Goal: Task Accomplishment & Management: Use online tool/utility

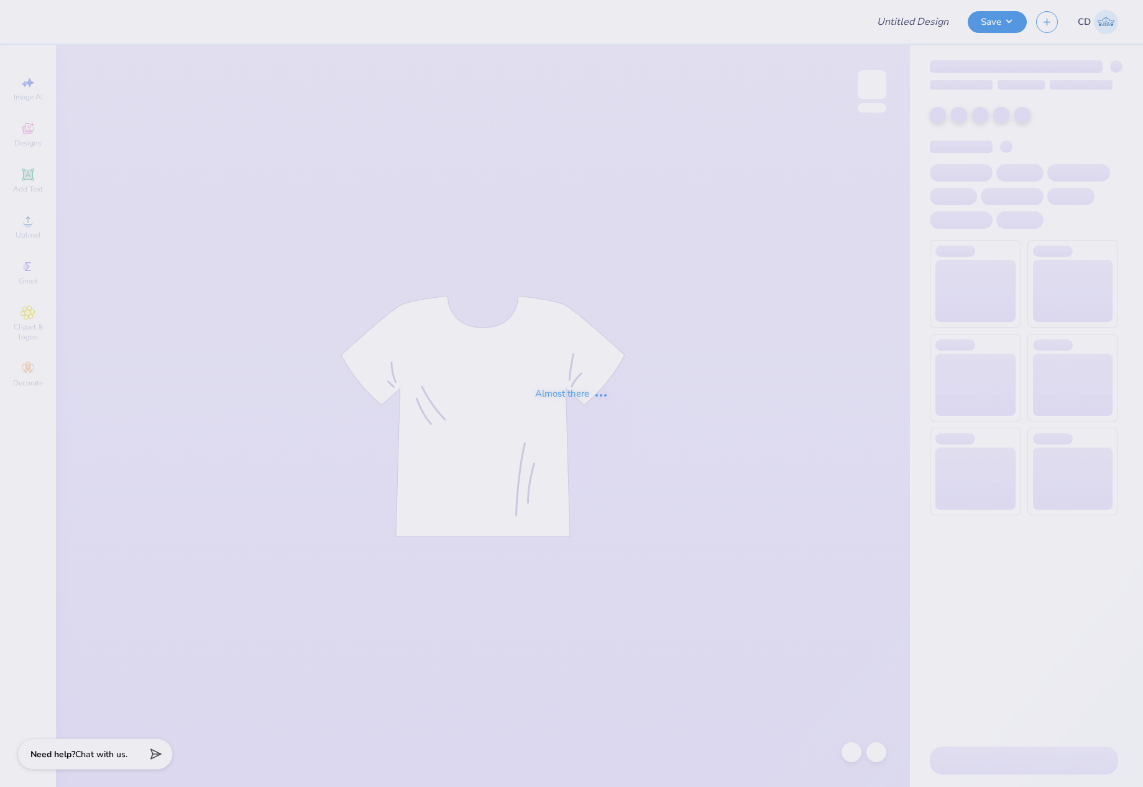
type input "AXO Hat Order"
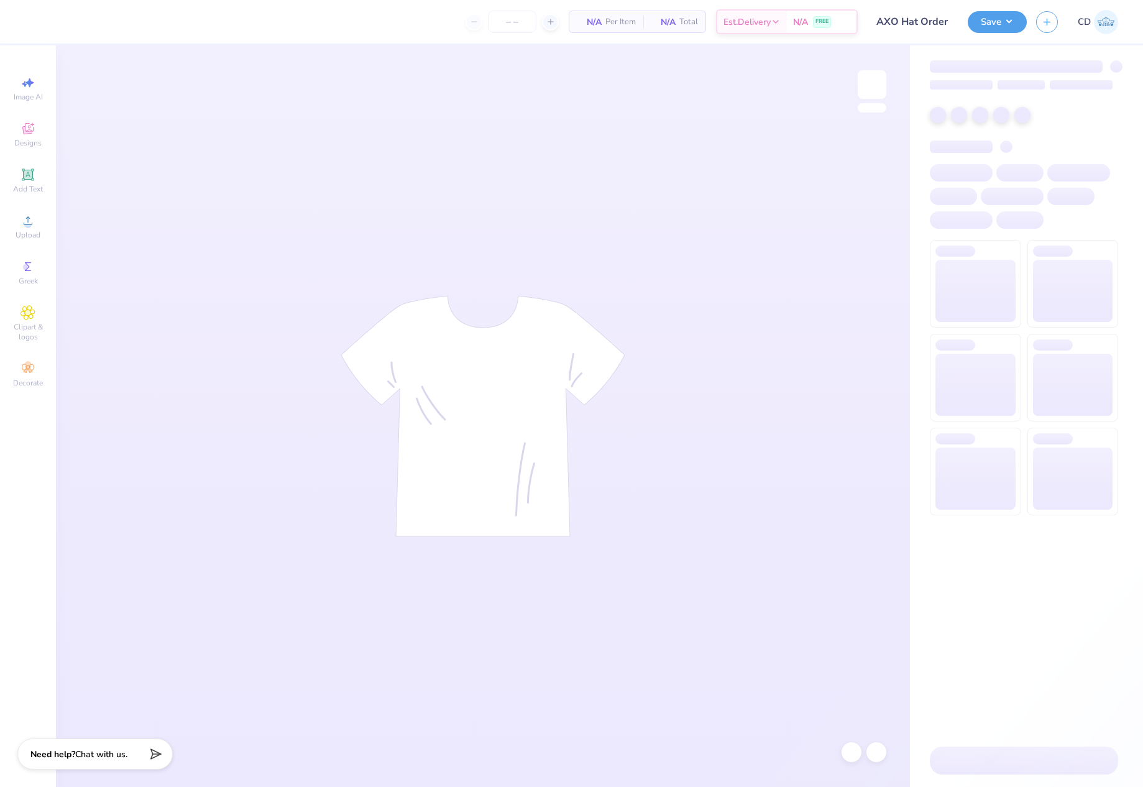
type input "1"
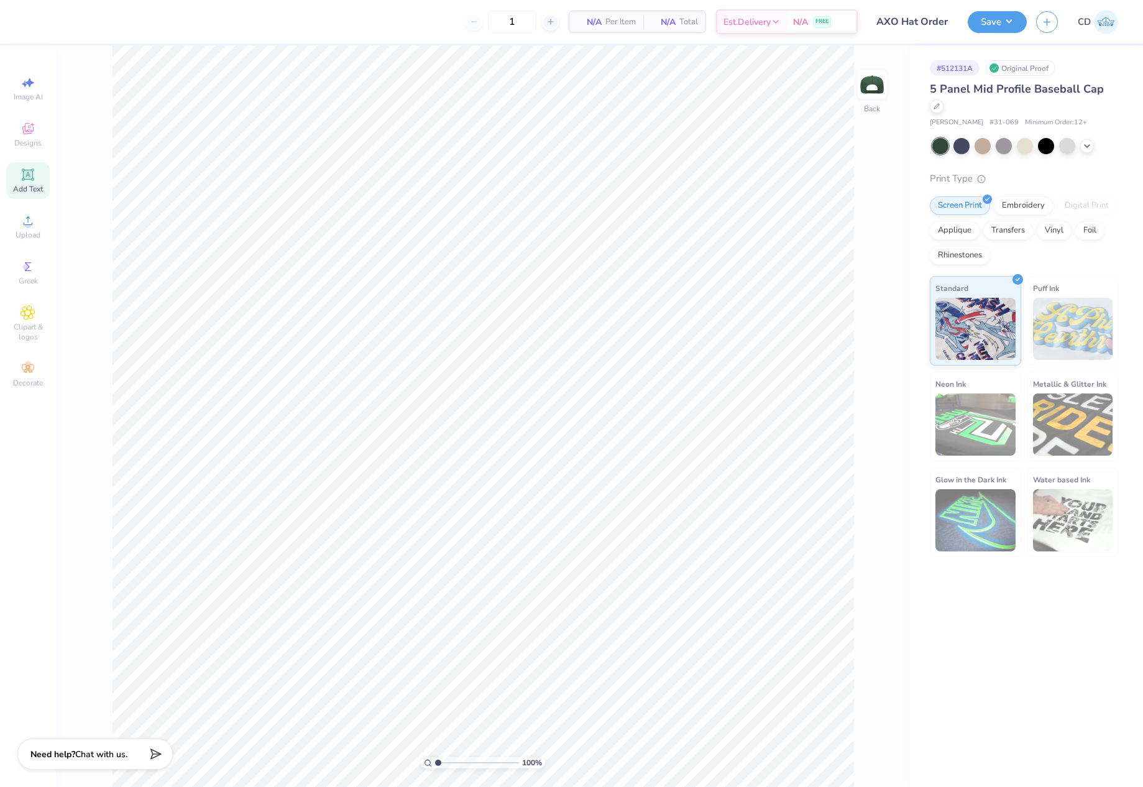
click at [35, 180] on icon at bounding box center [28, 174] width 15 height 15
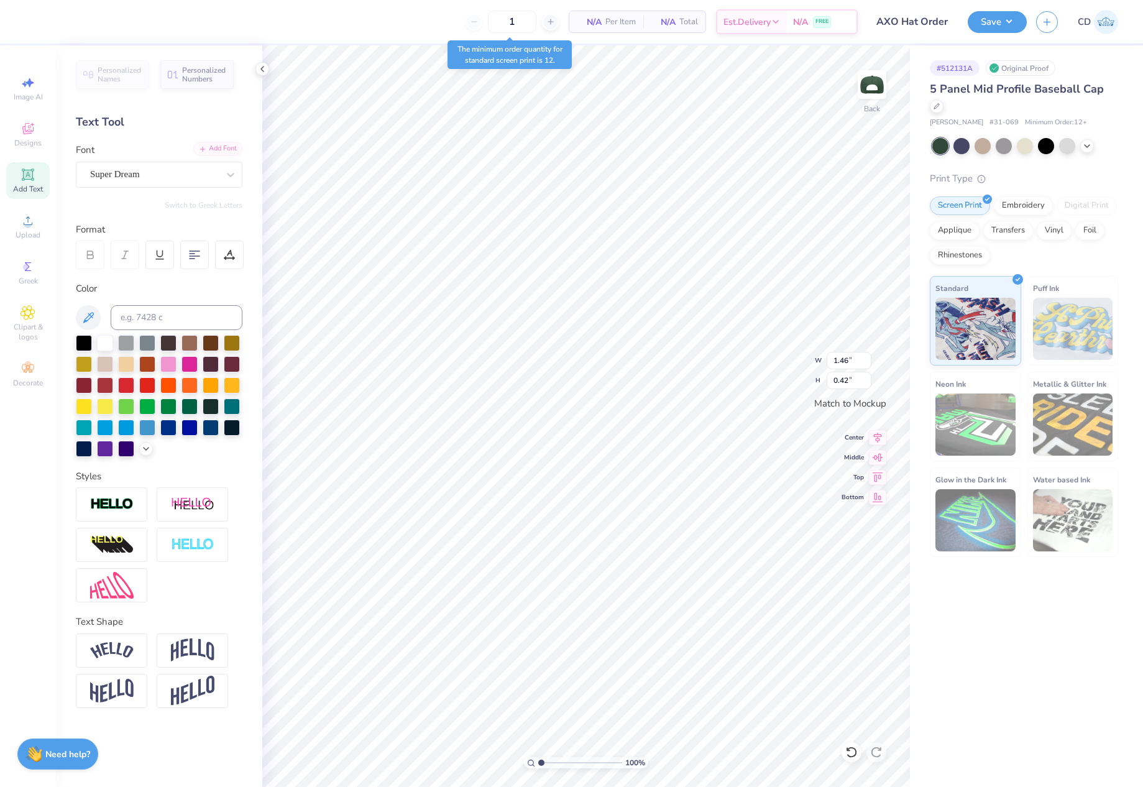
click at [209, 148] on div "Add Font" at bounding box center [217, 149] width 49 height 14
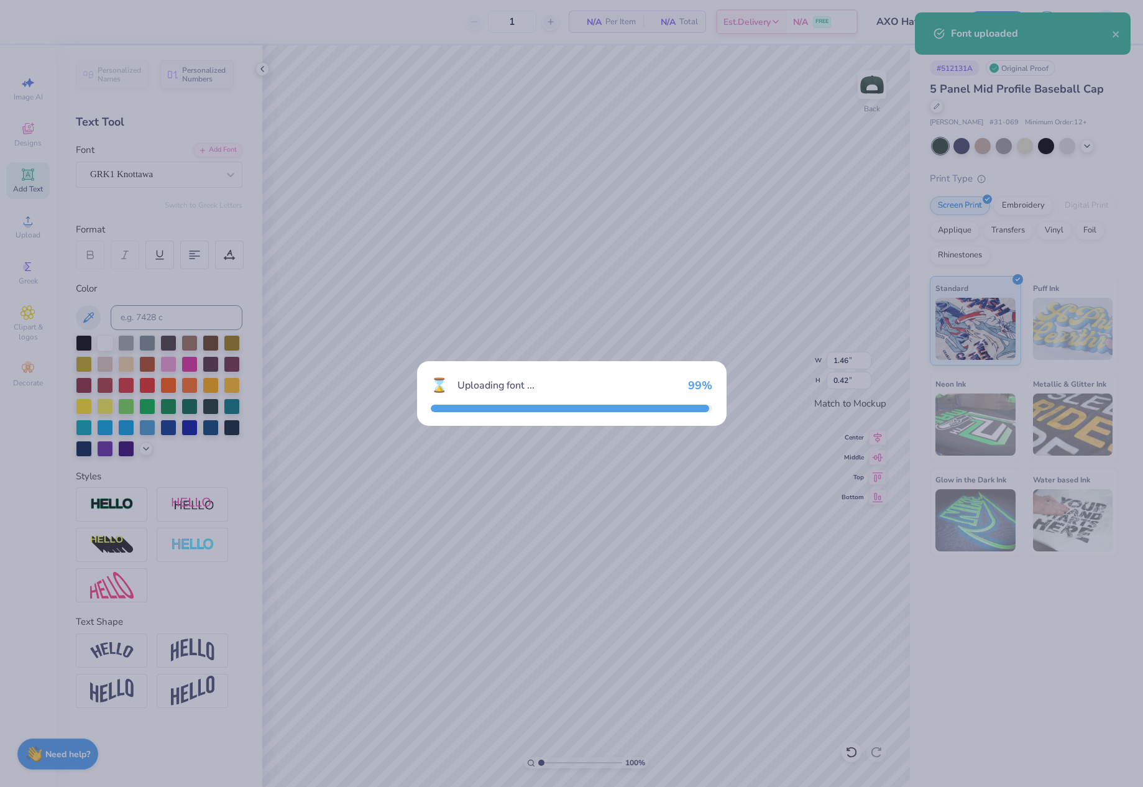
type input "1.47"
type input "0.44"
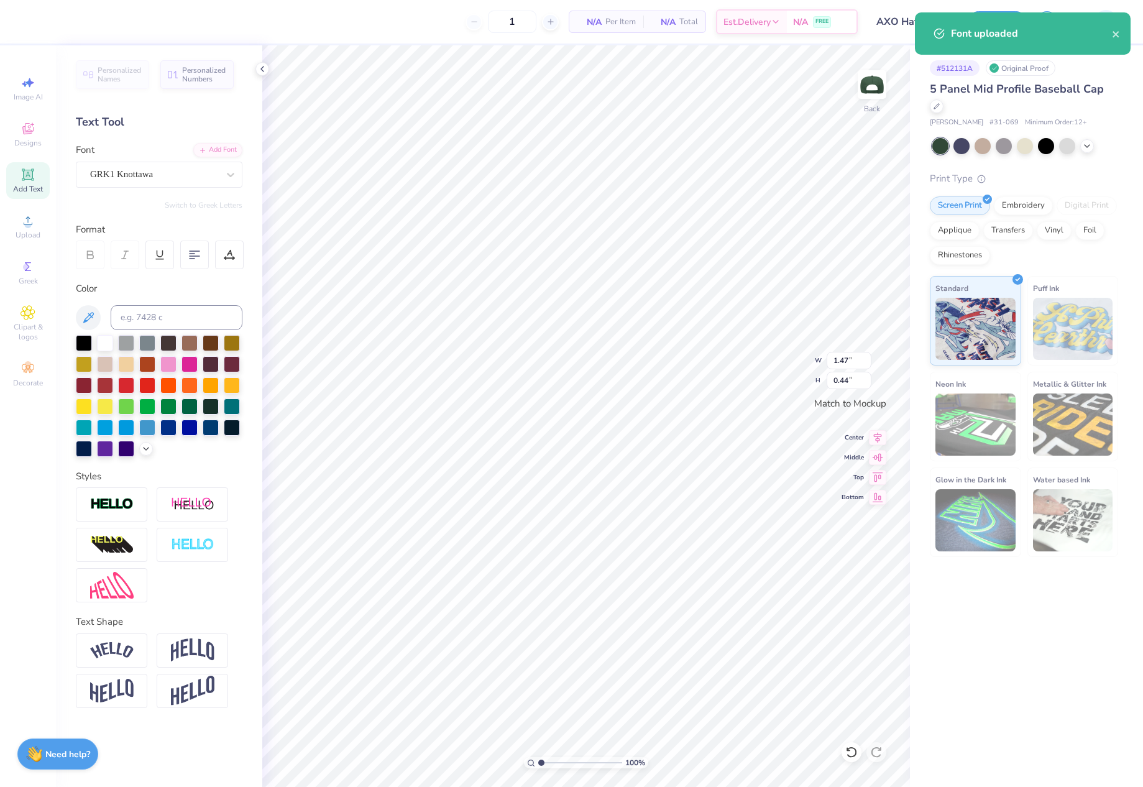
scroll to position [11, 2]
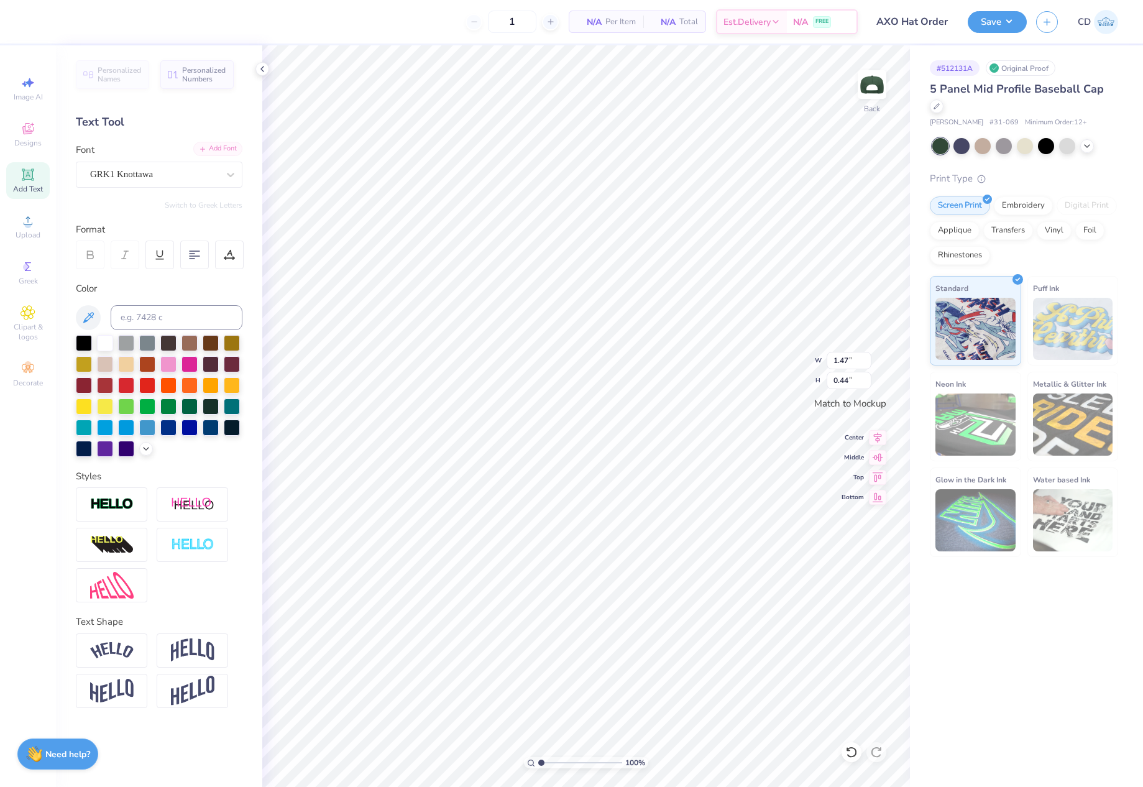
type textarea "ACW"
click at [226, 152] on div "Add Font" at bounding box center [217, 149] width 49 height 14
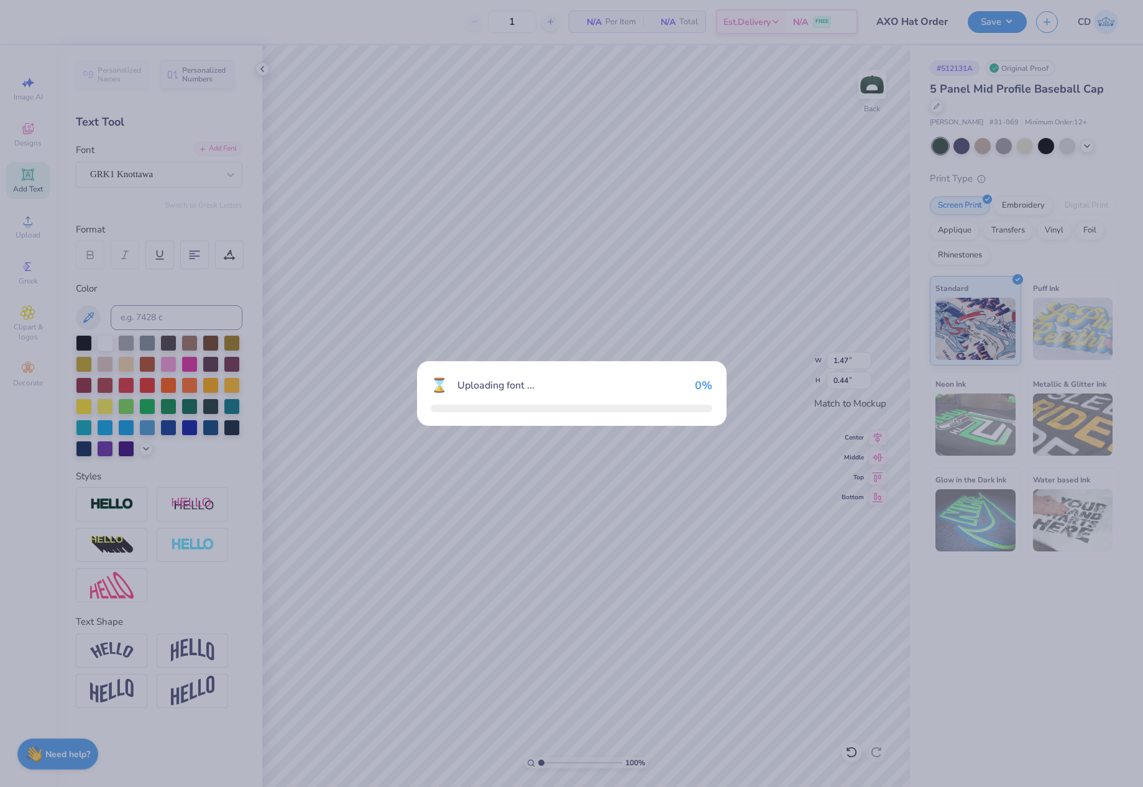
type input "1.33"
type input "0.45"
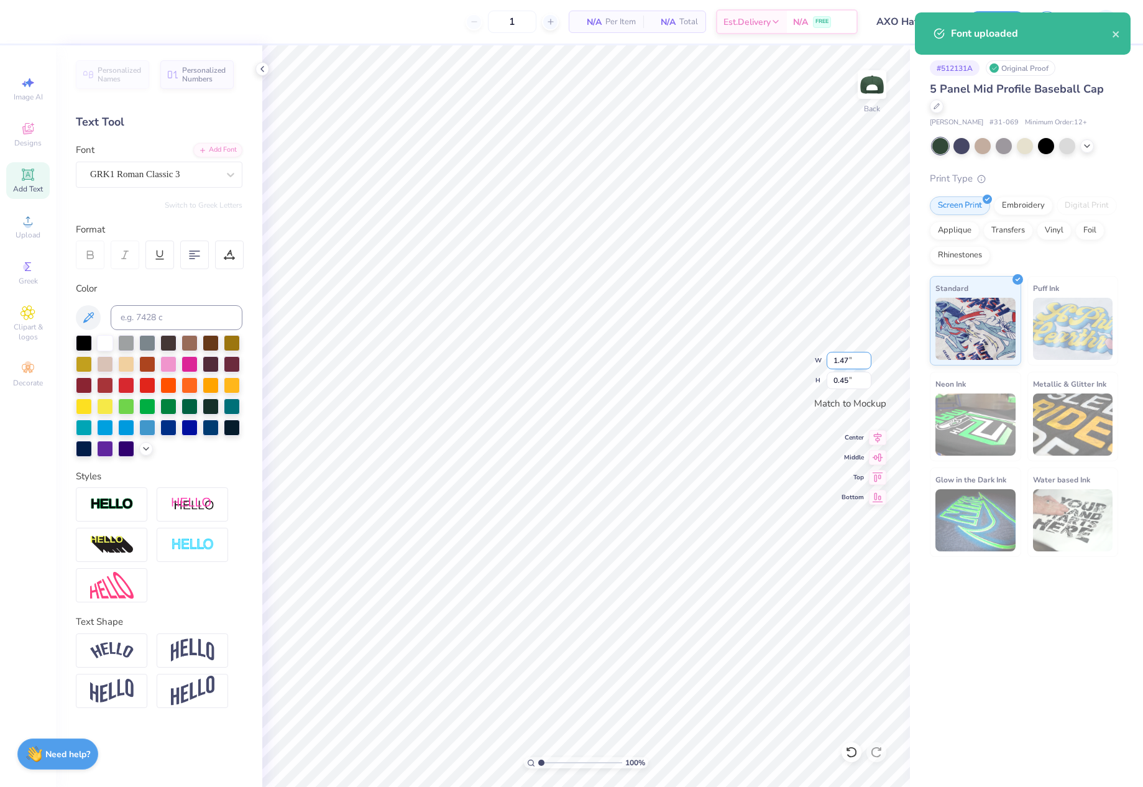
drag, startPoint x: 828, startPoint y: 358, endPoint x: 854, endPoint y: 359, distance: 26.1
click at [854, 359] on input "1.47" at bounding box center [849, 360] width 45 height 17
type input "4.00"
type input "1.22"
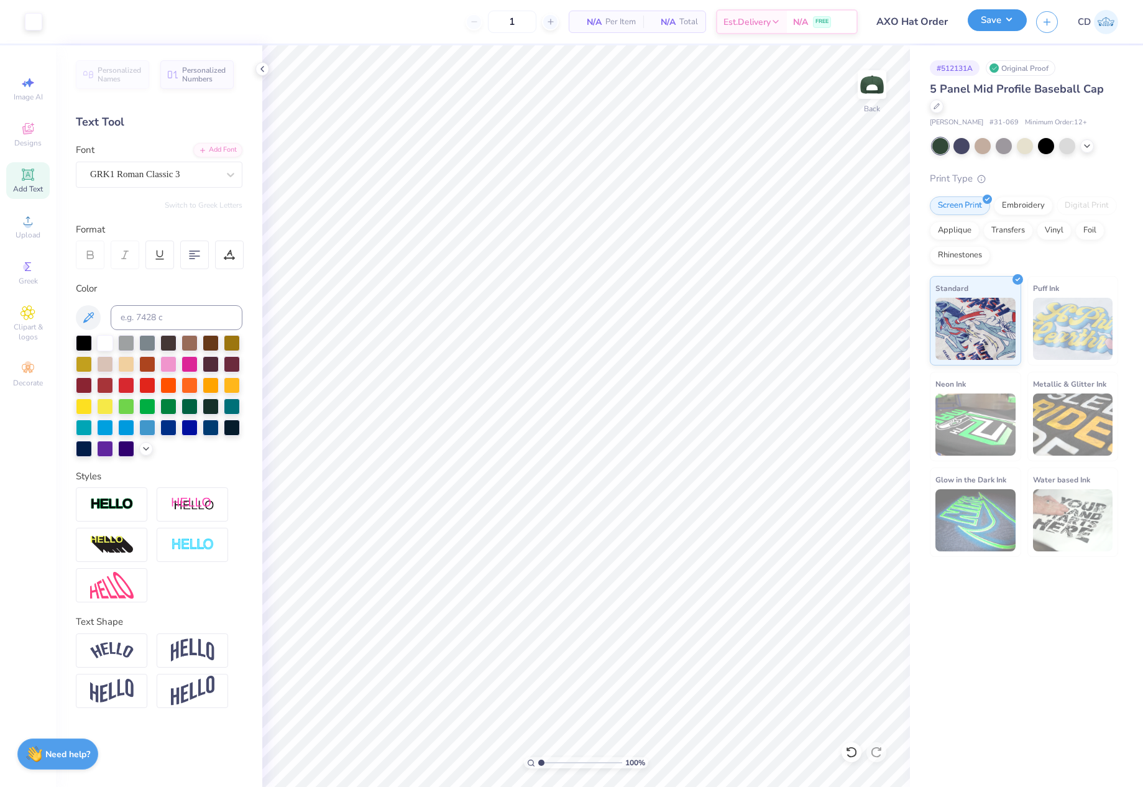
click at [979, 26] on button "Save" at bounding box center [997, 20] width 59 height 22
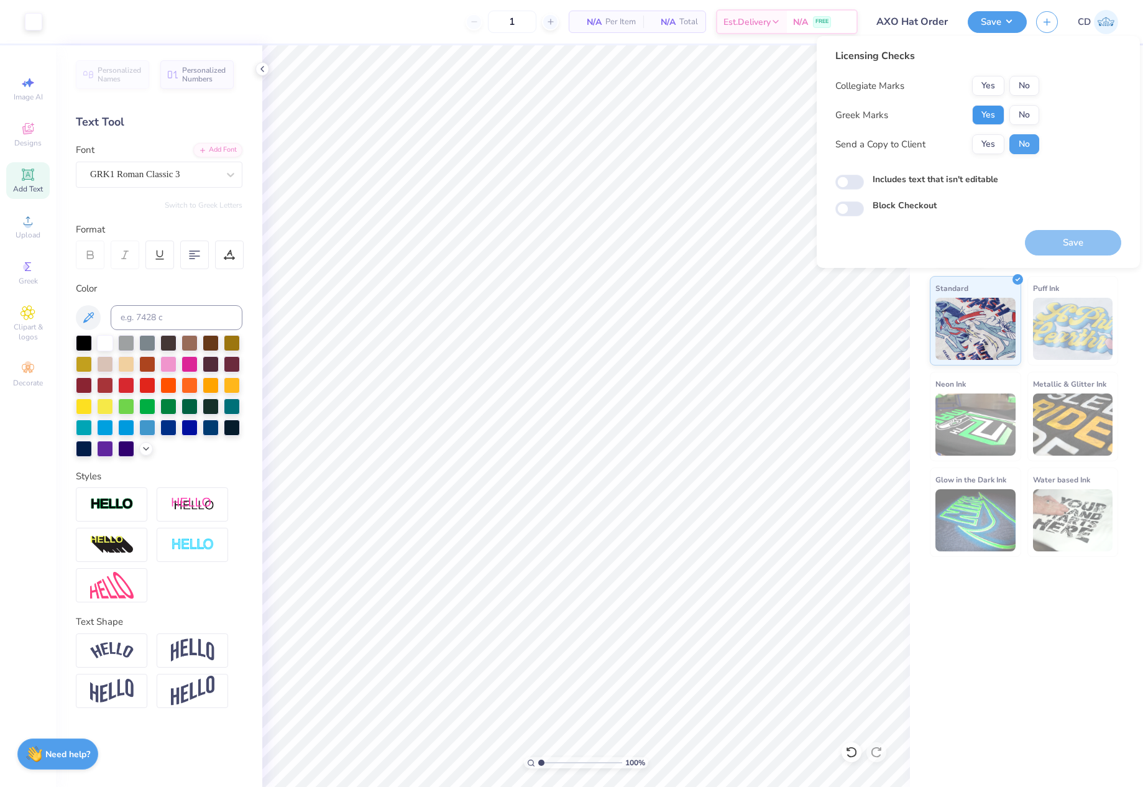
click at [989, 122] on button "Yes" at bounding box center [988, 115] width 32 height 20
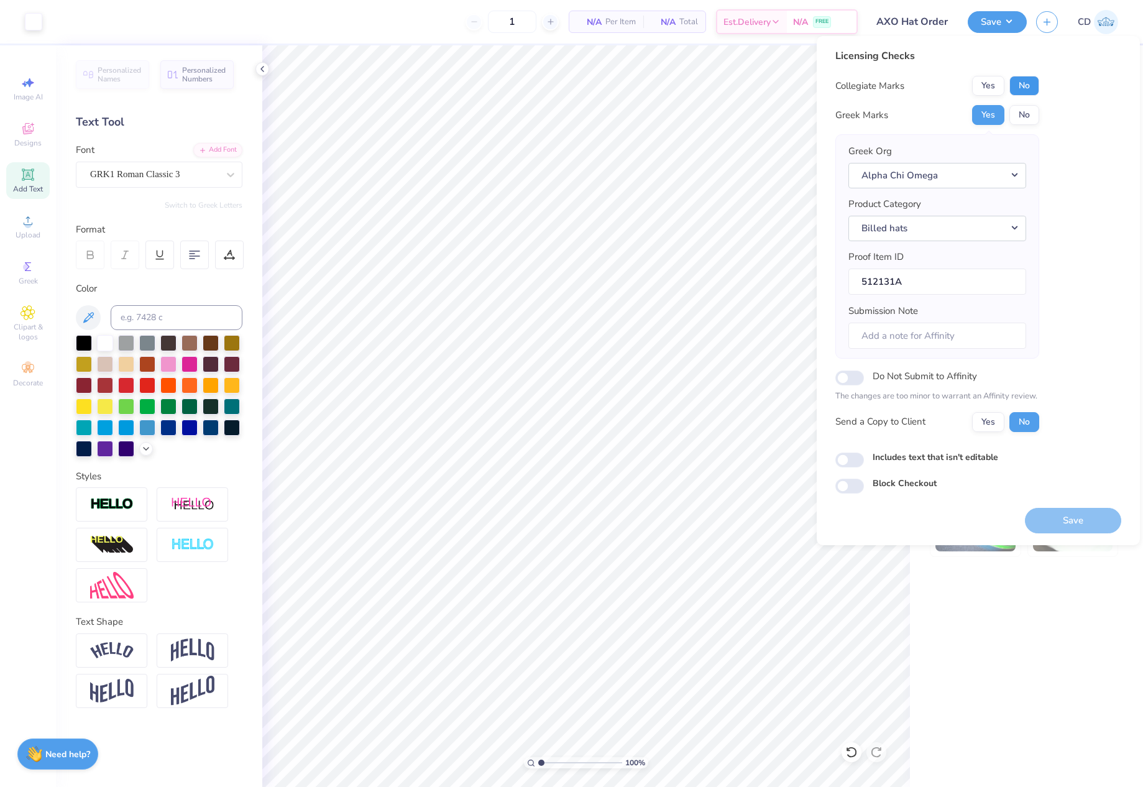
click at [1022, 85] on button "No" at bounding box center [1024, 86] width 30 height 20
click at [838, 457] on input "Includes text that isn't editable" at bounding box center [849, 459] width 29 height 15
click at [853, 461] on input "Includes text that isn't editable" at bounding box center [849, 459] width 29 height 15
checkbox input "false"
click at [1048, 516] on button "Save" at bounding box center [1073, 520] width 96 height 25
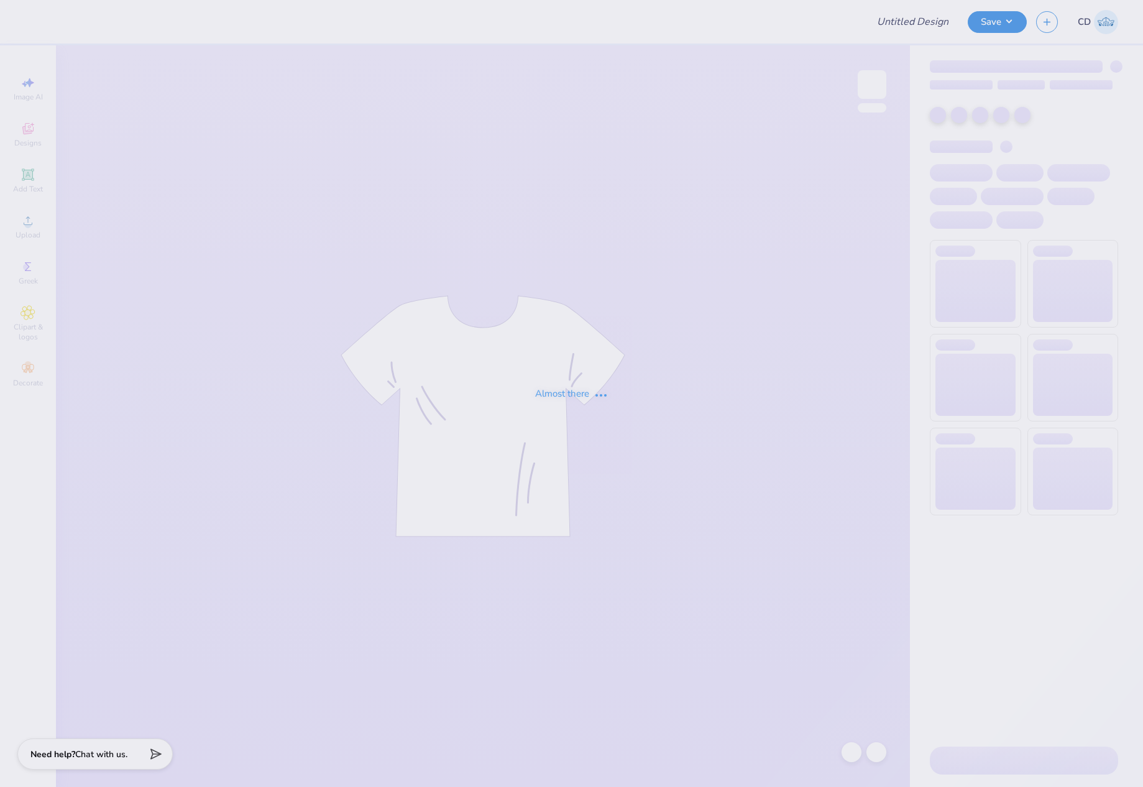
type input "kd dudes day"
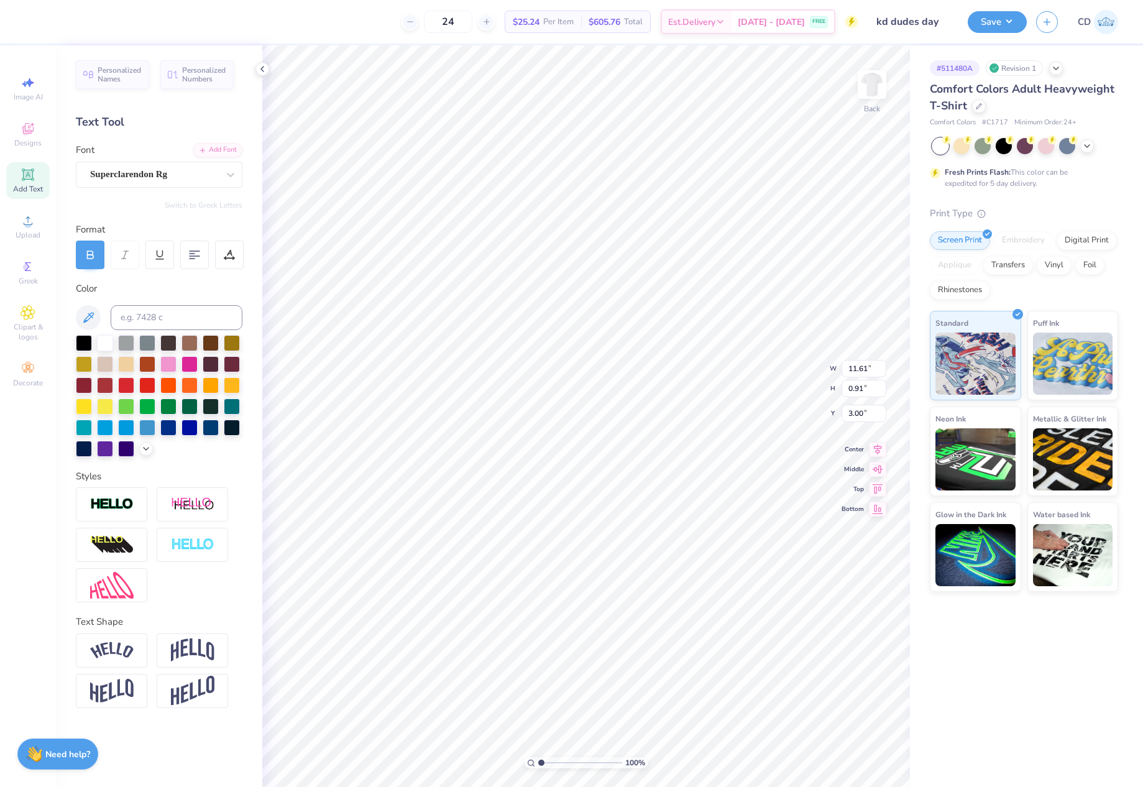
scroll to position [11, 4]
type textarea "DUDES DAY"
click at [32, 231] on span "Upload" at bounding box center [28, 235] width 25 height 10
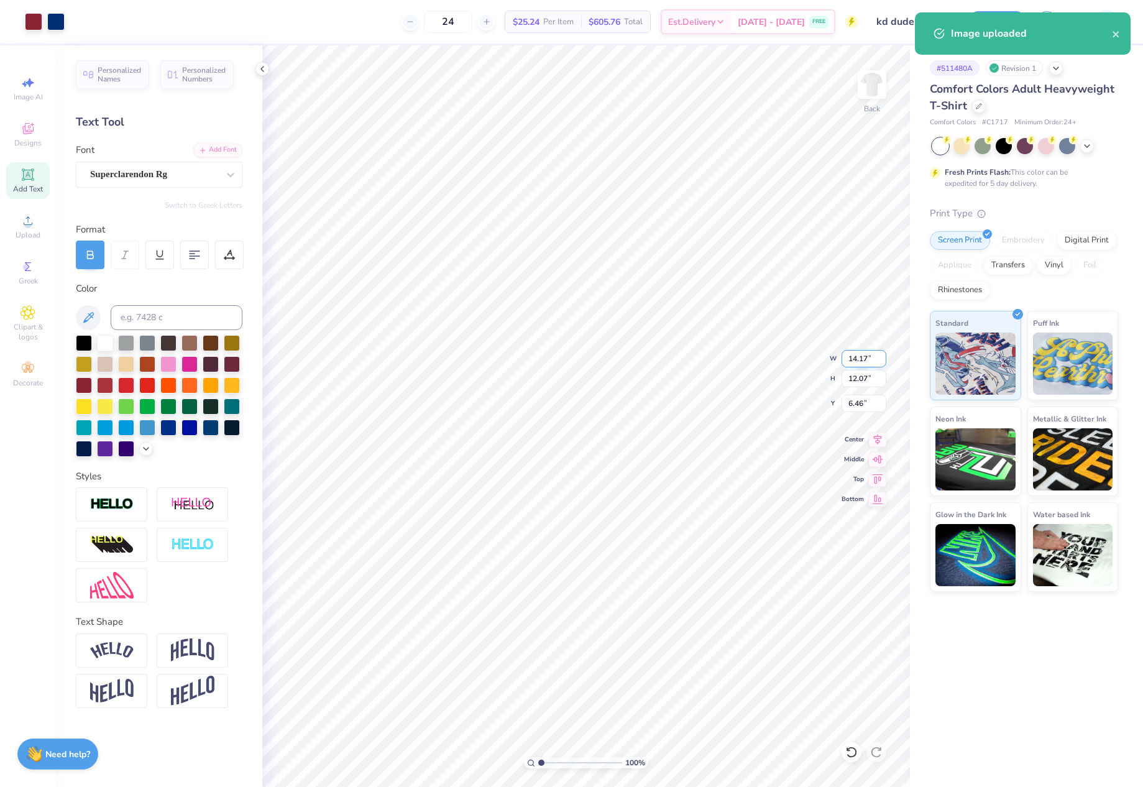
drag, startPoint x: 850, startPoint y: 360, endPoint x: 868, endPoint y: 360, distance: 18.0
click at [868, 360] on input "14.17" at bounding box center [863, 358] width 45 height 17
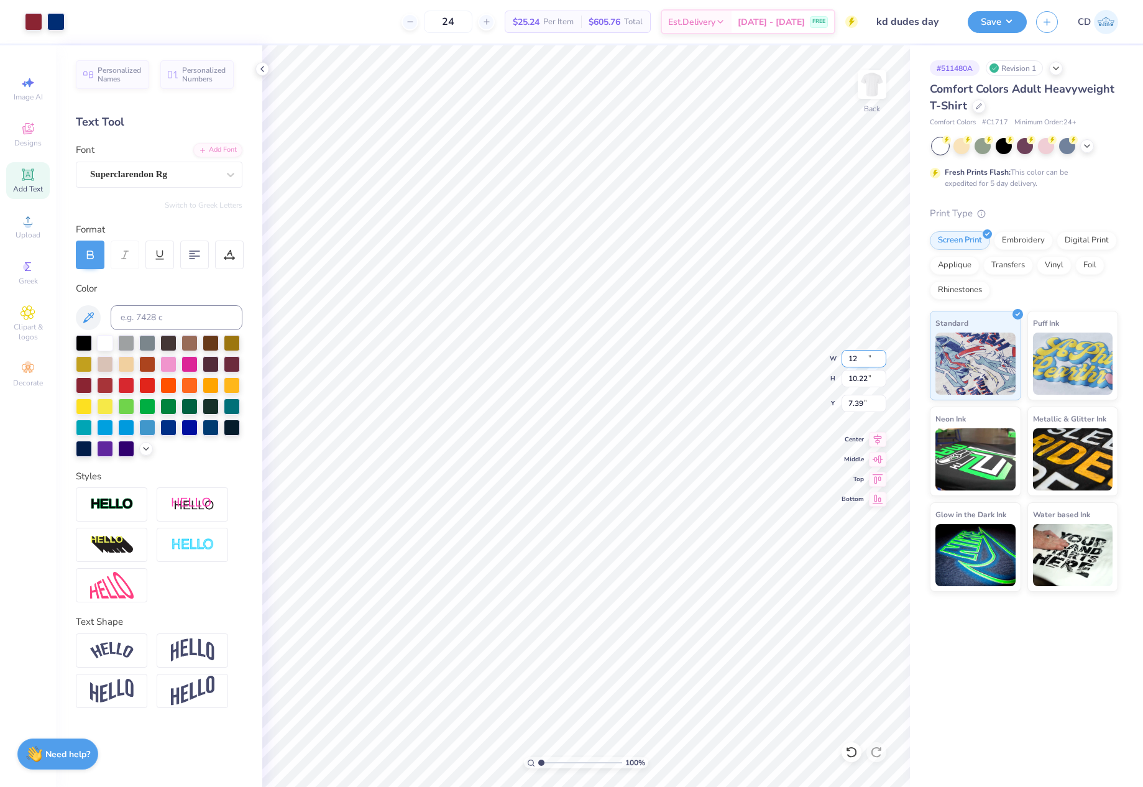
type input "12.00"
type input "10.22"
type input "7.39"
click at [835, 403] on div "100 % Back W 12.00 12.00 " H 10.22 10.22 " Y 7.39 7.39 " Center Middle Top Bott…" at bounding box center [586, 415] width 648 height 741
drag, startPoint x: 862, startPoint y: 404, endPoint x: 849, endPoint y: 403, distance: 13.1
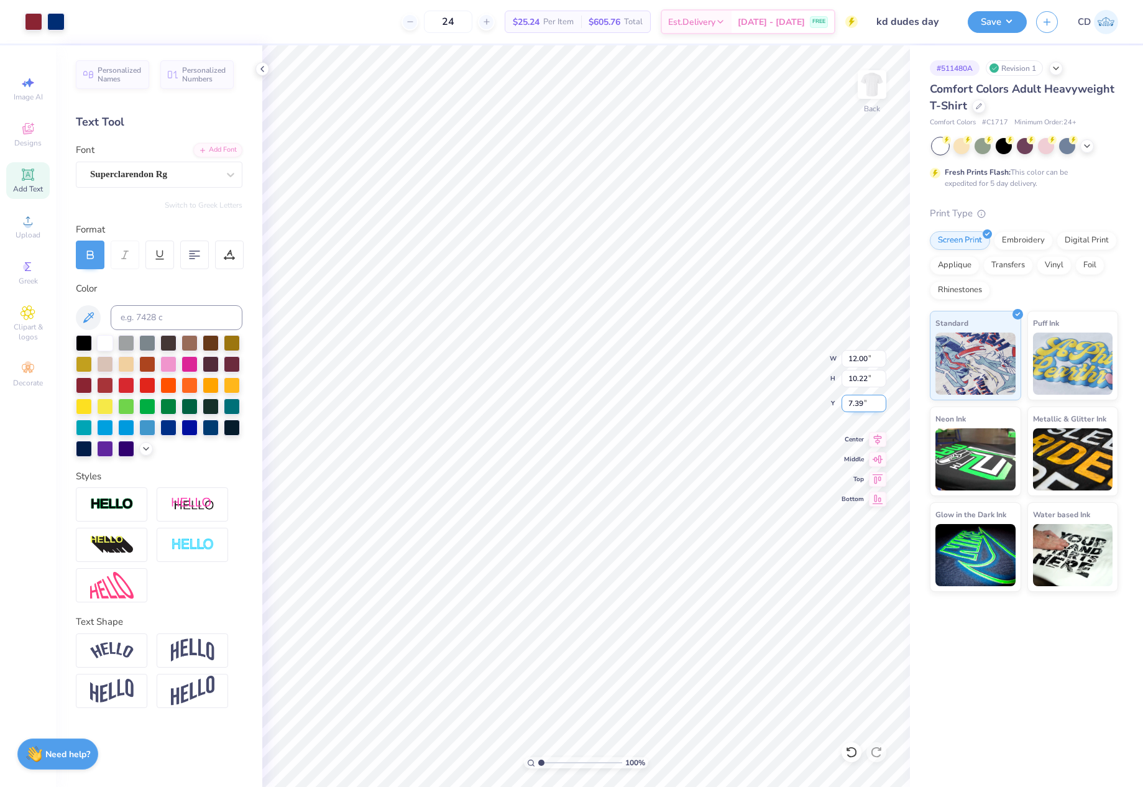
click at [849, 403] on input "7.39" at bounding box center [863, 403] width 45 height 17
type input "4.50"
drag, startPoint x: 850, startPoint y: 405, endPoint x: 868, endPoint y: 407, distance: 18.2
click at [868, 407] on input "3.01" at bounding box center [863, 403] width 45 height 17
type input "3.00"
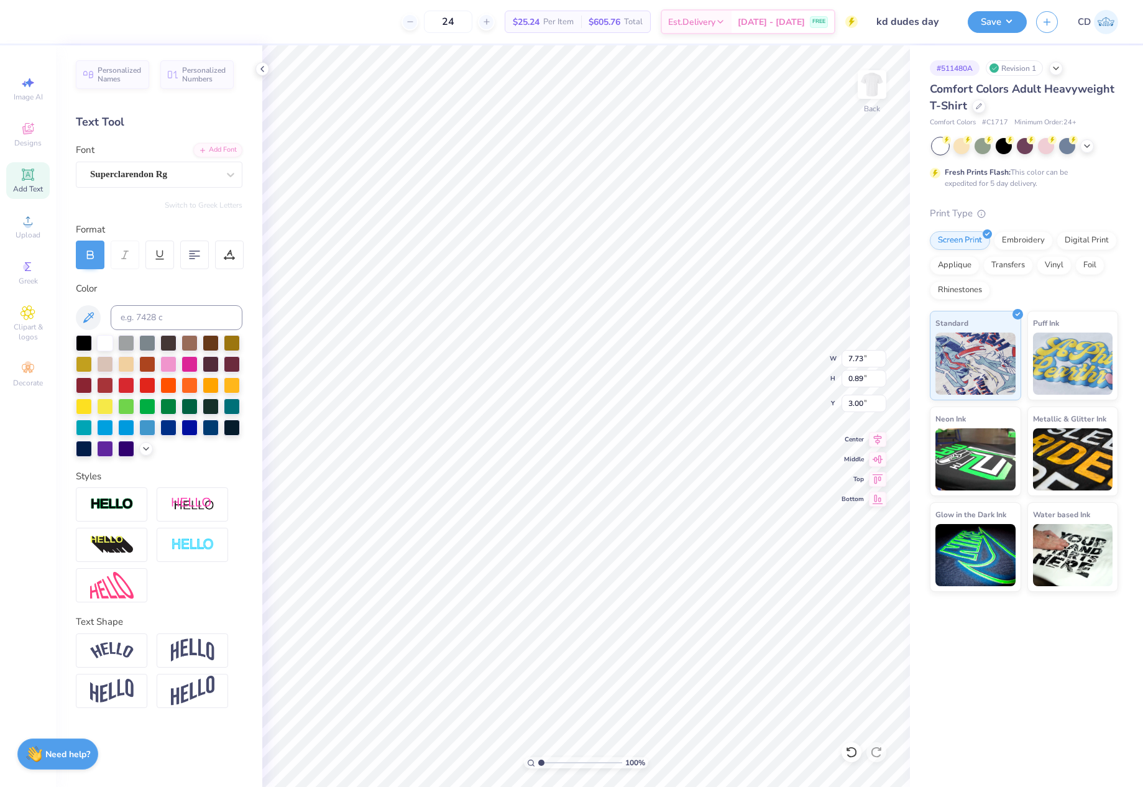
type input "12.00"
type input "10.22"
type input "4.49"
type input "8.37"
type input "1.16"
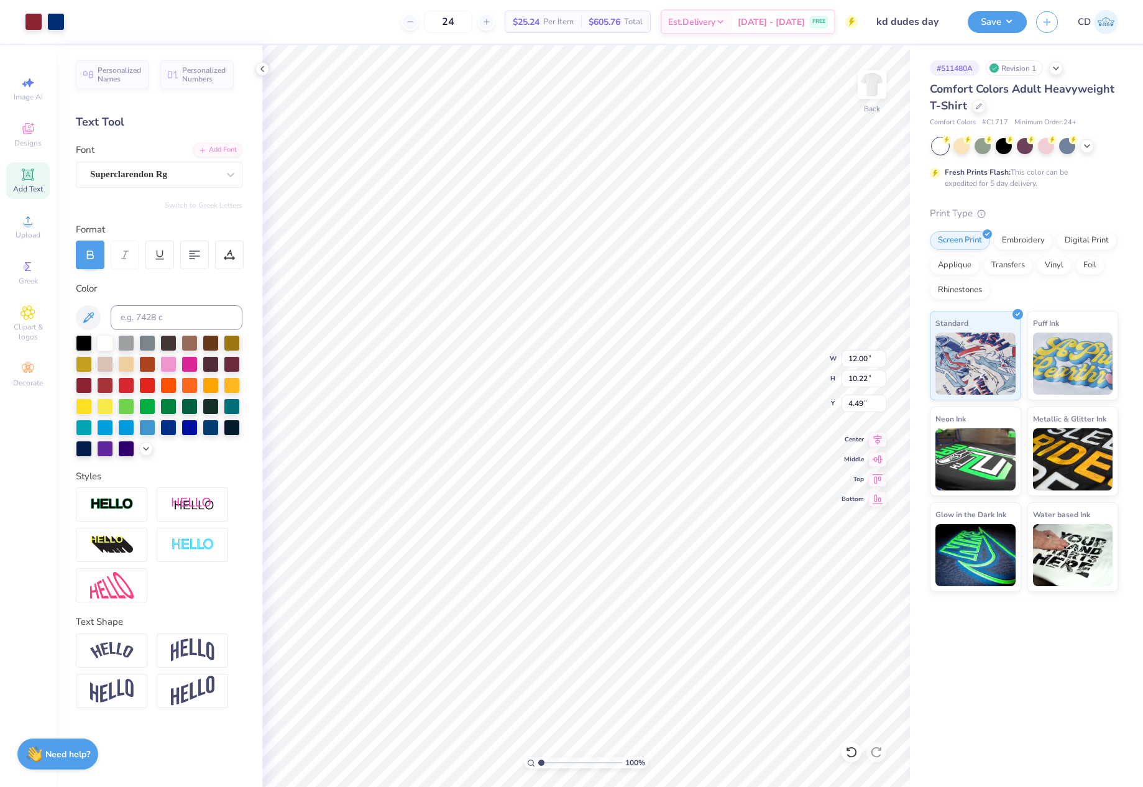
type input "14.93"
type input "12.00"
type input "13.09"
type input "3.00"
click at [996, 14] on button "Save" at bounding box center [997, 20] width 59 height 22
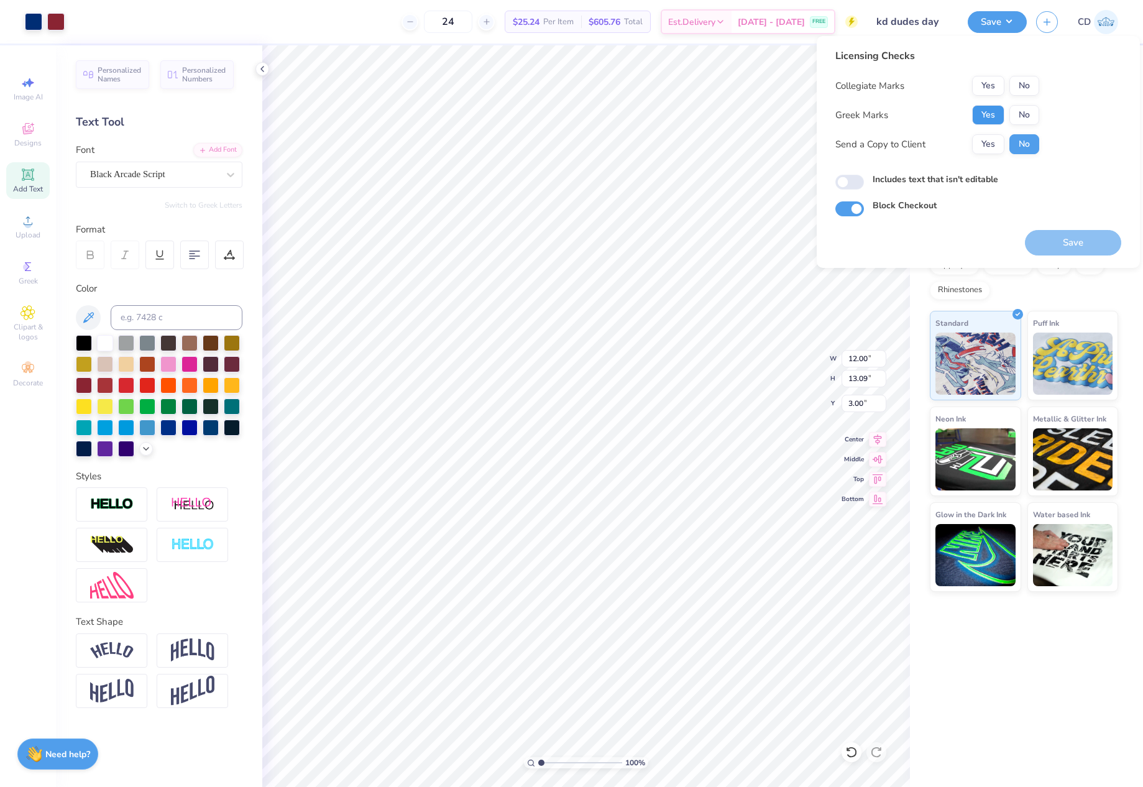
click at [990, 119] on button "Yes" at bounding box center [988, 115] width 32 height 20
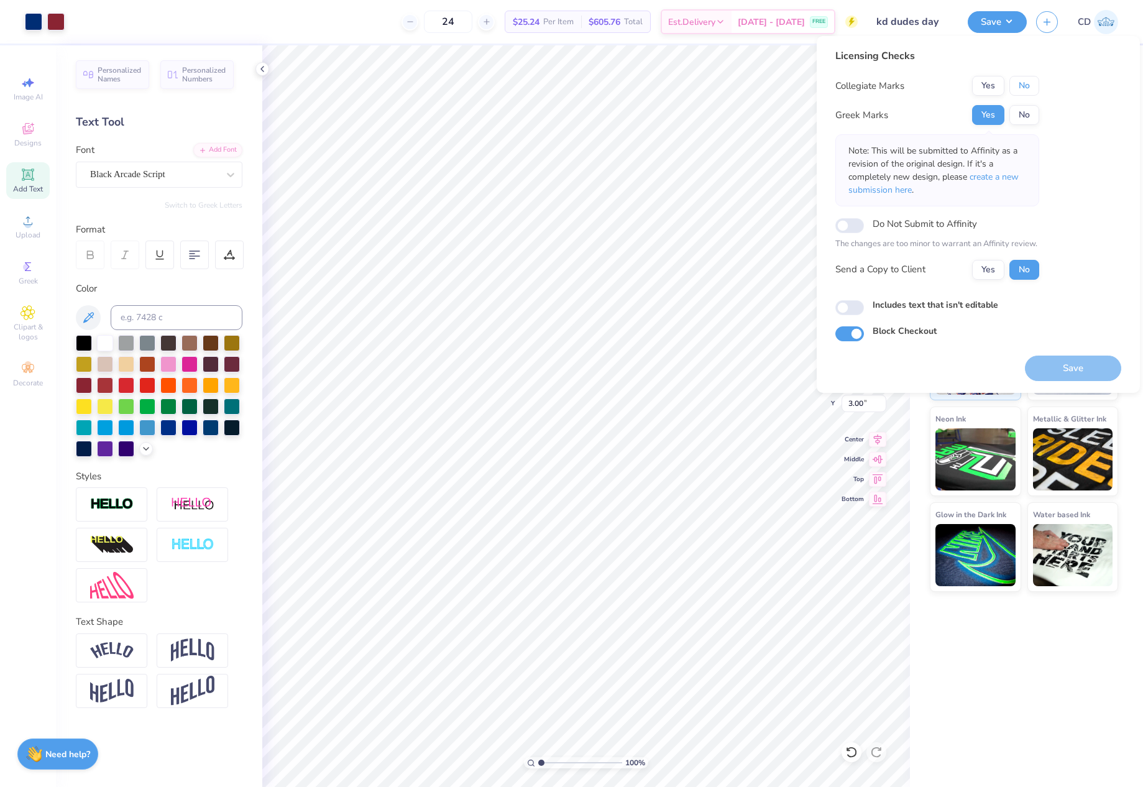
drag, startPoint x: 1017, startPoint y: 87, endPoint x: 997, endPoint y: 149, distance: 64.5
click at [1015, 87] on button "No" at bounding box center [1024, 86] width 30 height 20
click at [997, 176] on span "create a new submission here" at bounding box center [933, 183] width 170 height 25
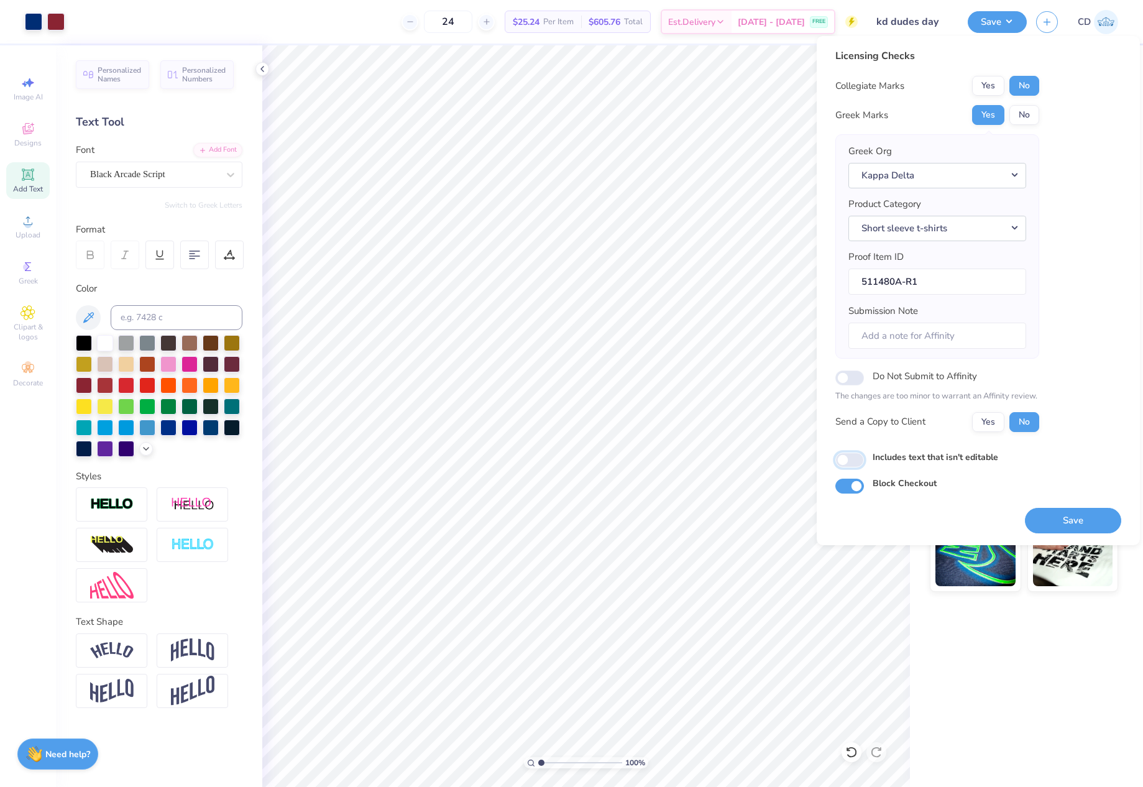
click at [851, 457] on input "Includes text that isn't editable" at bounding box center [849, 459] width 29 height 15
checkbox input "true"
click at [1081, 519] on button "Save" at bounding box center [1073, 520] width 96 height 25
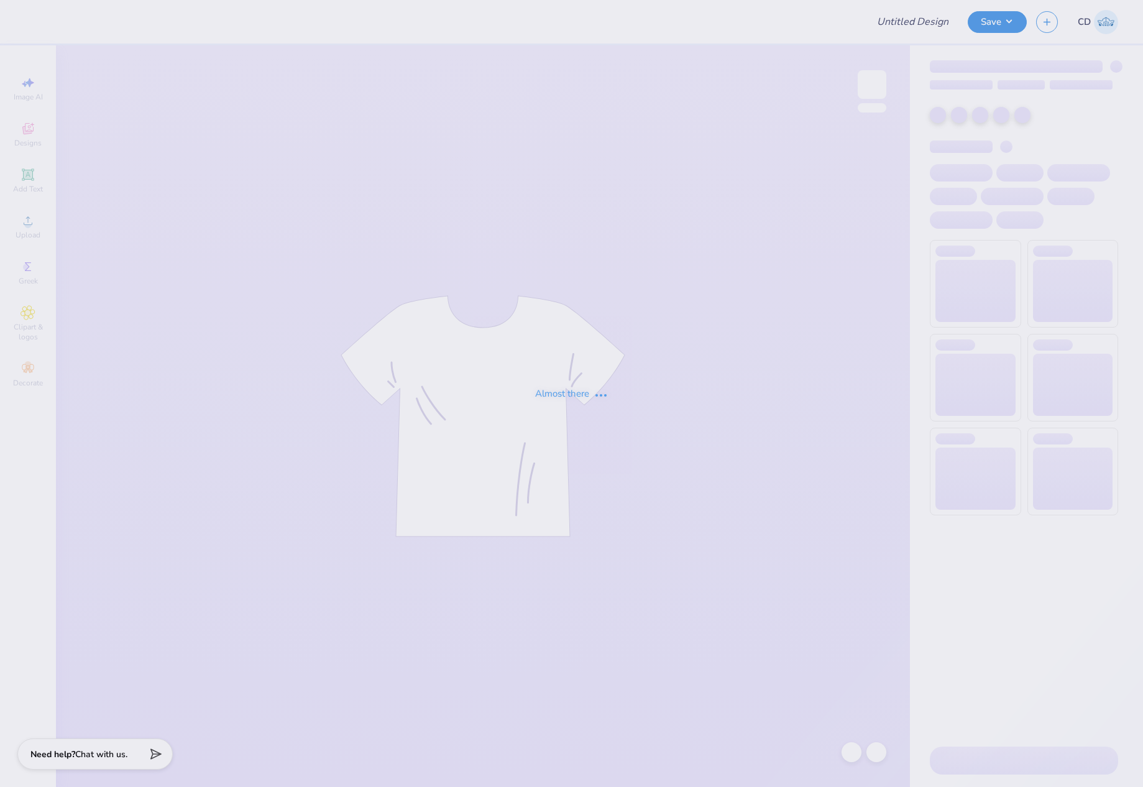
type input "Phi Mu - Parents Weekend New"
type input "24"
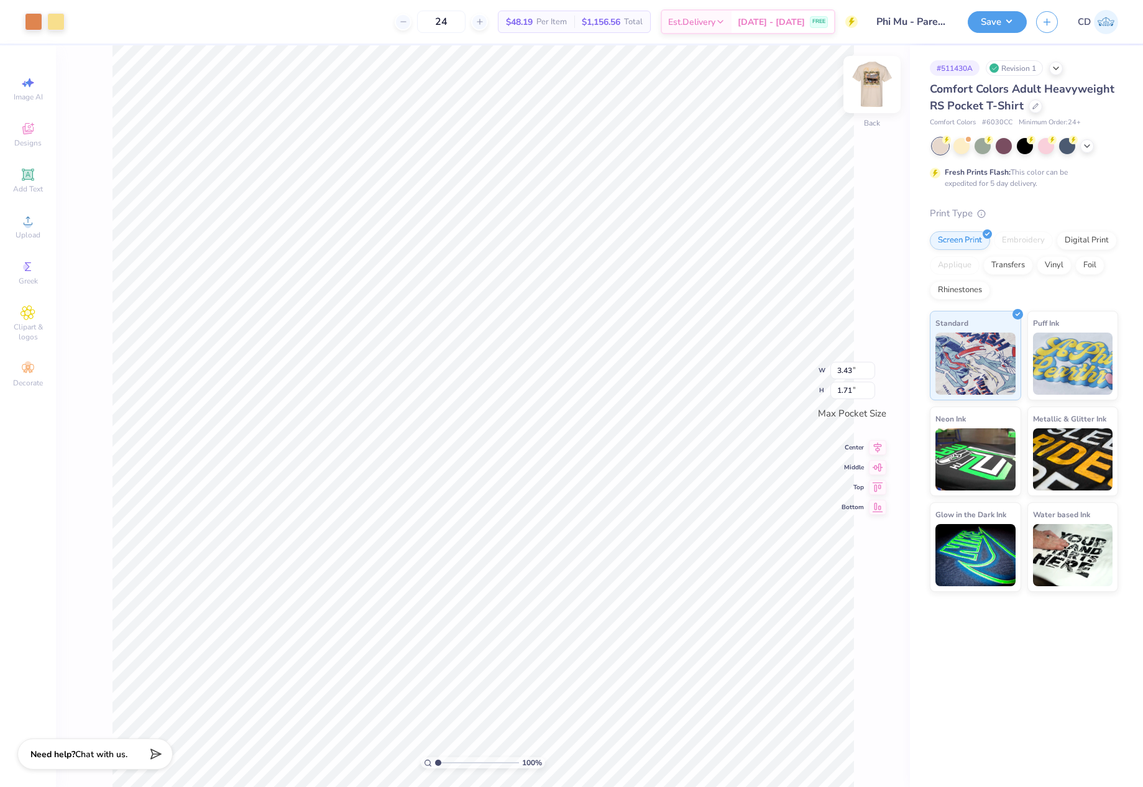
click at [874, 90] on img at bounding box center [872, 85] width 50 height 50
click at [30, 20] on div at bounding box center [33, 20] width 17 height 17
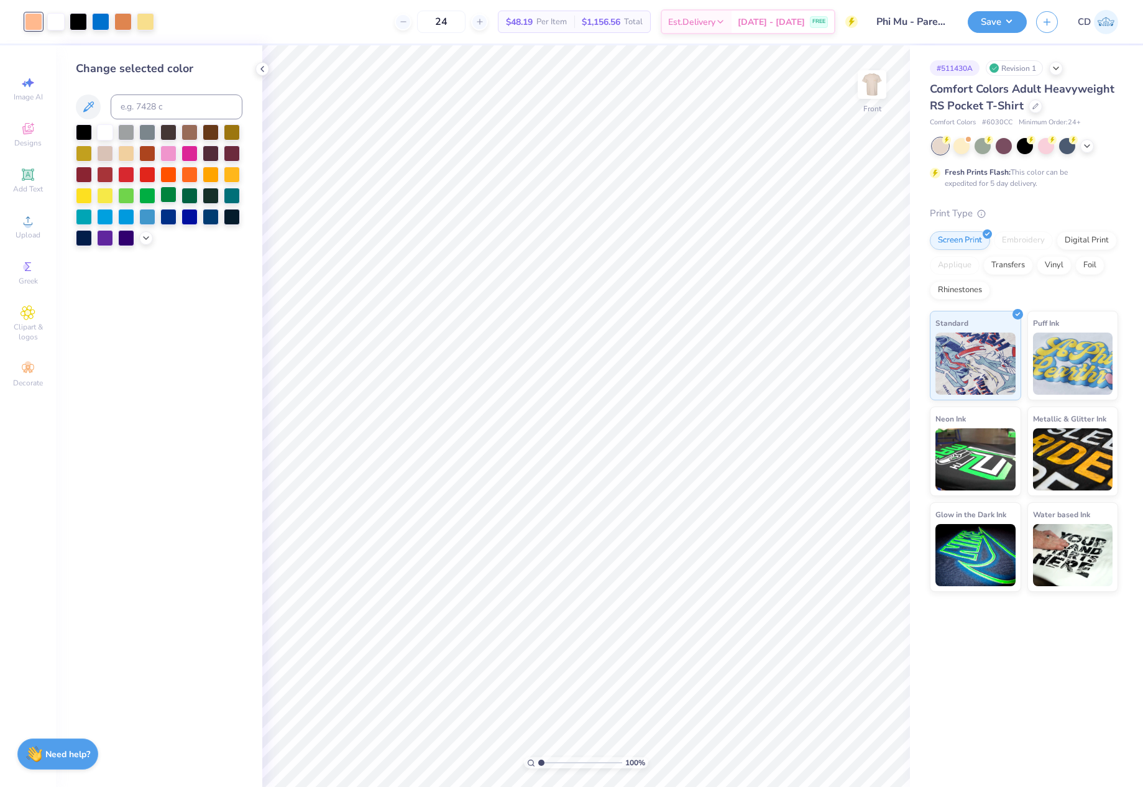
click at [168, 198] on div at bounding box center [168, 194] width 16 height 16
click at [32, 22] on div at bounding box center [33, 21] width 17 height 17
click at [190, 193] on div at bounding box center [189, 194] width 16 height 16
click at [986, 29] on button "Save" at bounding box center [997, 20] width 59 height 22
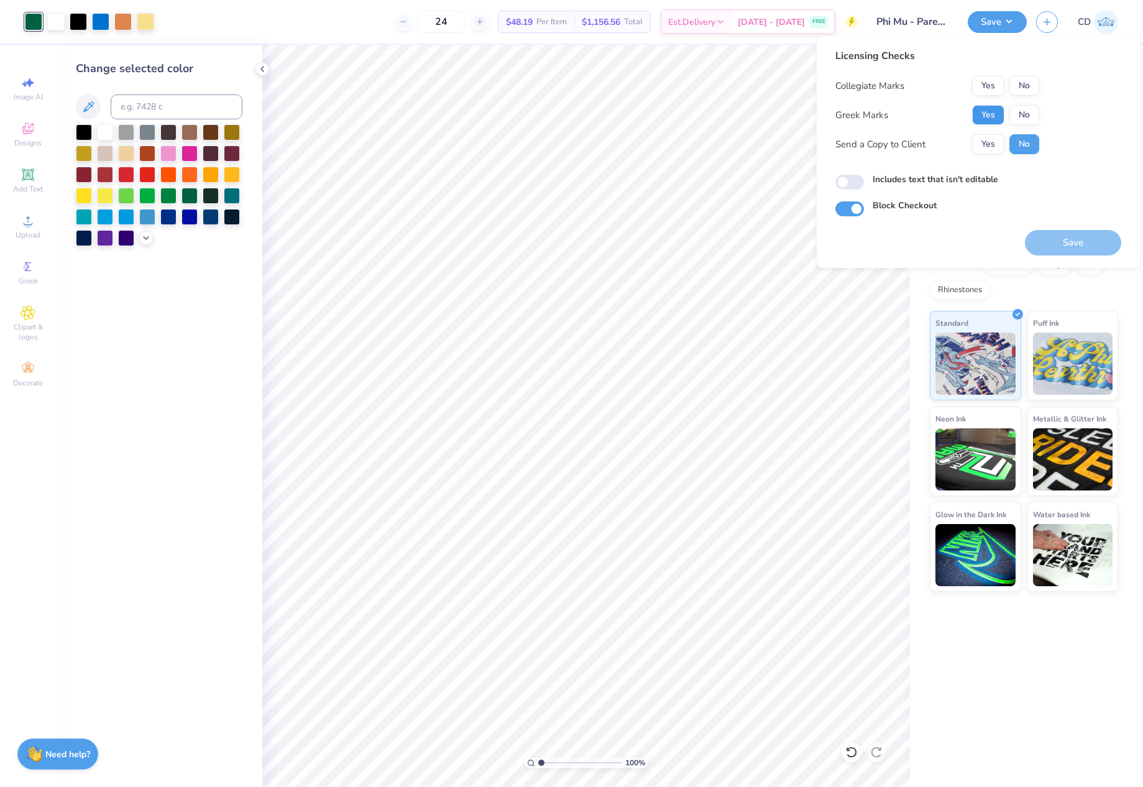
click at [992, 114] on button "Yes" at bounding box center [988, 115] width 32 height 20
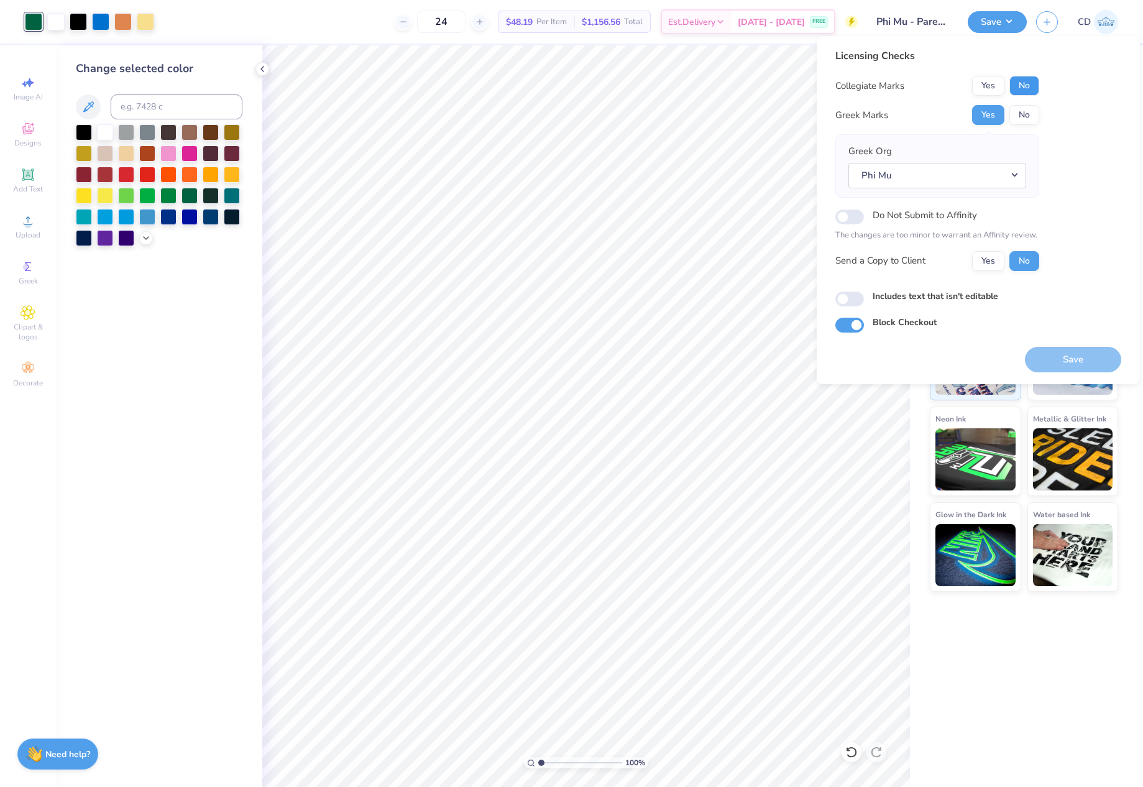
click at [1024, 88] on button "No" at bounding box center [1024, 86] width 30 height 20
click at [854, 300] on input "Includes text that isn't editable" at bounding box center [849, 298] width 29 height 15
checkbox input "true"
click at [1069, 360] on button "Save" at bounding box center [1073, 359] width 96 height 25
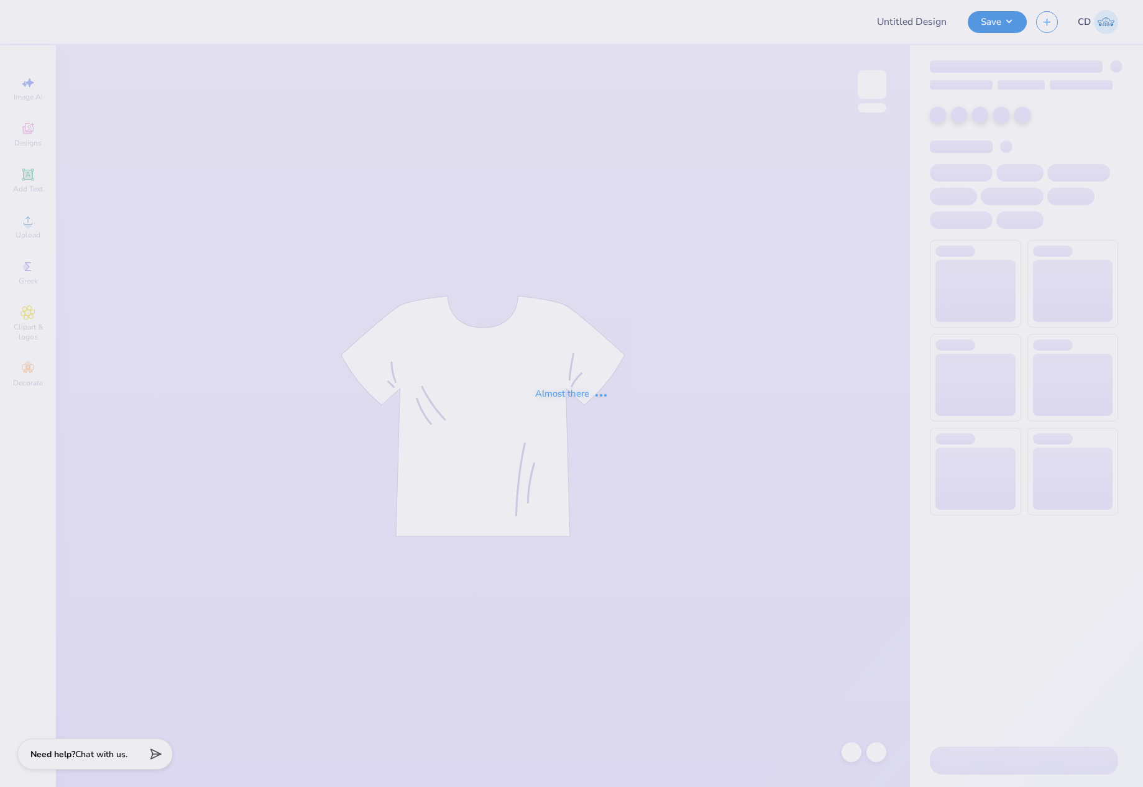
type input "Maryam Siddiqi : University of Houston-Clear Lake"
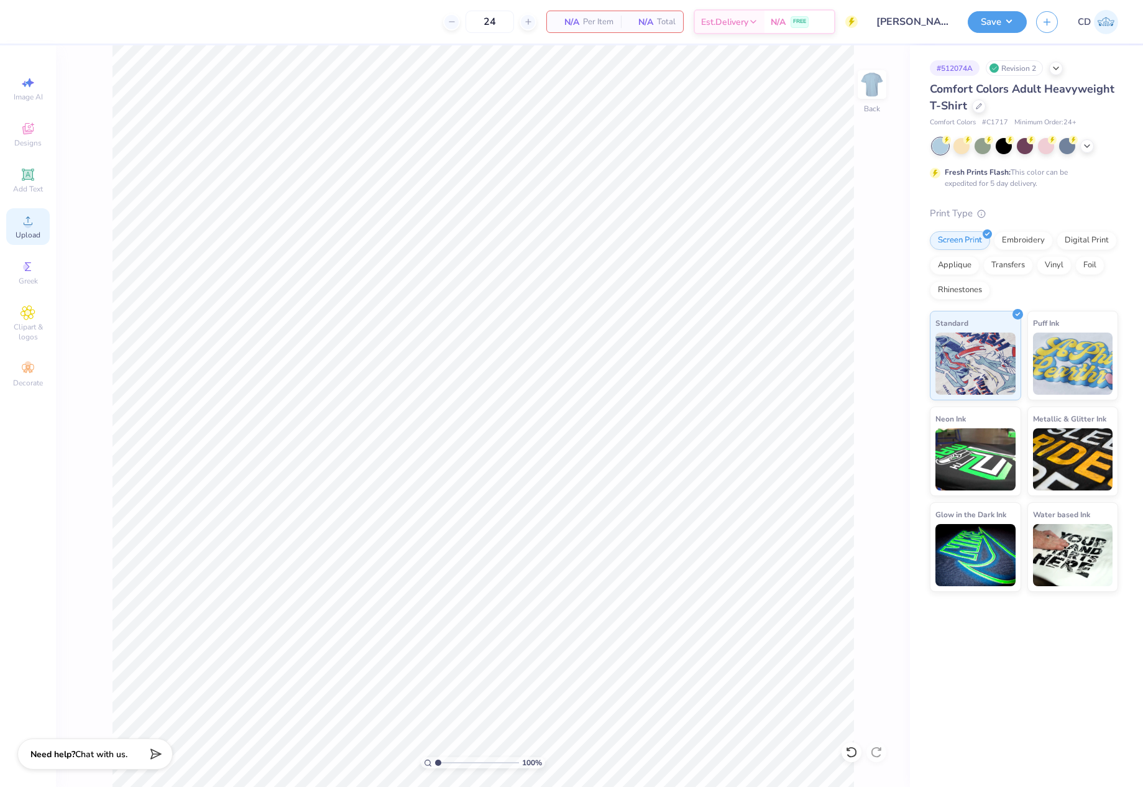
click at [27, 223] on circle at bounding box center [27, 224] width 7 height 7
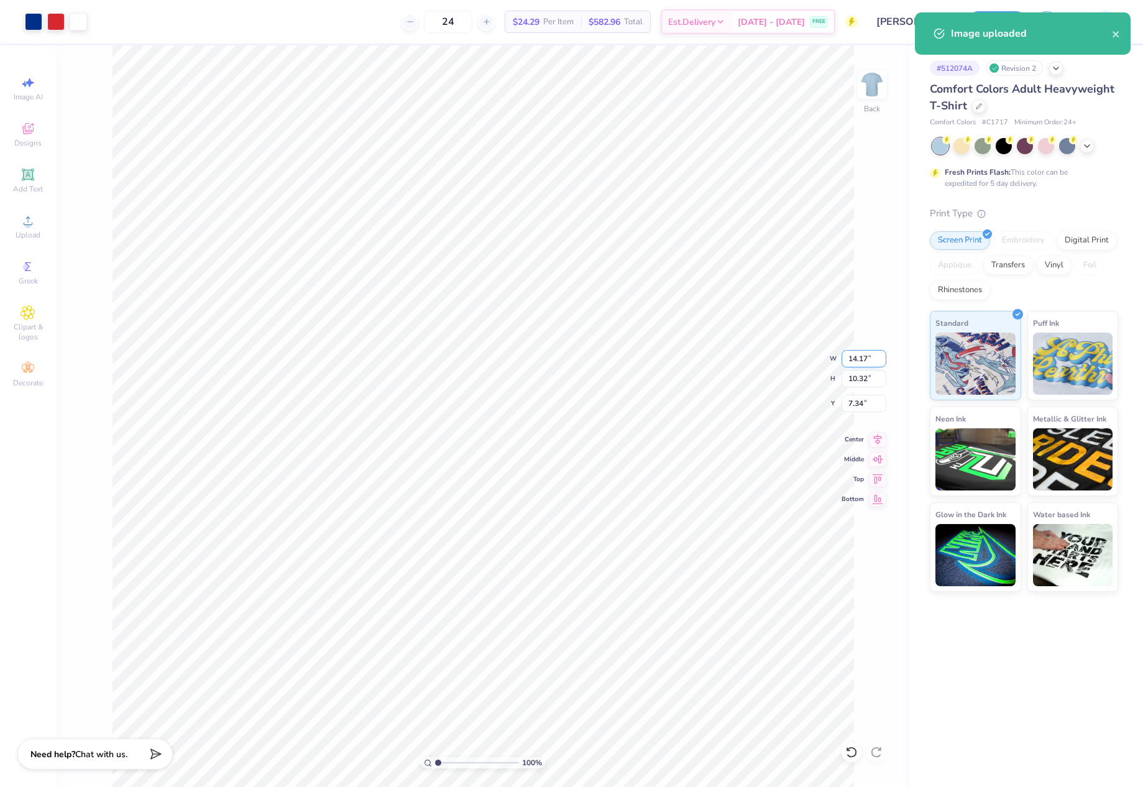
drag, startPoint x: 847, startPoint y: 359, endPoint x: 871, endPoint y: 362, distance: 23.7
click at [871, 362] on input "14.17" at bounding box center [863, 358] width 45 height 17
type input "10.00"
type input "7.28"
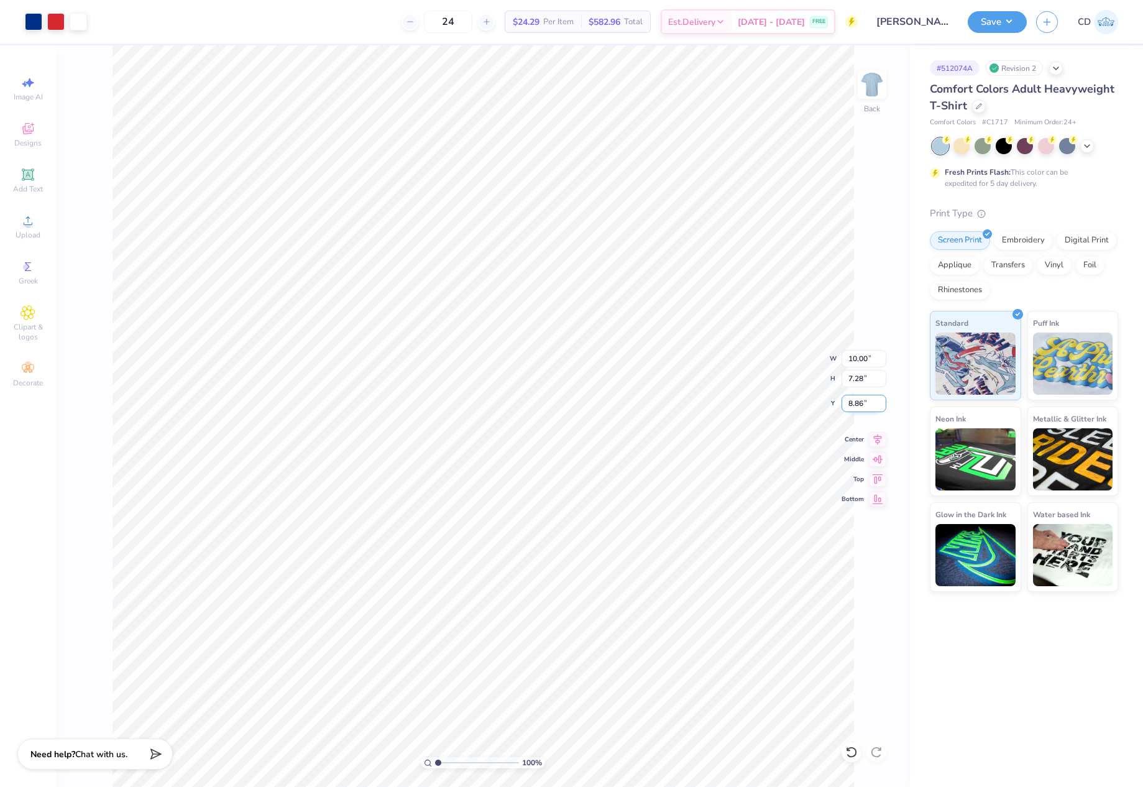
drag, startPoint x: 846, startPoint y: 407, endPoint x: 863, endPoint y: 410, distance: 17.7
click at [863, 410] on input "8.86" at bounding box center [863, 403] width 45 height 17
type input "3.00"
click at [1001, 19] on button "Save" at bounding box center [997, 20] width 59 height 22
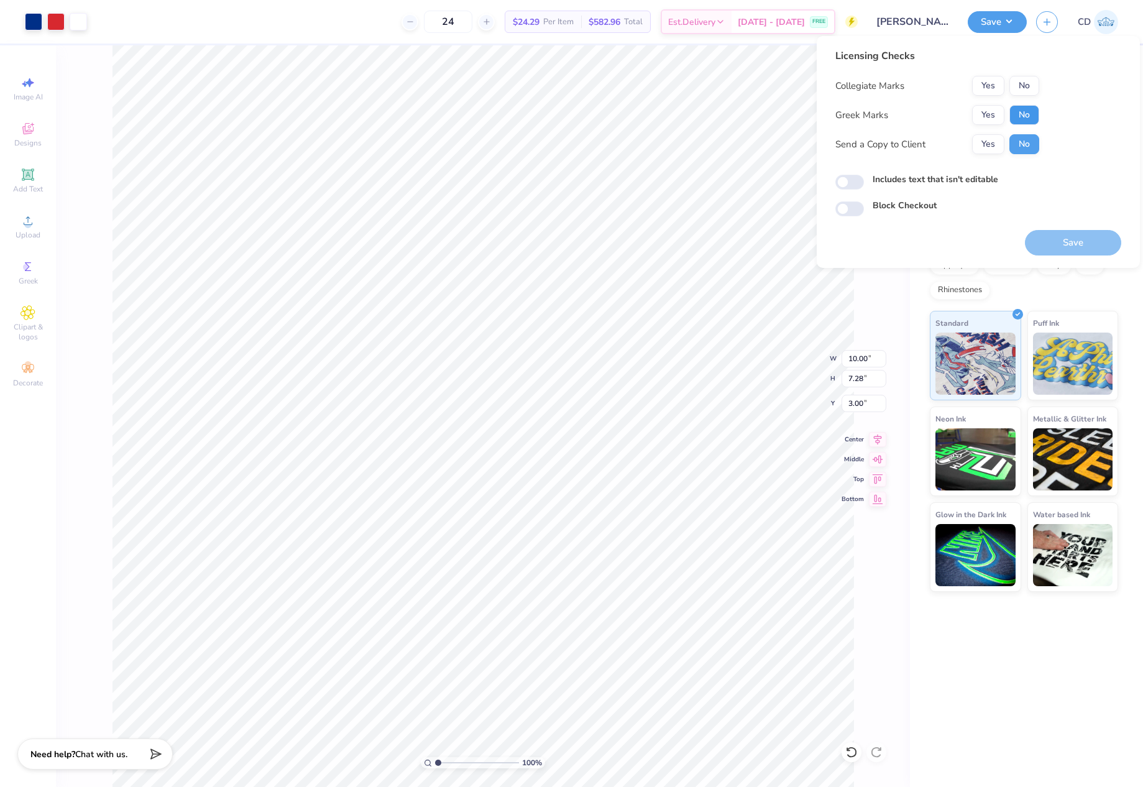
click at [1026, 111] on button "No" at bounding box center [1024, 115] width 30 height 20
click at [1024, 83] on button "No" at bounding box center [1024, 86] width 30 height 20
drag, startPoint x: 835, startPoint y: 180, endPoint x: 960, endPoint y: 229, distance: 134.2
click at [835, 180] on div "Licensing Checks Collegiate Marks Yes No Greek Marks Yes No Send a Copy to Clie…" at bounding box center [978, 152] width 323 height 232
drag, startPoint x: 846, startPoint y: 180, endPoint x: 882, endPoint y: 197, distance: 39.8
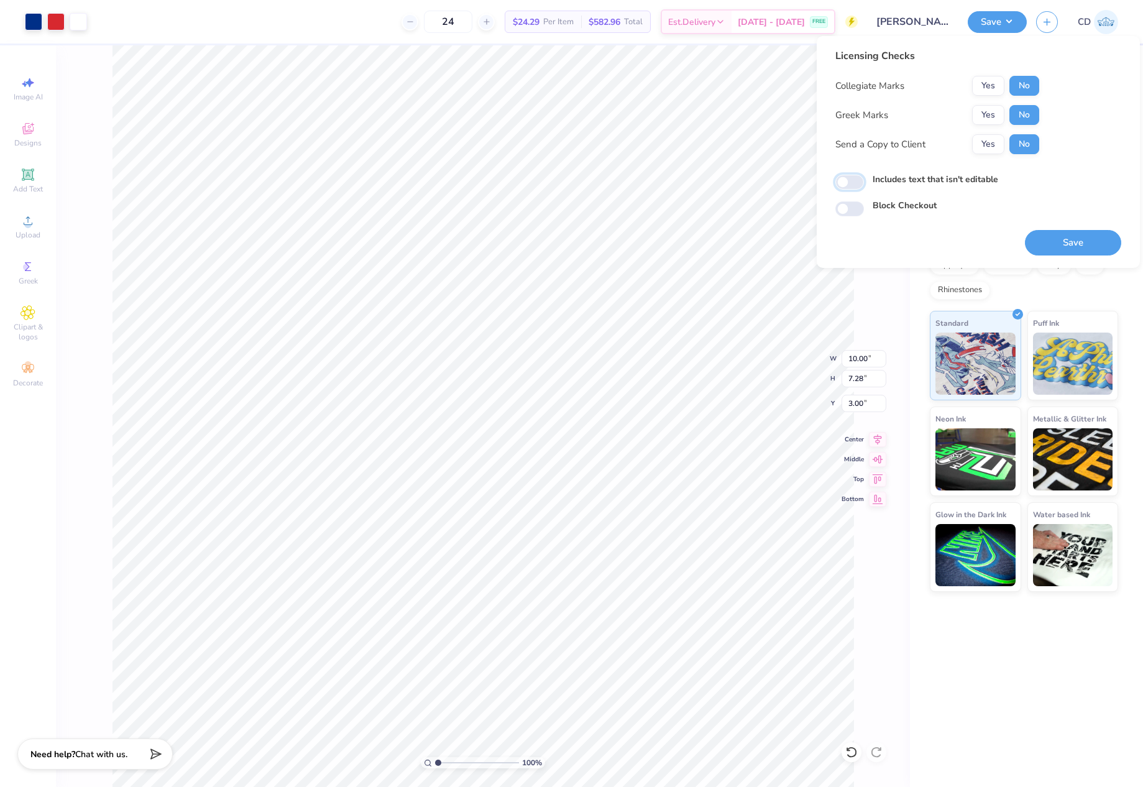
click at [847, 180] on input "Includes text that isn't editable" at bounding box center [849, 182] width 29 height 15
checkbox input "true"
click at [1056, 240] on button "Save" at bounding box center [1073, 242] width 96 height 25
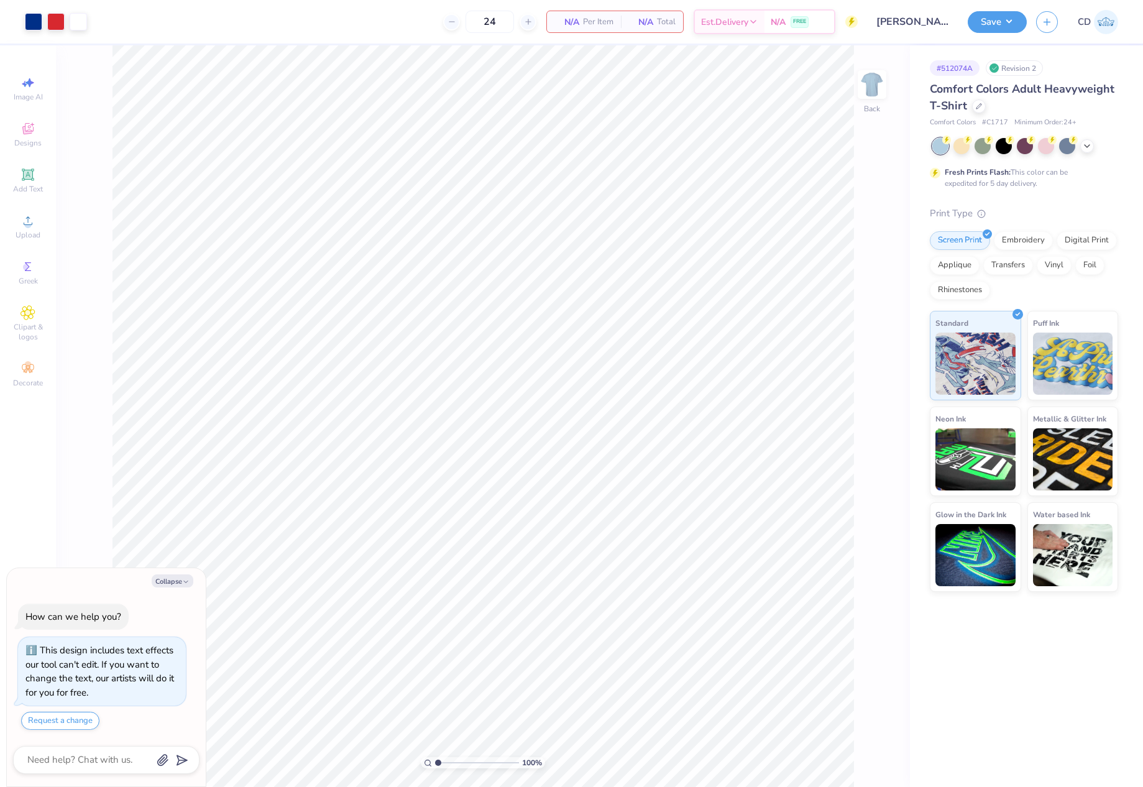
type textarea "x"
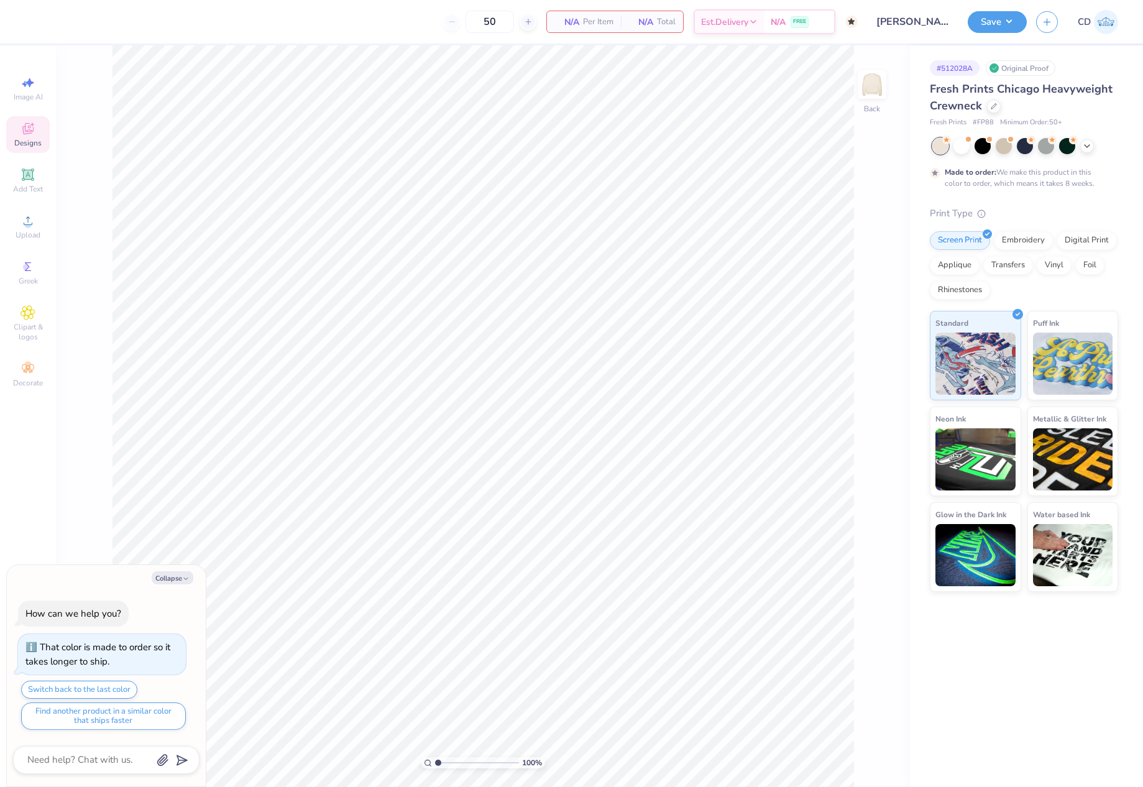
click at [30, 134] on icon at bounding box center [28, 128] width 15 height 15
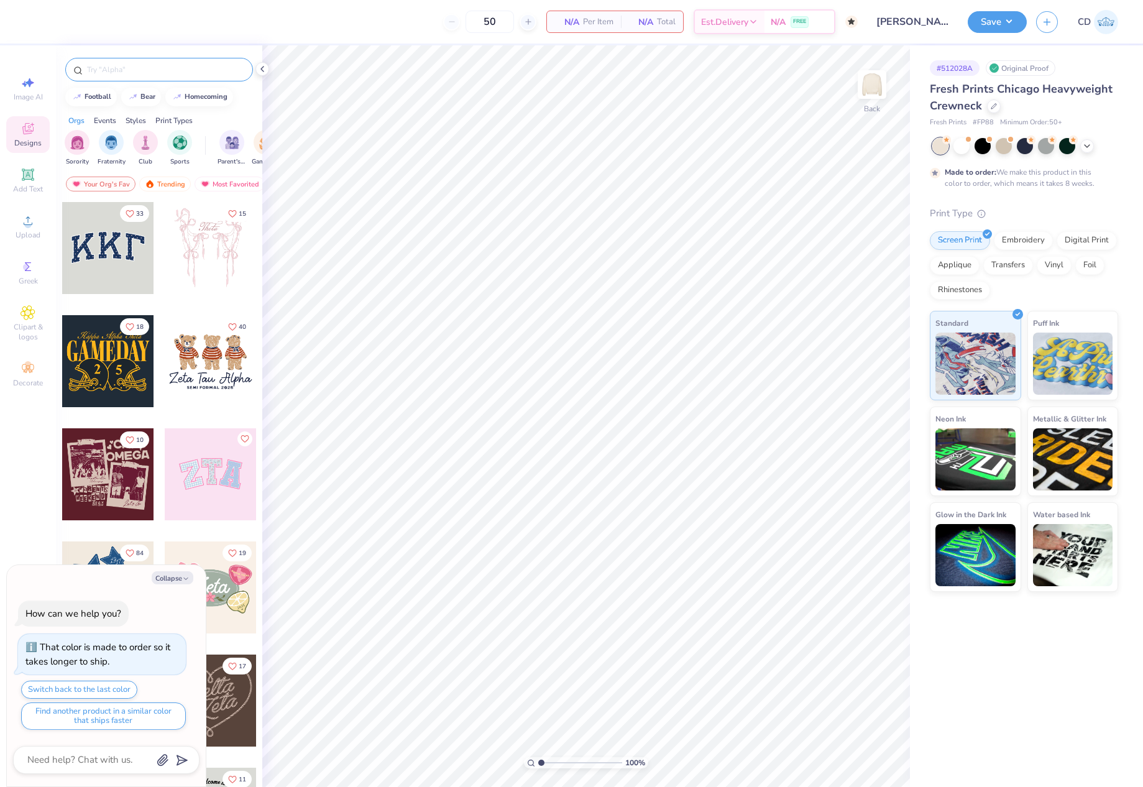
type textarea "x"
click at [178, 68] on input "text" at bounding box center [165, 69] width 159 height 12
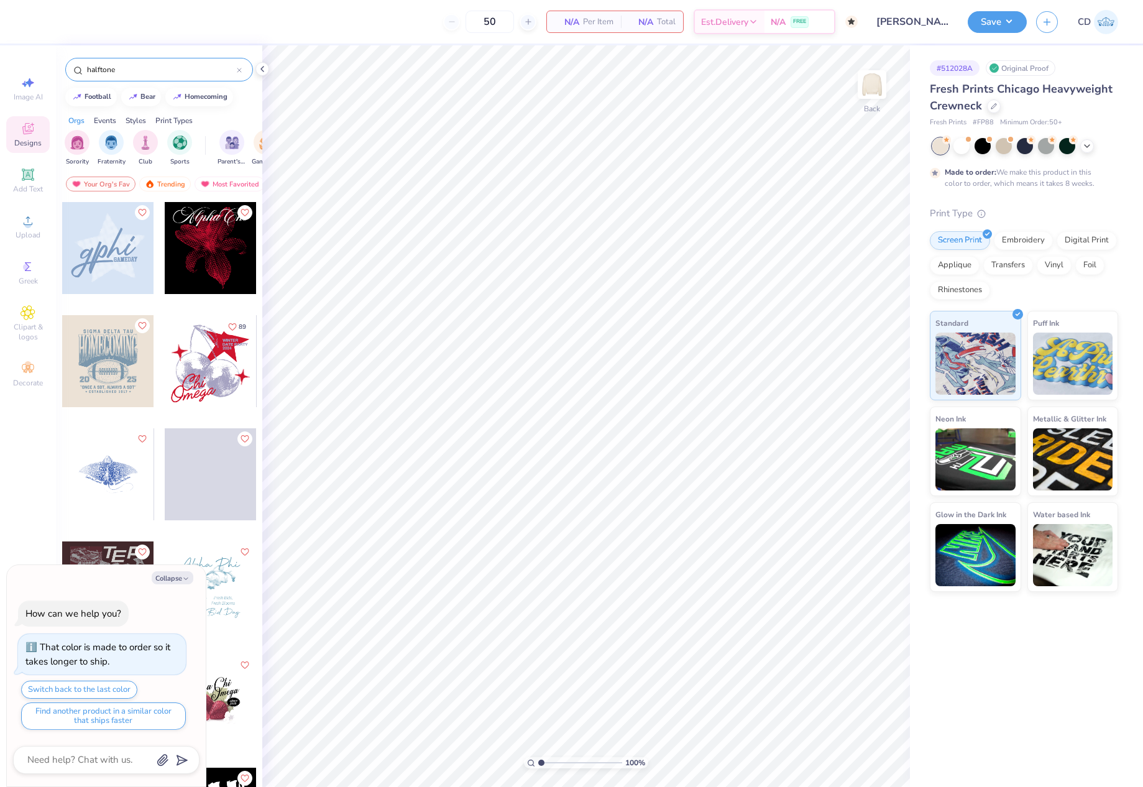
type input "halftone"
click at [106, 355] on div at bounding box center [108, 361] width 92 height 92
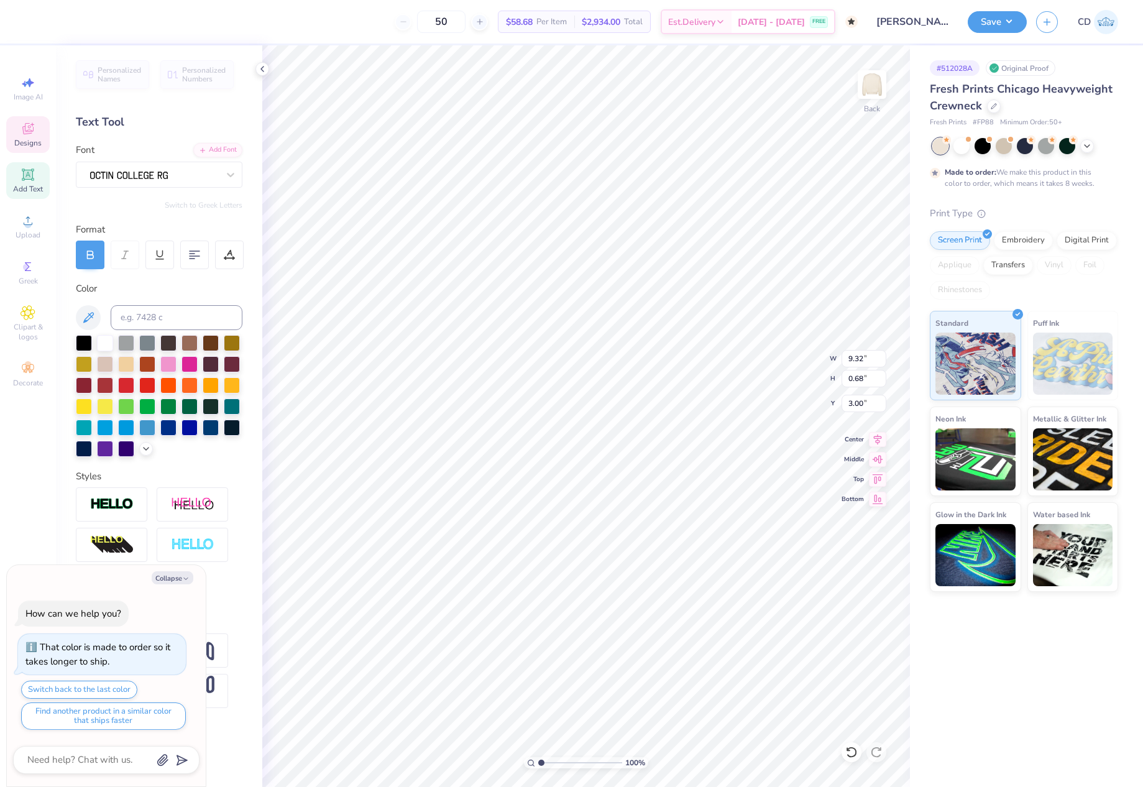
scroll to position [10, 1]
type textarea "x"
type textarea "K"
type textarea "x"
type textarea "KA"
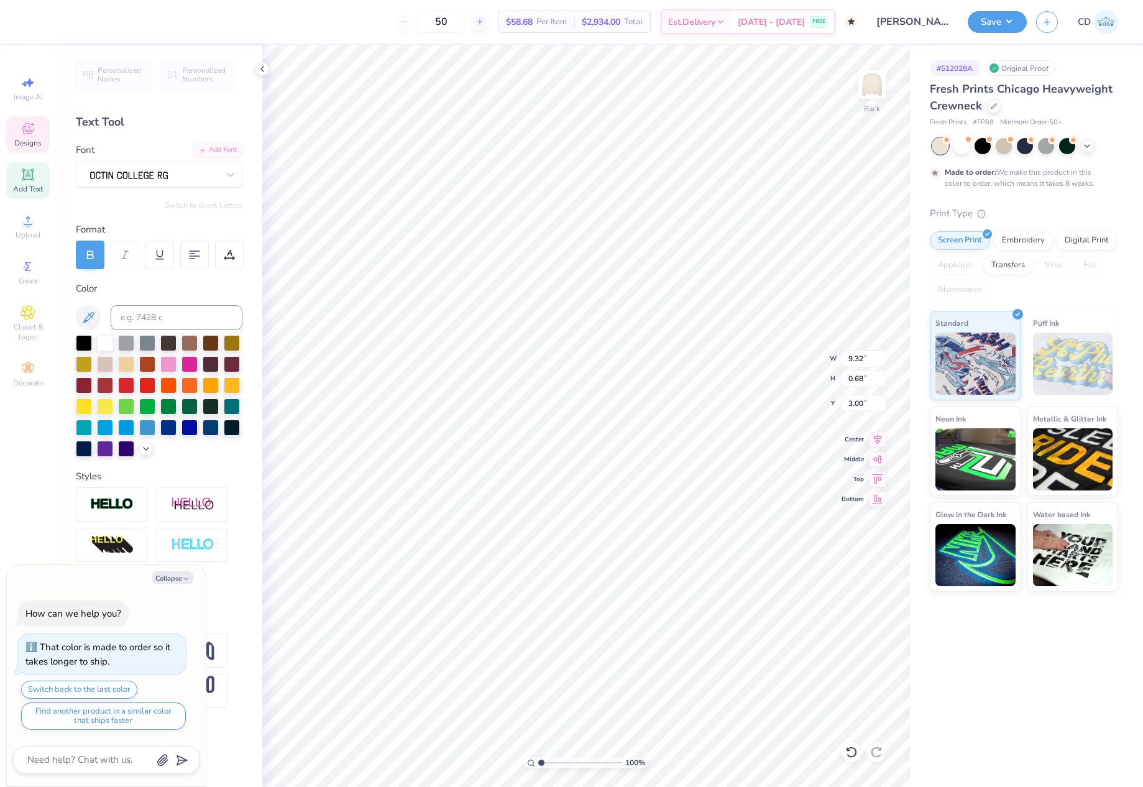
type textarea "x"
type textarea "KAP"
type textarea "x"
type textarea "KAPP"
type textarea "x"
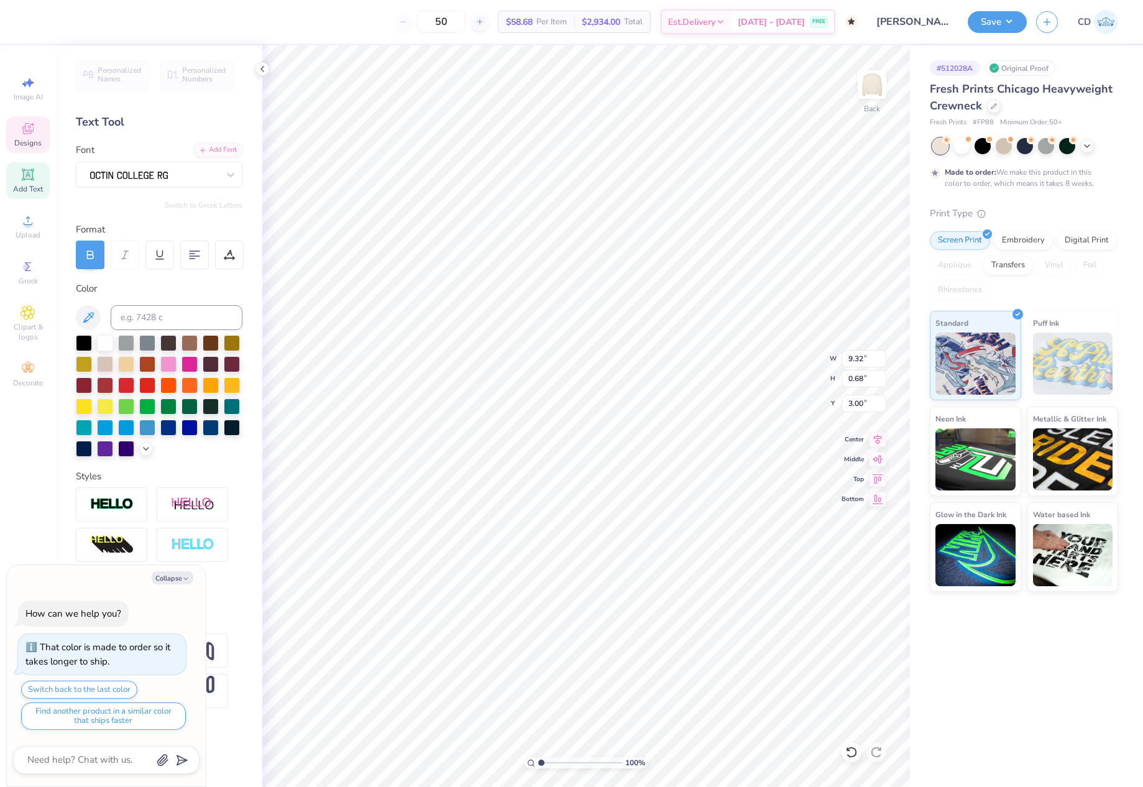
type textarea "KAPPA"
type textarea "x"
type textarea "KAPPA"
type textarea "x"
type textarea "KAPPA B"
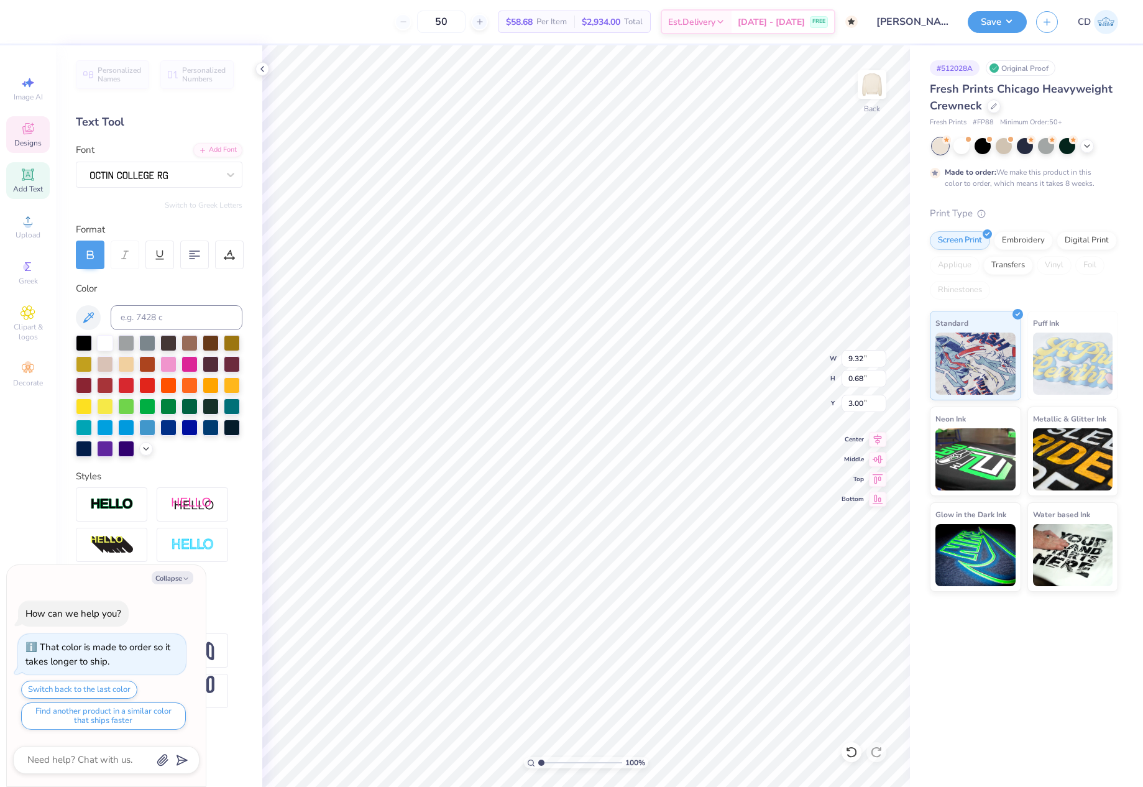
type textarea "x"
type textarea "KAPPA BE"
type textarea "x"
type textarea "KAPPA BET"
type textarea "x"
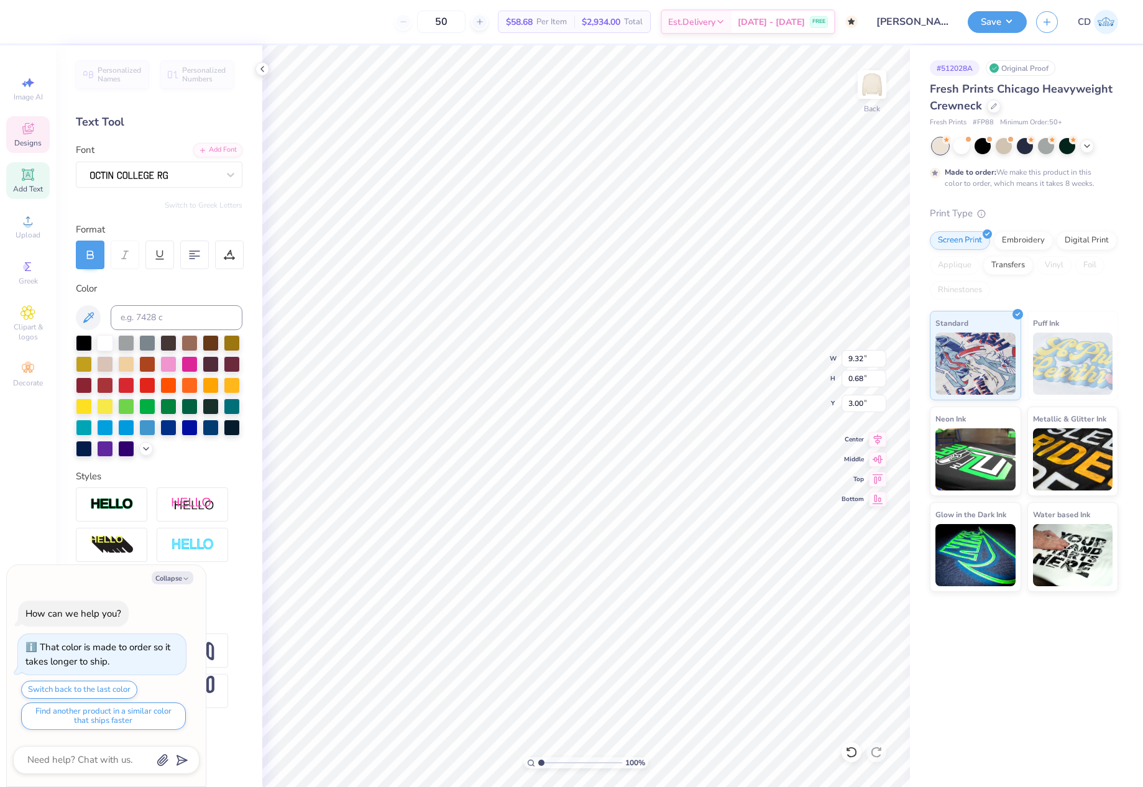
type textarea "KAPPA BETH"
type textarea "x"
type textarea "KAPPA BETHA"
type textarea "x"
type textarea "KAPPA BETHA"
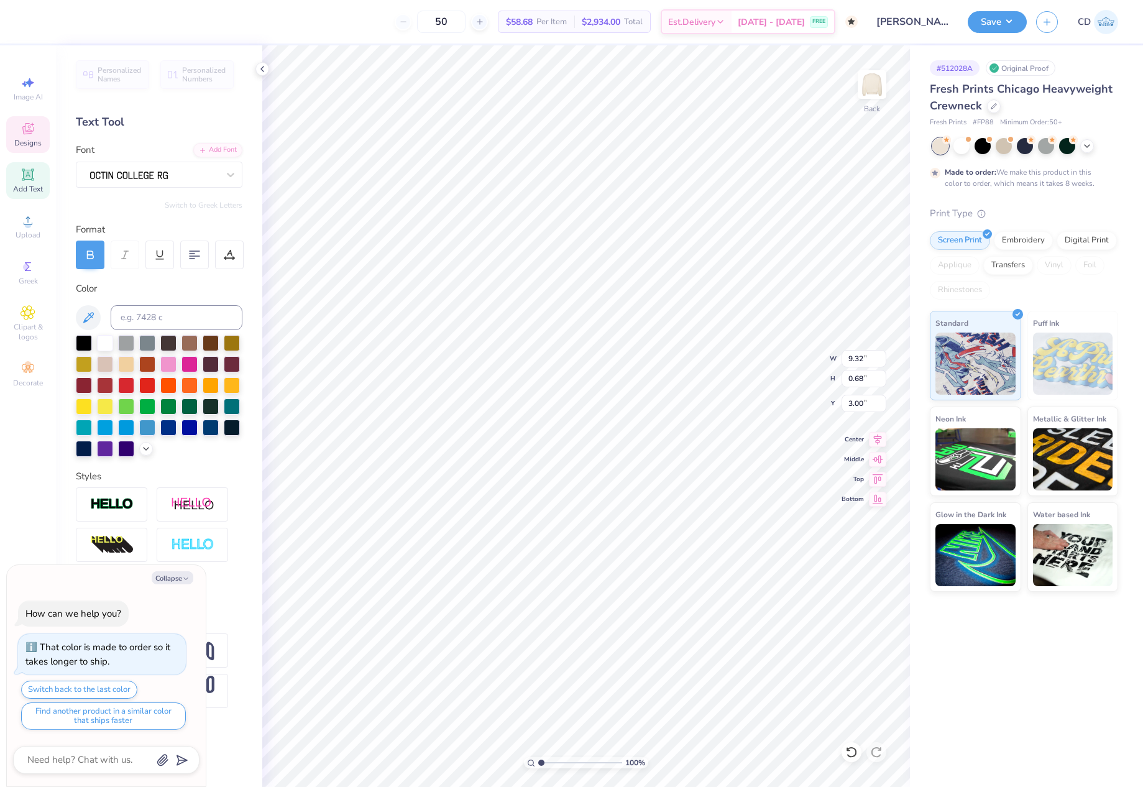
scroll to position [10, 4]
type textarea "x"
type textarea "KAPPA BETHA P"
type textarea "x"
type textarea "KAPPA BETHA"
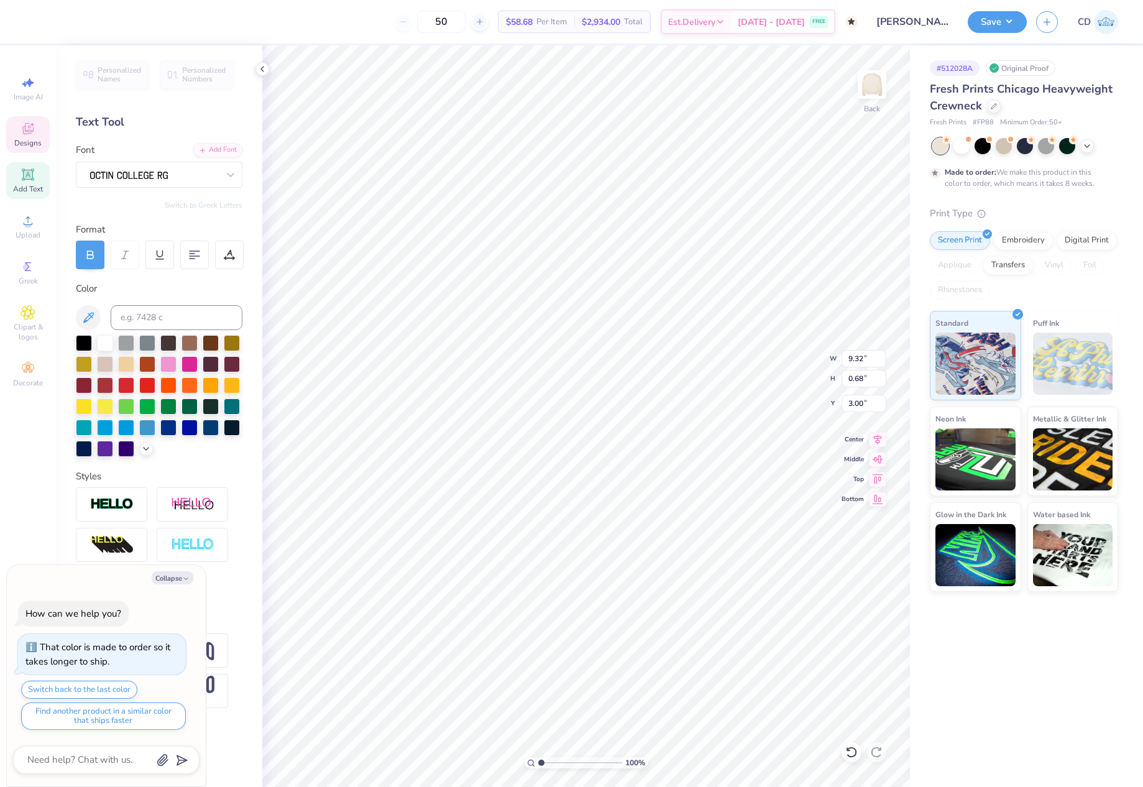
type textarea "x"
type textarea "KAPPA BETHA"
type textarea "x"
type textarea "KAPPA BETH"
type textarea "x"
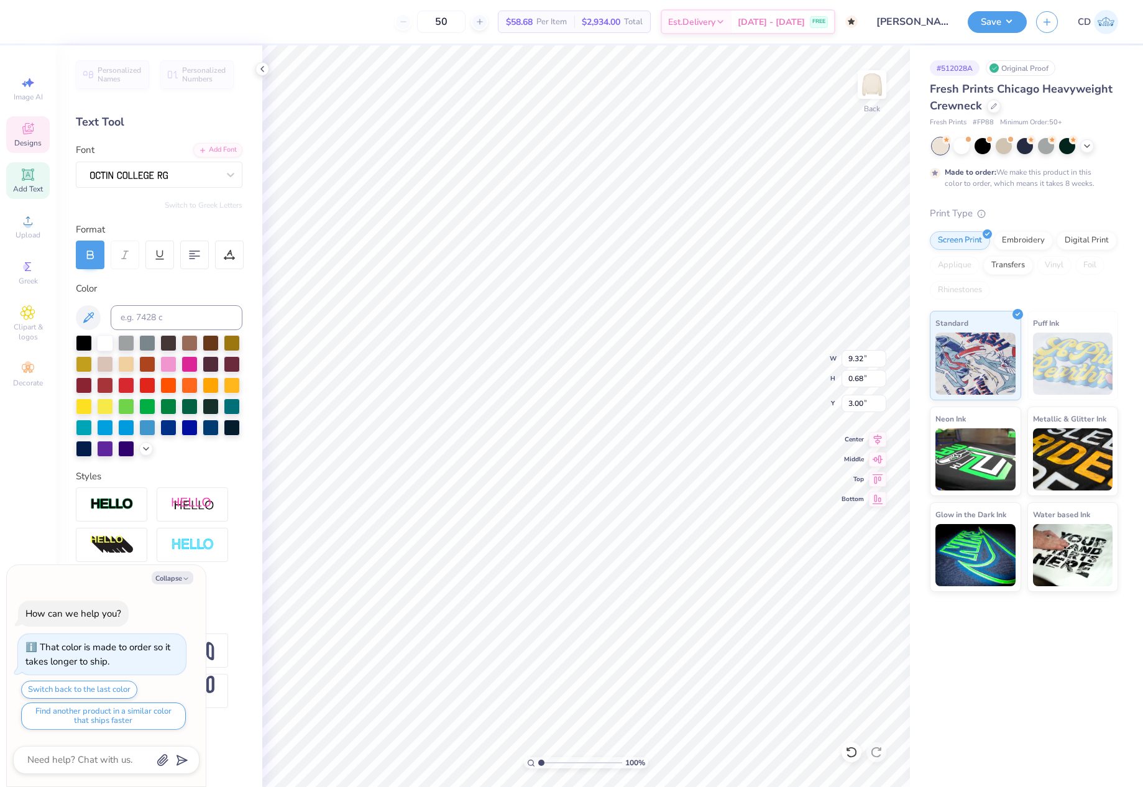
type textarea "KAPPA BET"
type textarea "x"
type textarea "KAPPA BETA"
type textarea "x"
type textarea "KAPPA BETA"
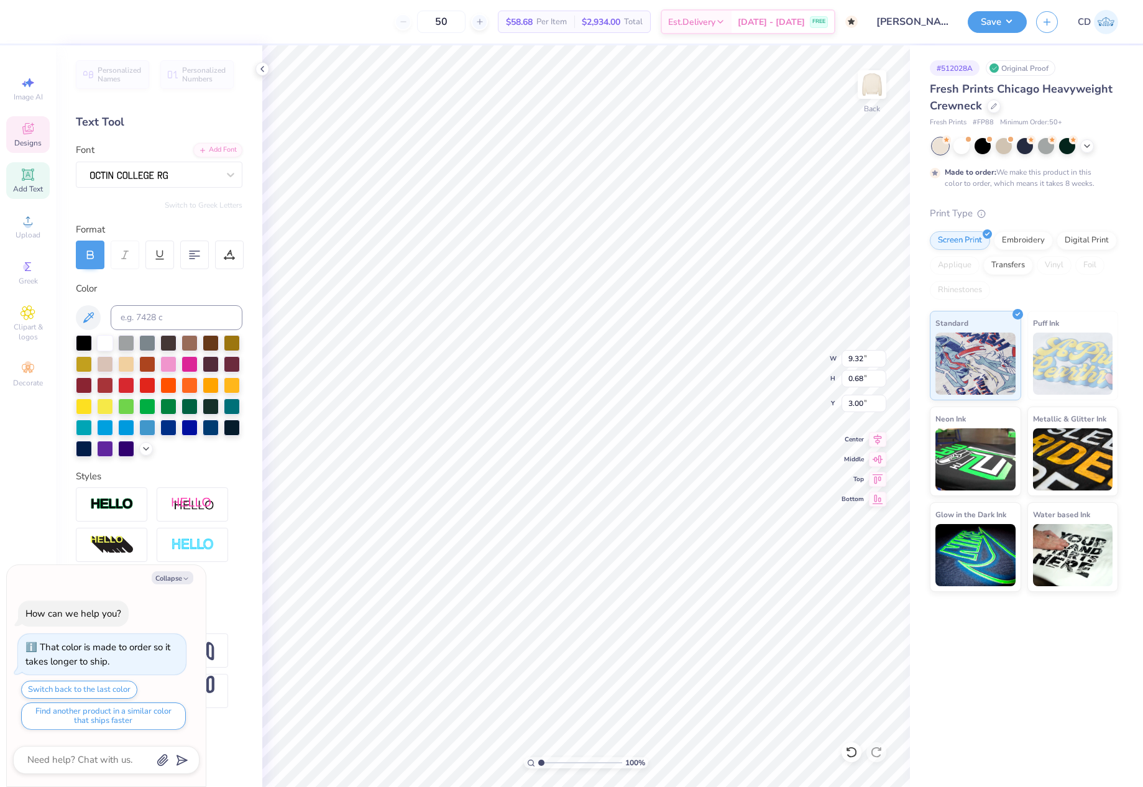
type textarea "x"
type textarea "KAPPA BETA P"
type textarea "x"
type textarea "KAPPA BETA PH"
type textarea "x"
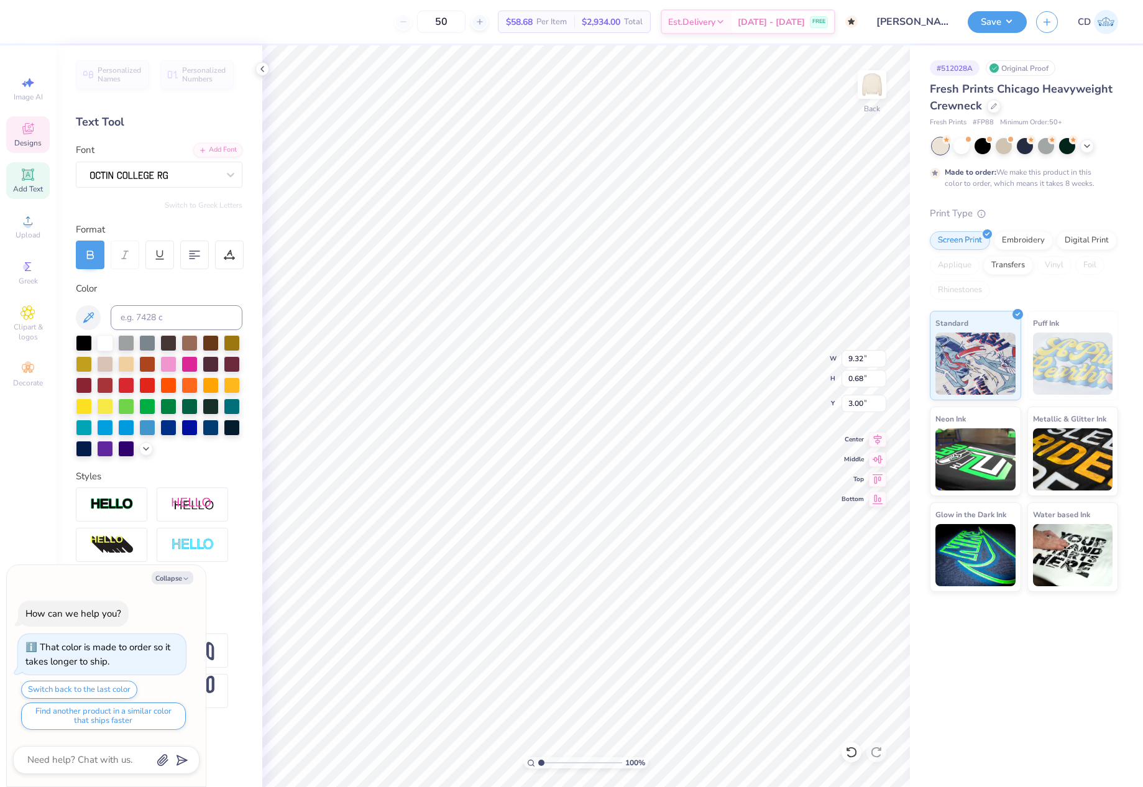
type textarea "KAPPA BETA PHI"
type textarea "x"
type input "10.49"
type input "0.73"
type input "13.61"
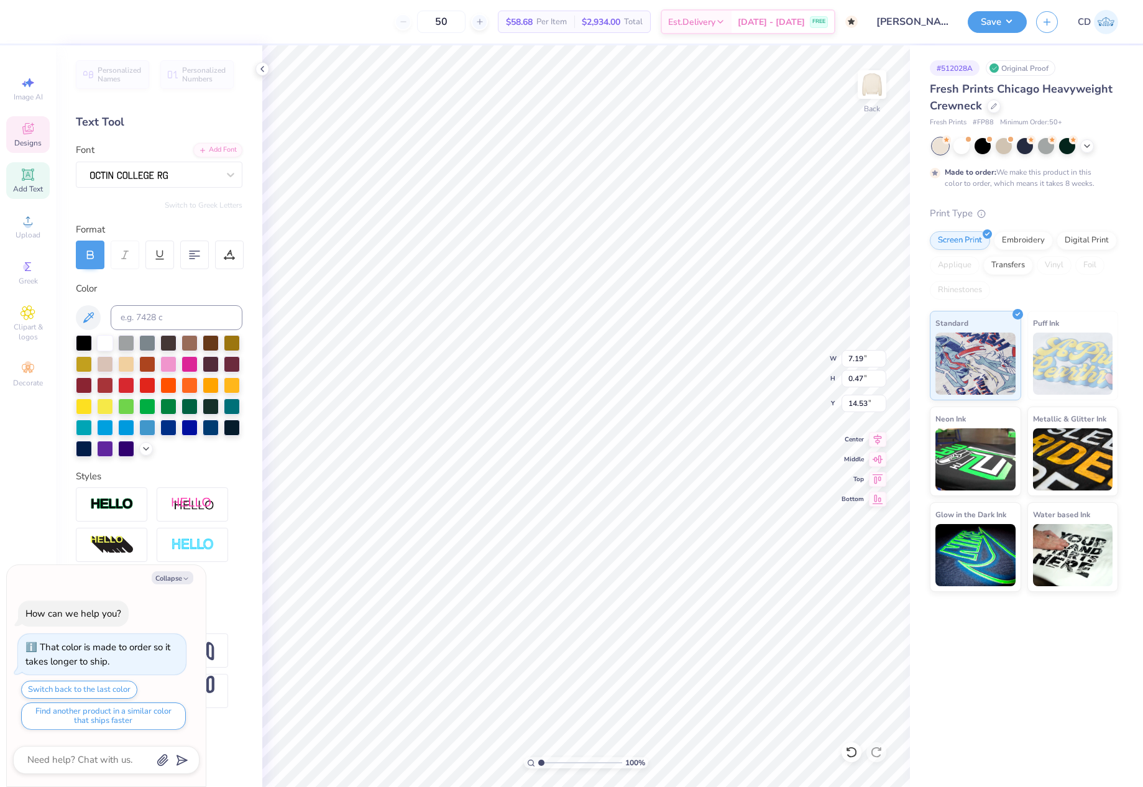
scroll to position [11, 6]
type textarea "x"
type textarea "ESTABLISHED 1927"
type textarea "x"
type textarea "ESTABLISHED 1921"
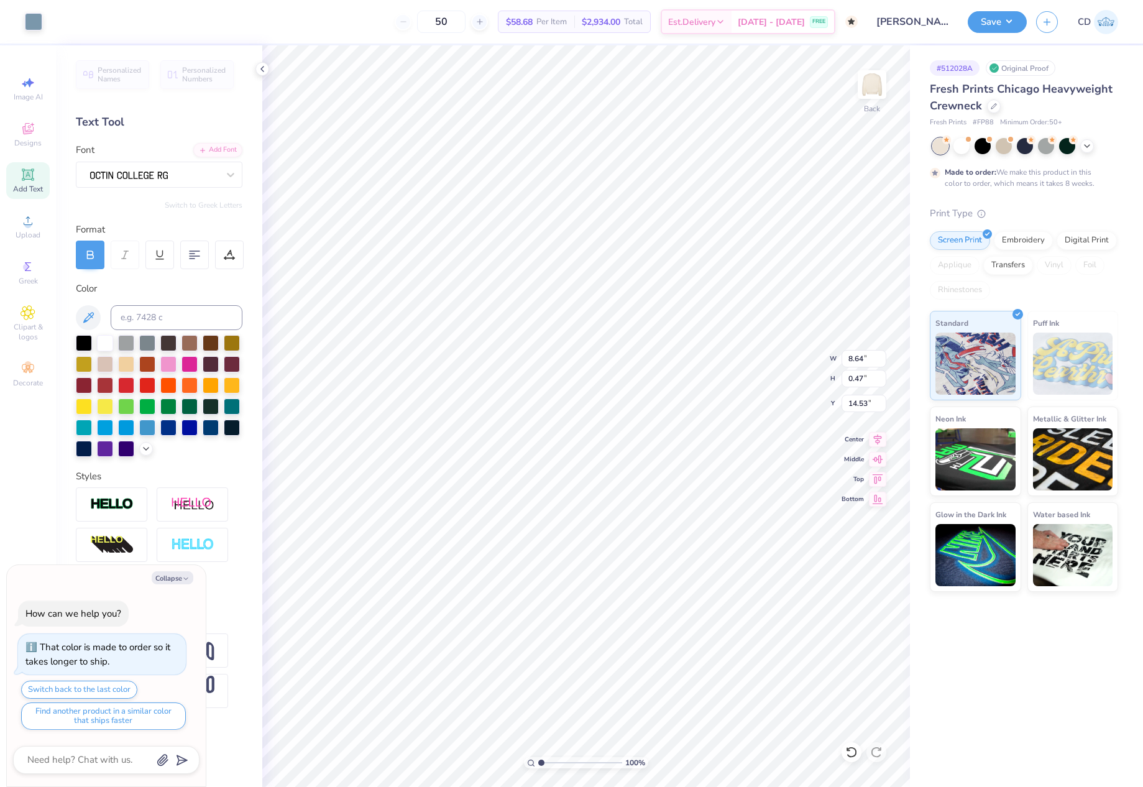
type textarea "x"
type input "13.85"
type textarea "x"
drag, startPoint x: 845, startPoint y: 355, endPoint x: 875, endPoint y: 361, distance: 30.3
click at [875, 361] on input "11.19" at bounding box center [863, 358] width 45 height 17
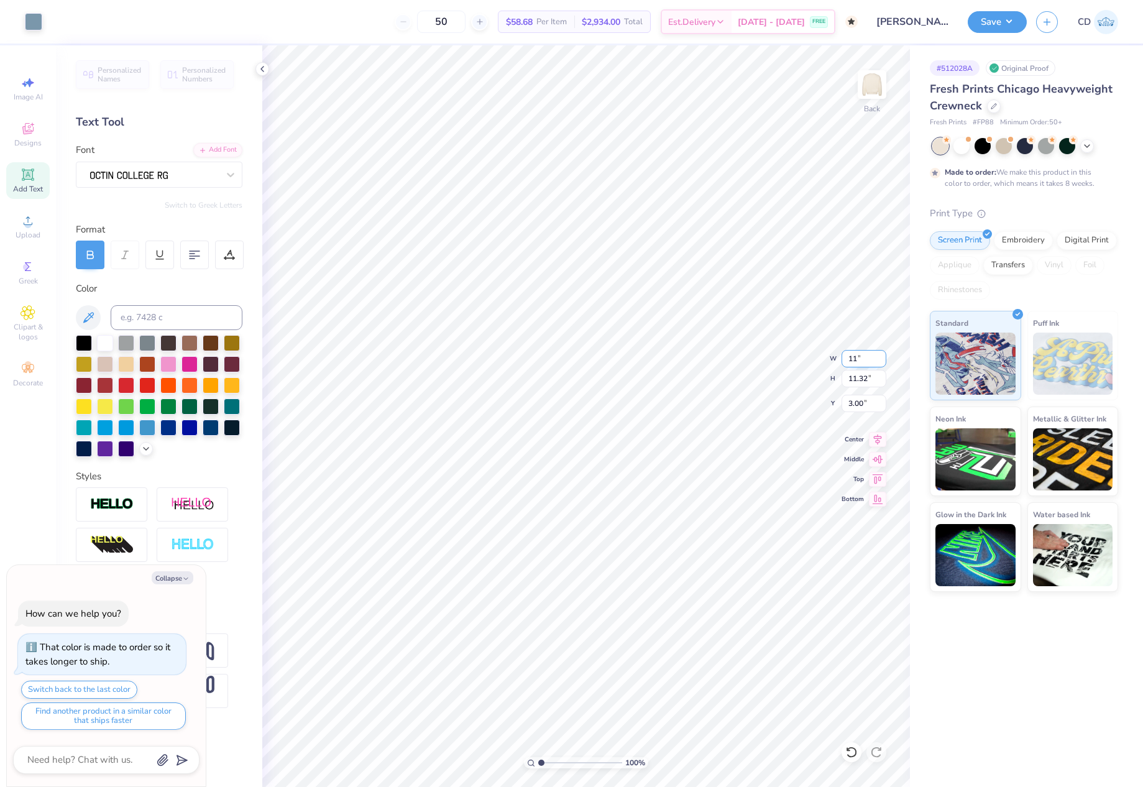
type input "11"
type textarea "x"
type input "11.00"
type input "11.13"
drag, startPoint x: 846, startPoint y: 400, endPoint x: 863, endPoint y: 403, distance: 17.7
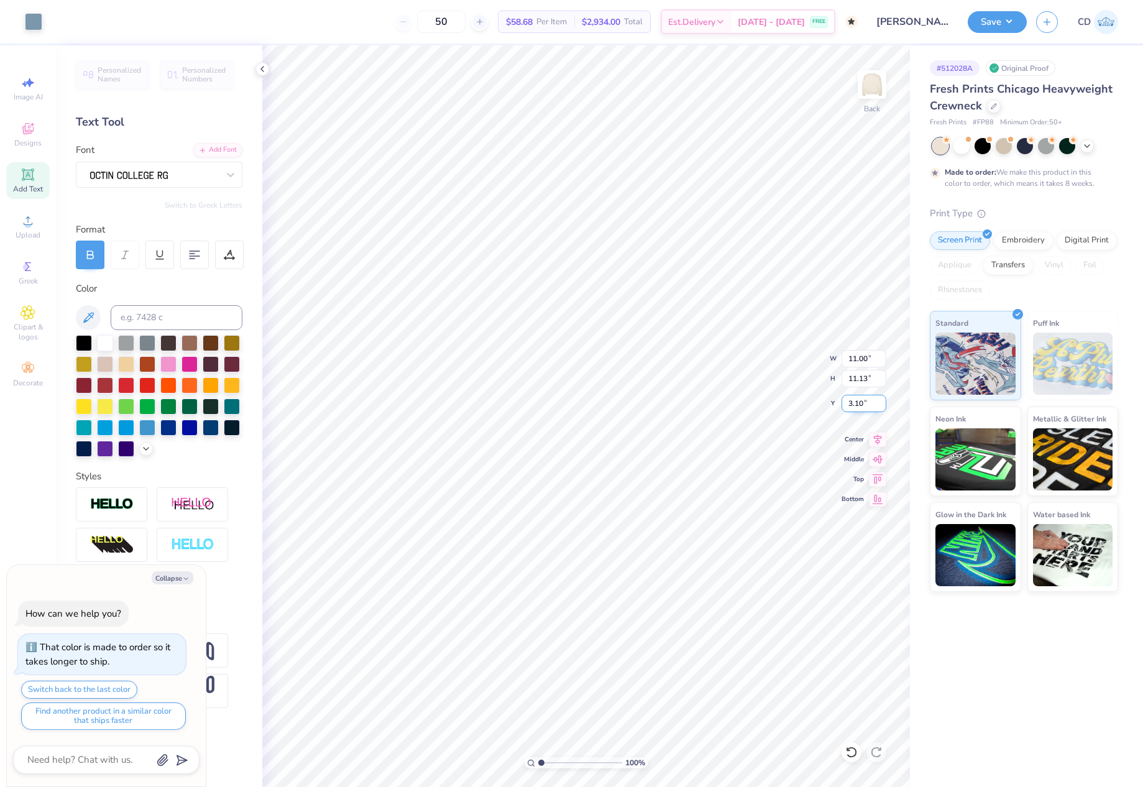
click at [863, 403] on input "3.10" at bounding box center [863, 403] width 45 height 17
type input "3"
type textarea "x"
type input "3.00"
click at [993, 23] on button "Save" at bounding box center [997, 20] width 59 height 22
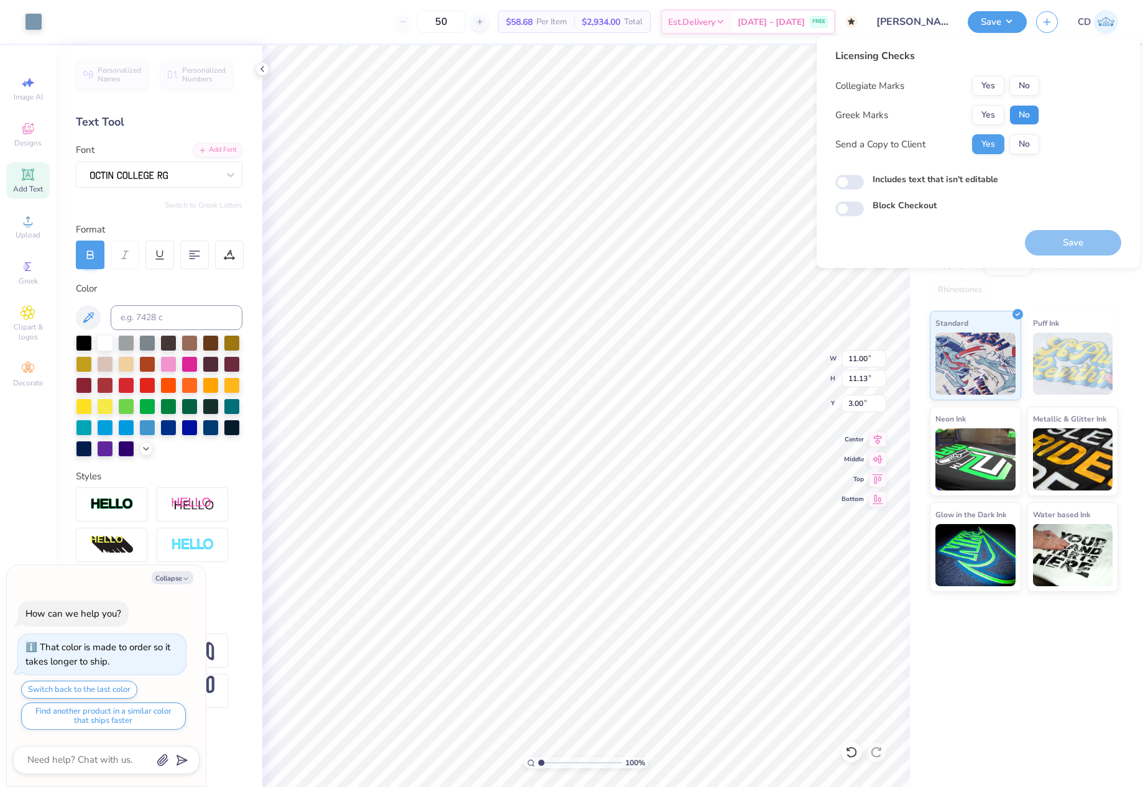
click at [1020, 113] on button "No" at bounding box center [1024, 115] width 30 height 20
click at [1020, 89] on button "No" at bounding box center [1024, 86] width 30 height 20
type textarea "x"
click at [858, 183] on input "Includes text that isn't editable" at bounding box center [849, 182] width 29 height 15
checkbox input "true"
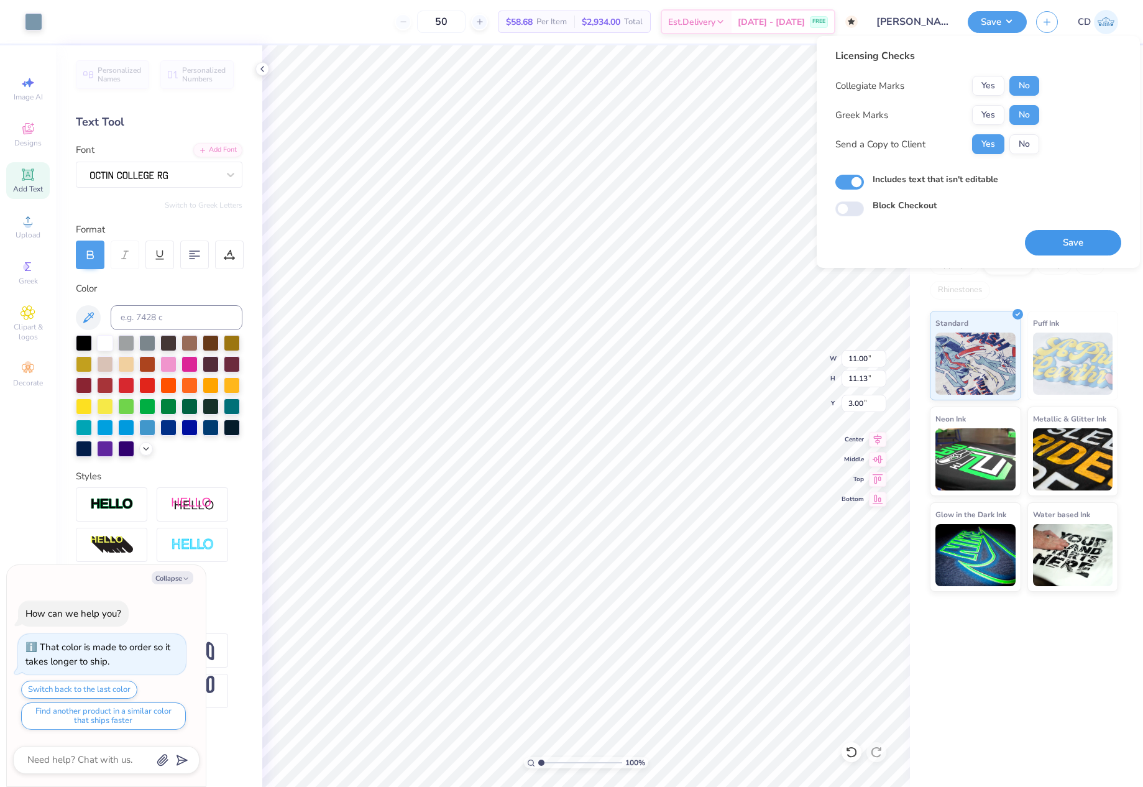
click at [1064, 244] on button "Save" at bounding box center [1073, 242] width 96 height 25
type textarea "x"
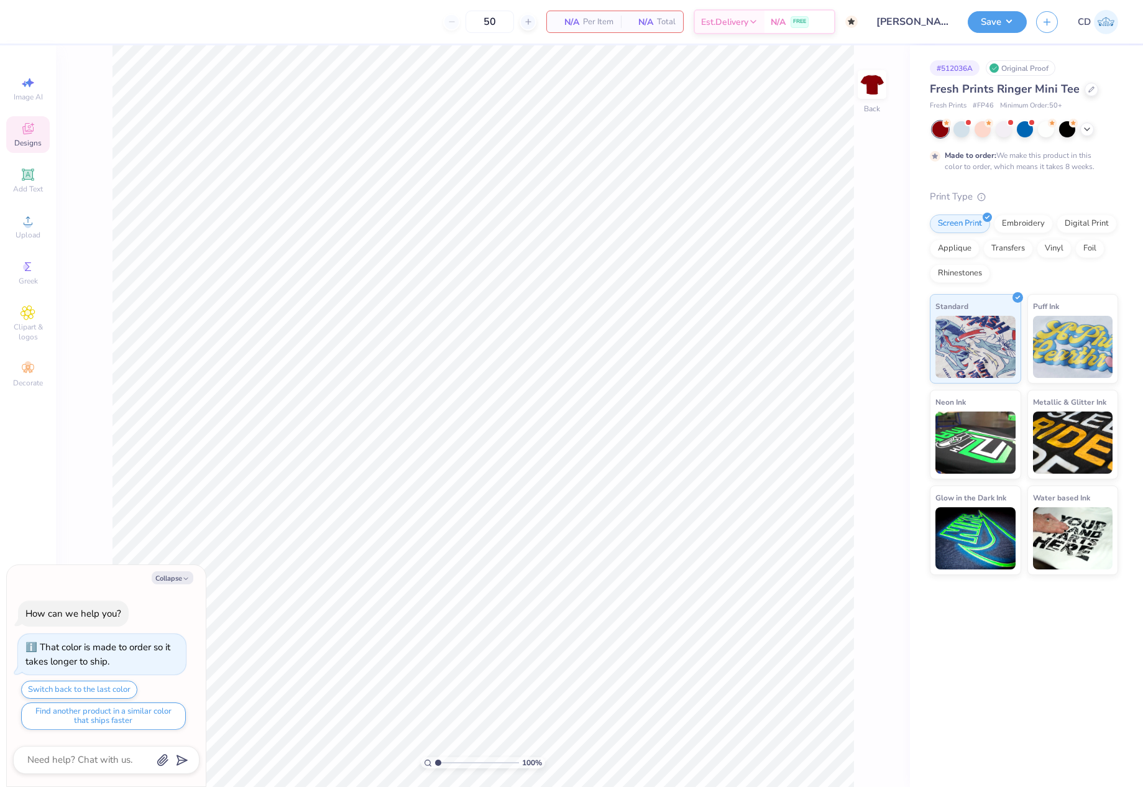
click at [19, 134] on div "Designs" at bounding box center [28, 134] width 44 height 37
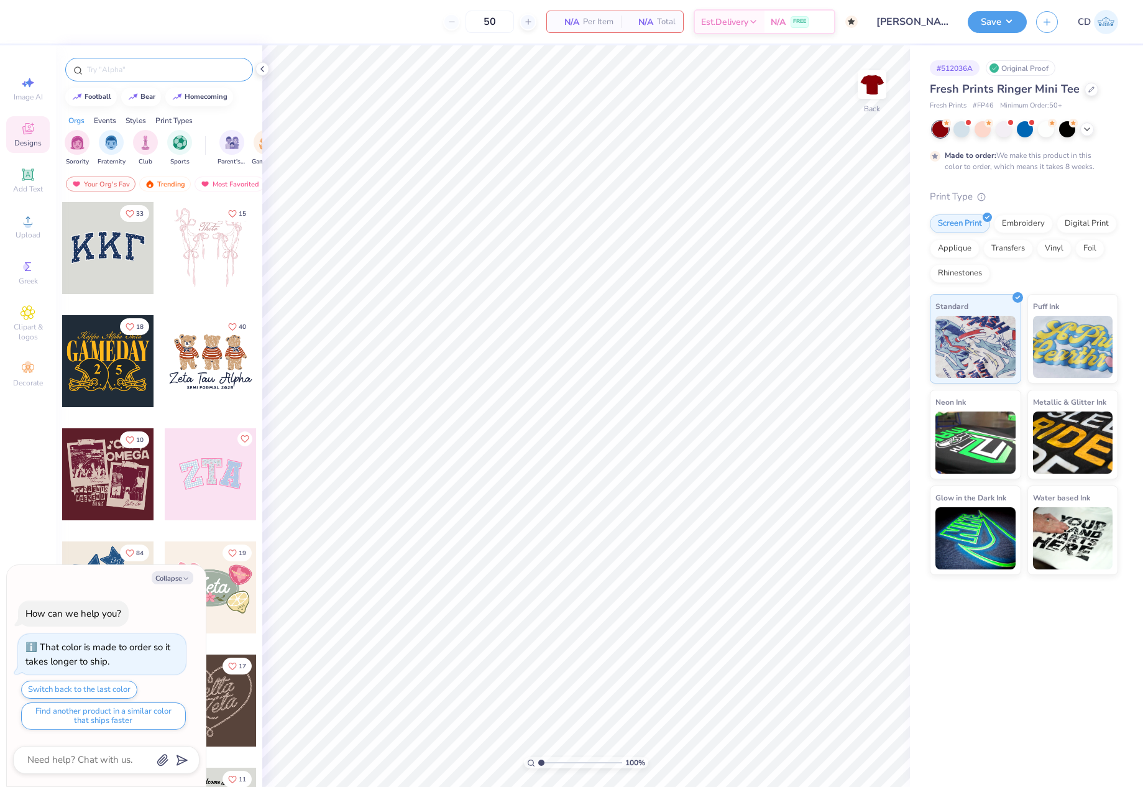
type textarea "x"
click at [158, 71] on input "text" at bounding box center [165, 69] width 159 height 12
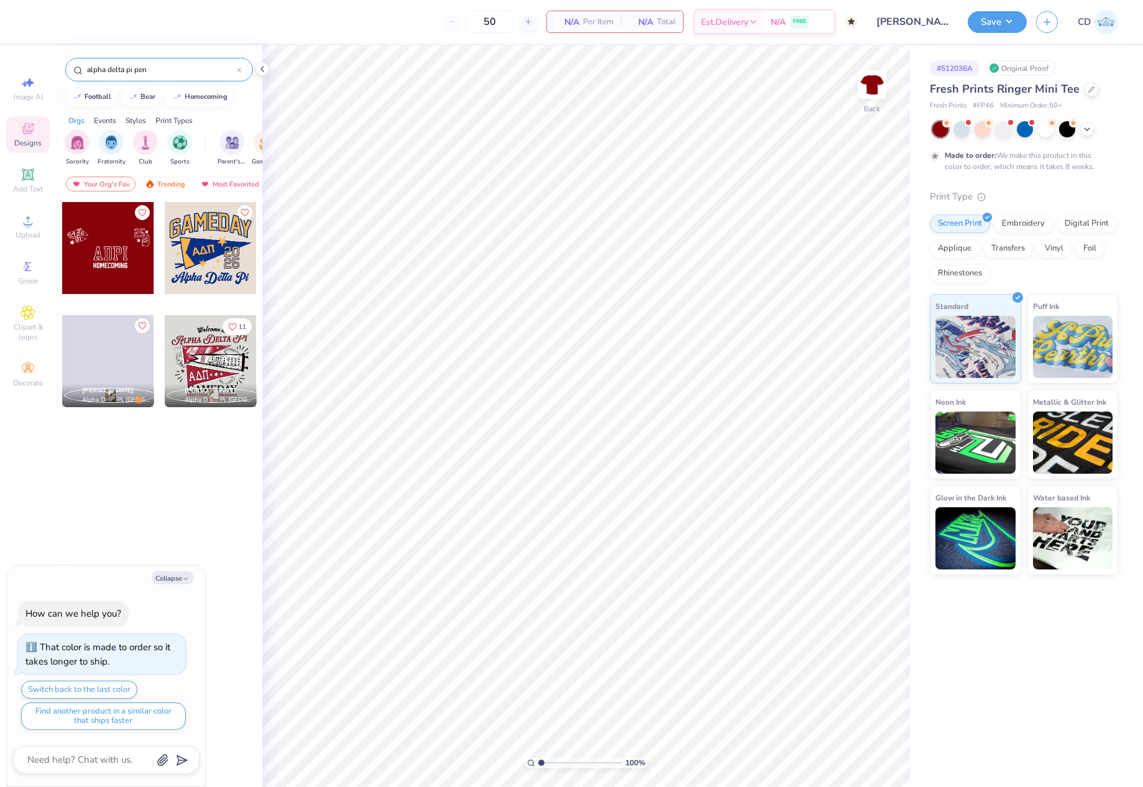
type input "alpha delta pi pen"
click at [112, 245] on div at bounding box center [108, 248] width 92 height 92
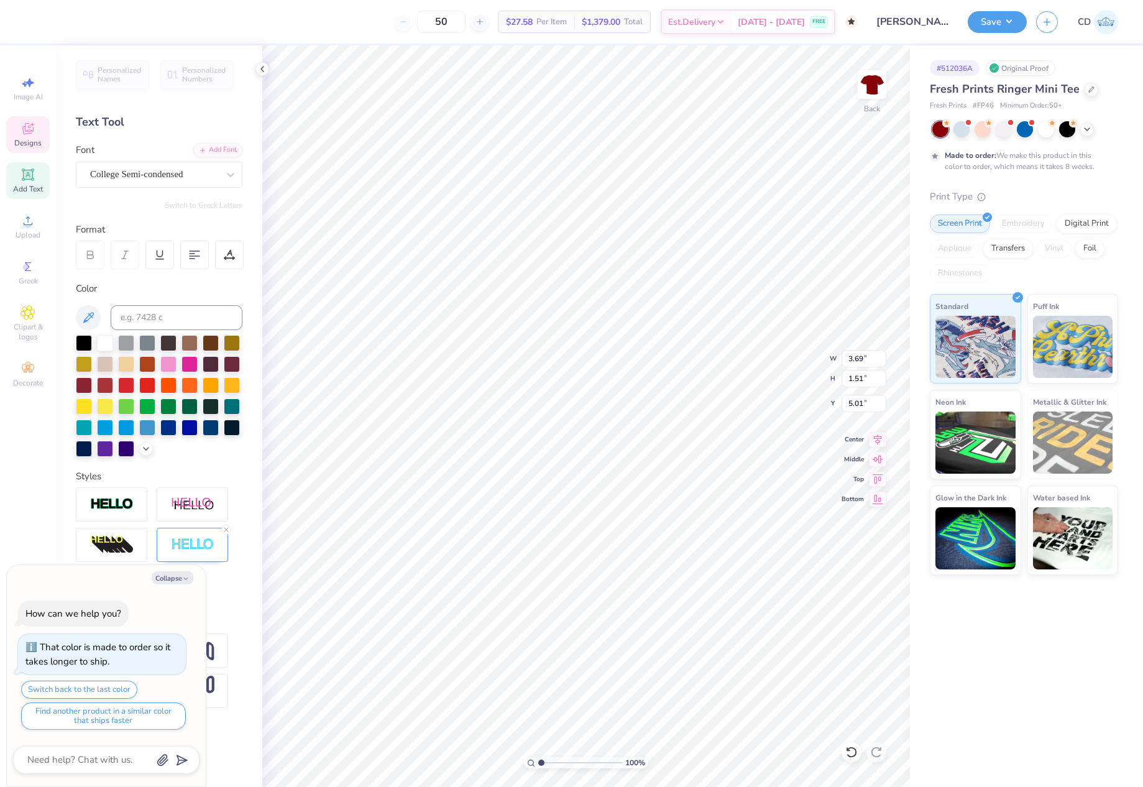
scroll to position [11, 2]
type textarea "x"
type textarea "K"
type textarea "x"
type textarea "KB"
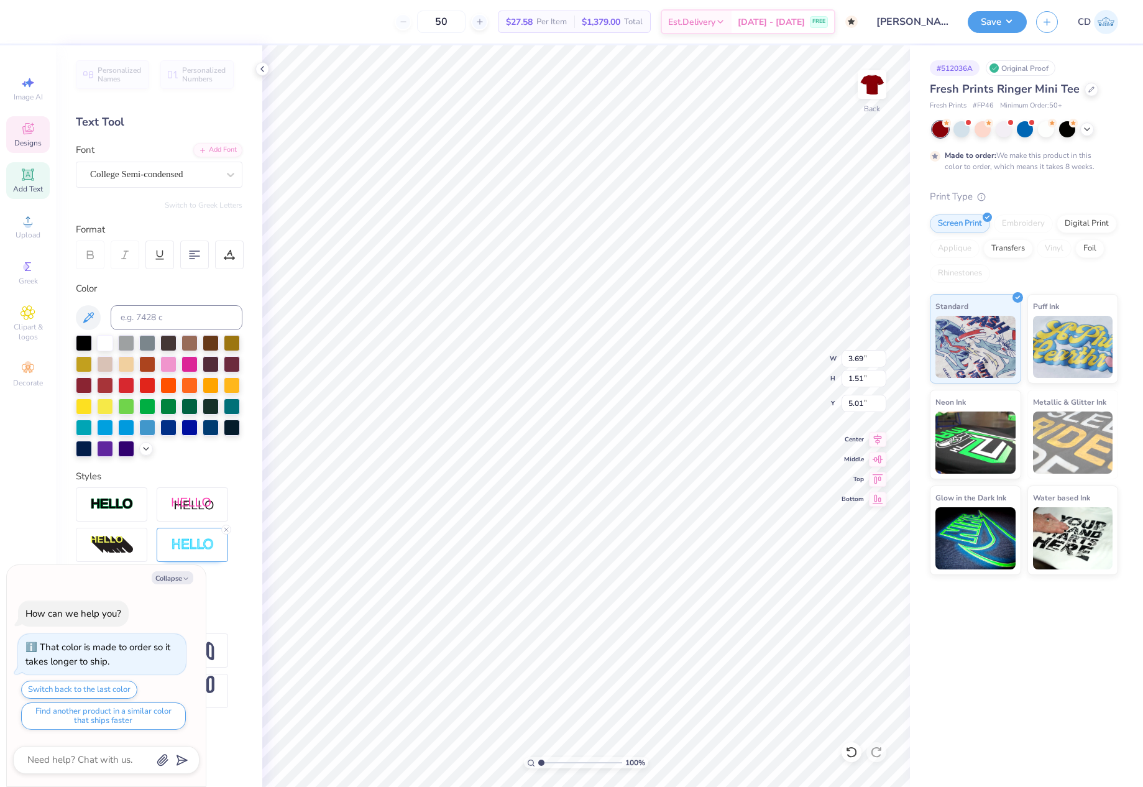
type textarea "x"
type textarea "KBP"
type textarea "x"
type textarea "KBPHI"
type textarea "x"
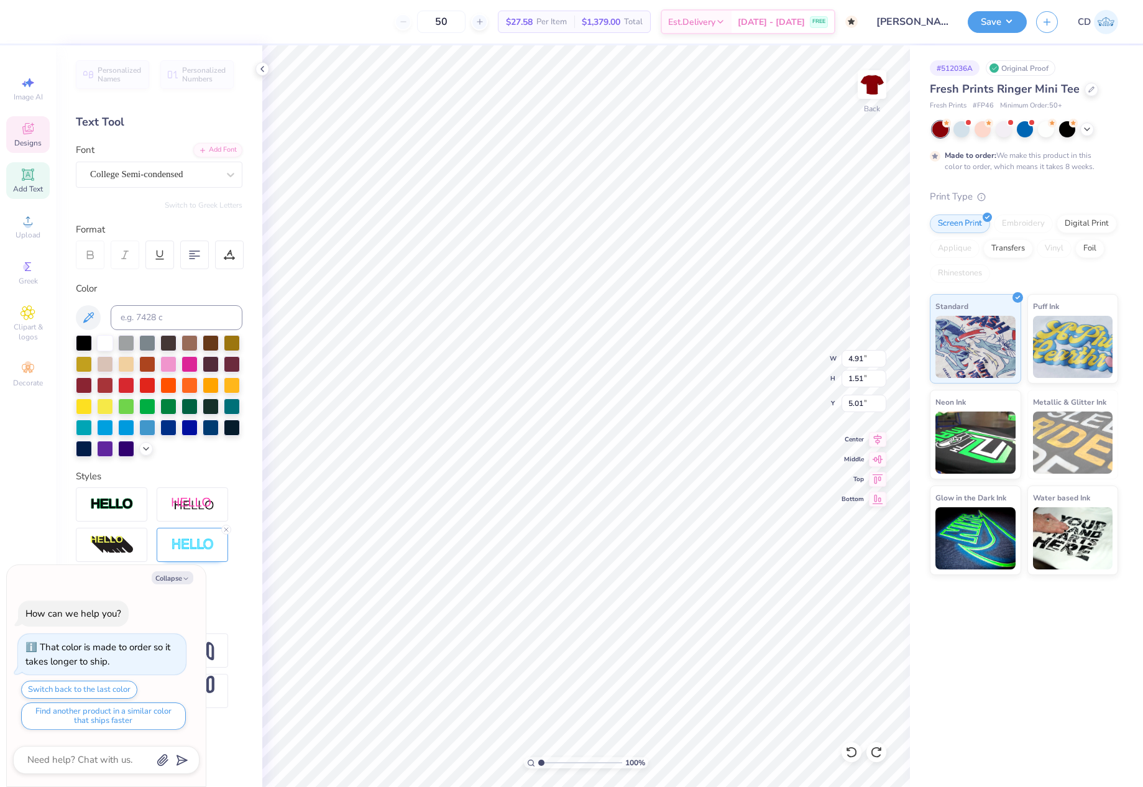
type input "4.27"
type input "1.31"
type input "5.21"
type textarea "x"
type input "3.64"
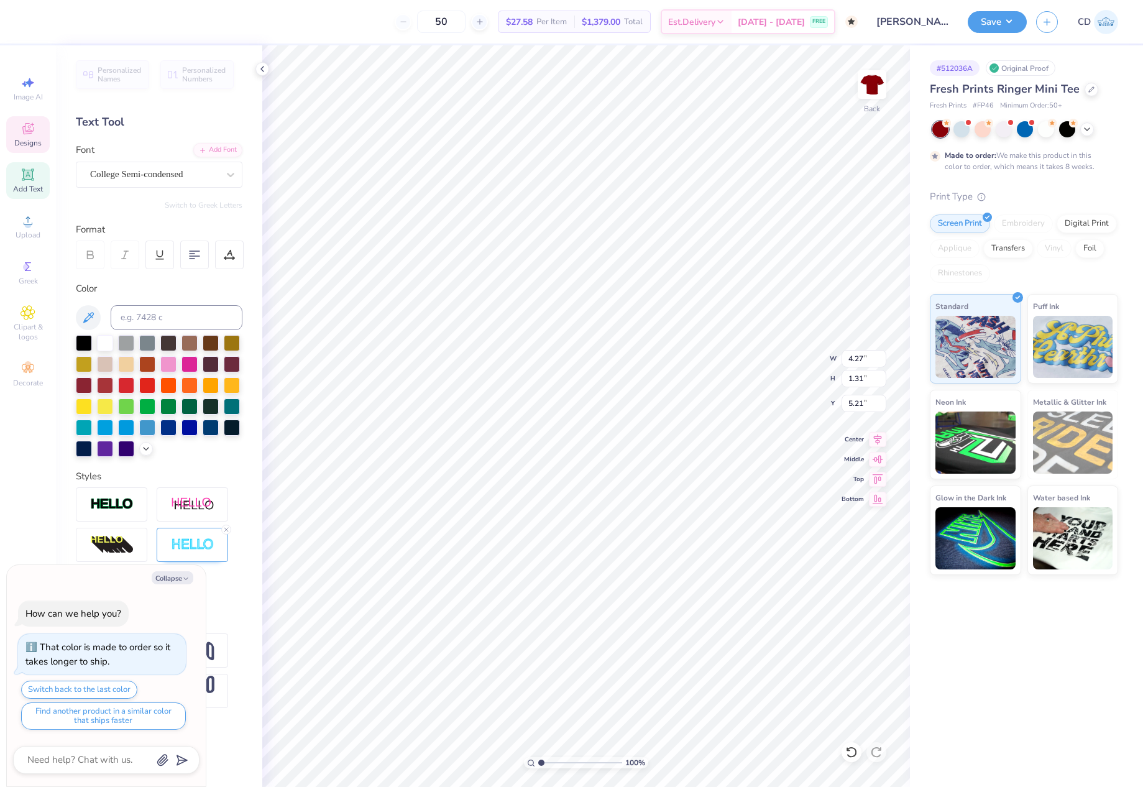
type input "1.12"
type input "5.41"
type textarea "x"
type input "1.45"
click at [545, 763] on input "range" at bounding box center [580, 762] width 84 height 11
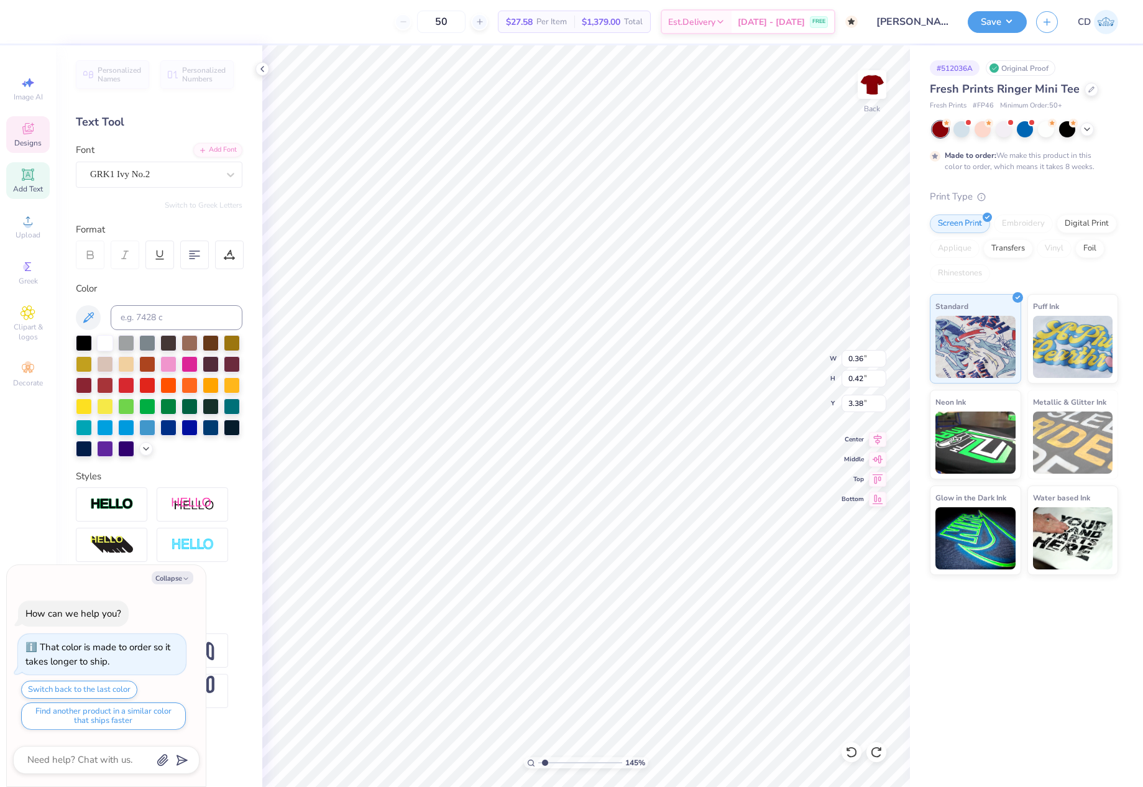
type textarea "x"
type textarea "K"
type textarea "x"
type input "0.38"
type input "3.33"
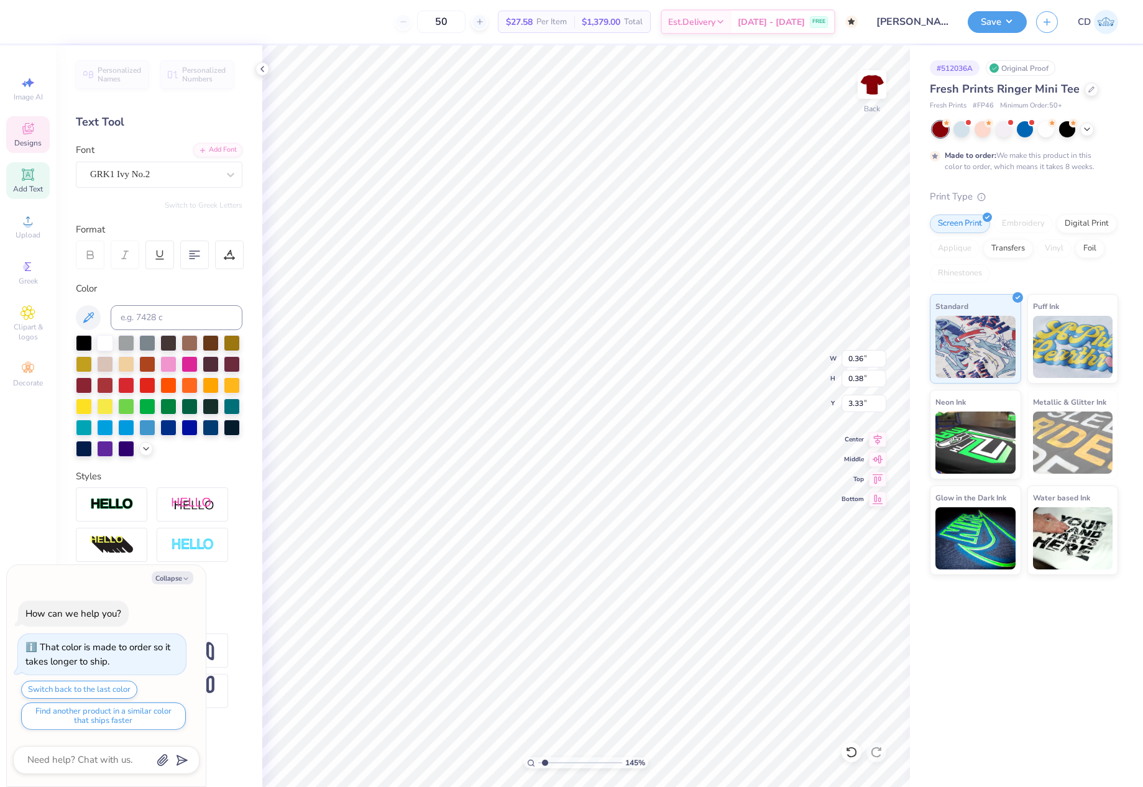
type textarea "x"
type textarea "B"
type textarea "x"
type input "0.32"
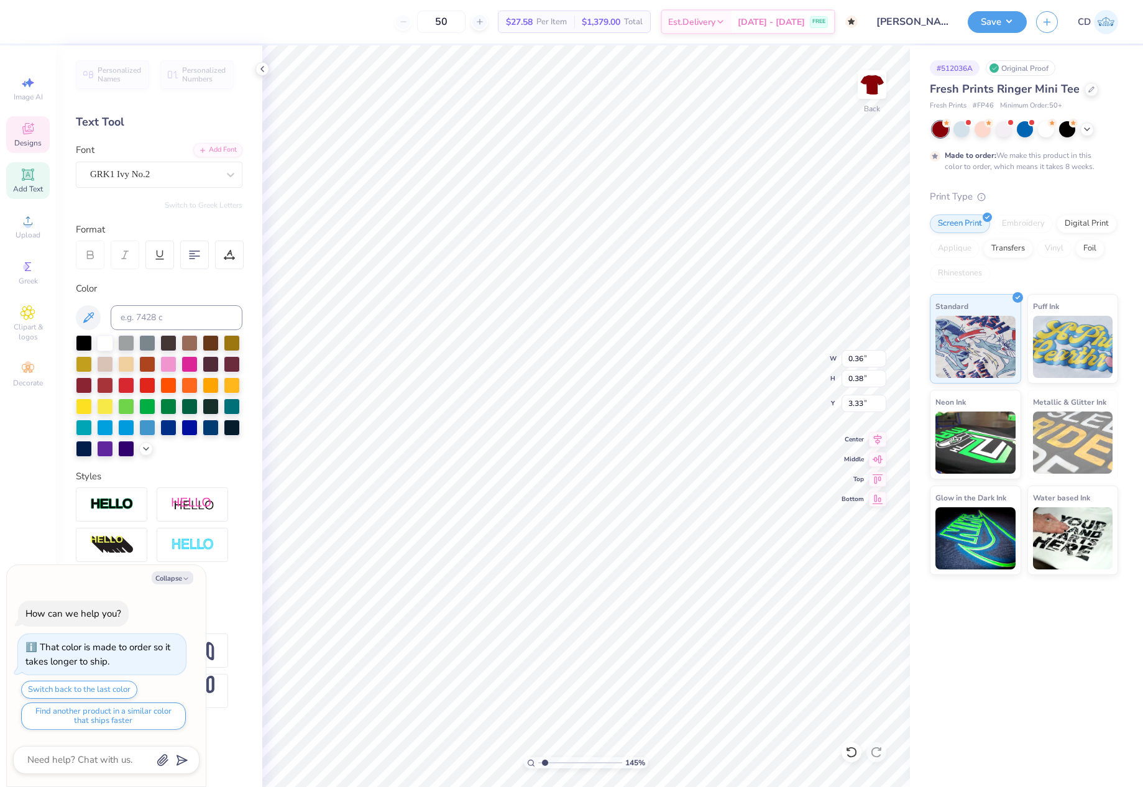
type input "0.37"
type input "4.03"
type textarea "x"
type textarea "F"
type textarea "x"
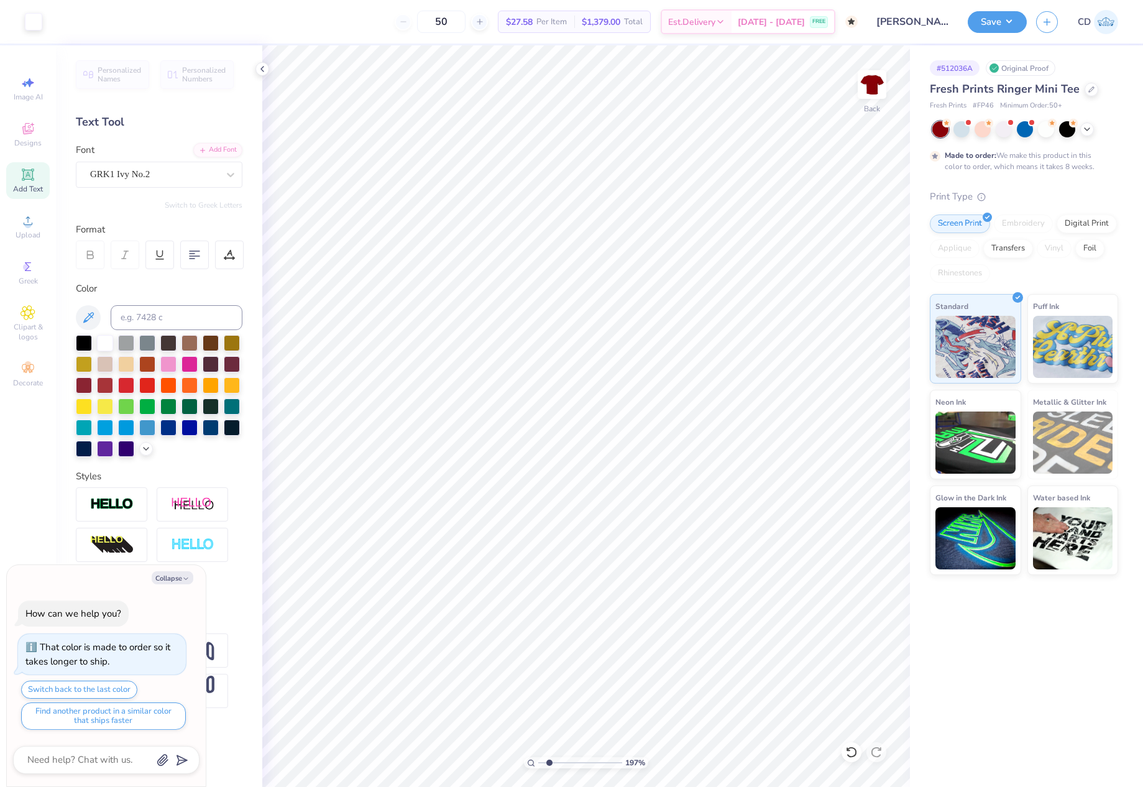
type input "1.97"
click at [549, 760] on input "range" at bounding box center [580, 762] width 84 height 11
type textarea "x"
type input "0.41"
type input "0.45"
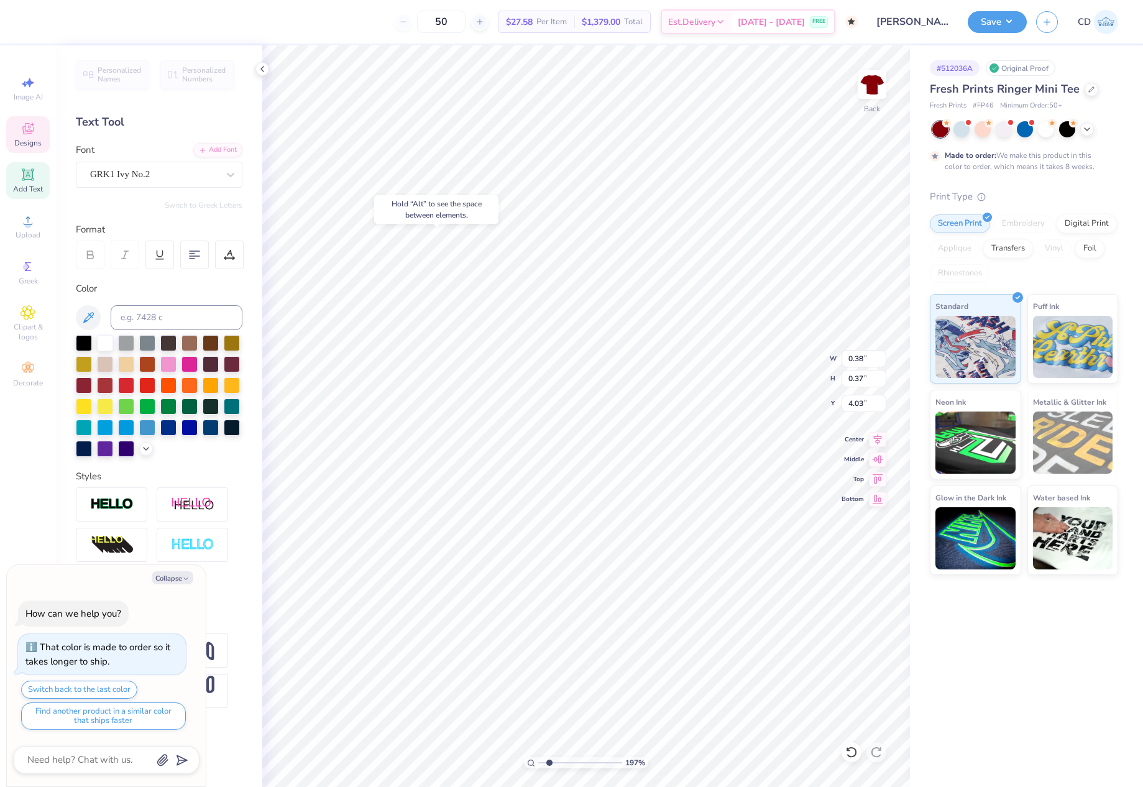
type input "3.34"
type textarea "x"
type input "3.38"
type textarea "x"
type input "0.35"
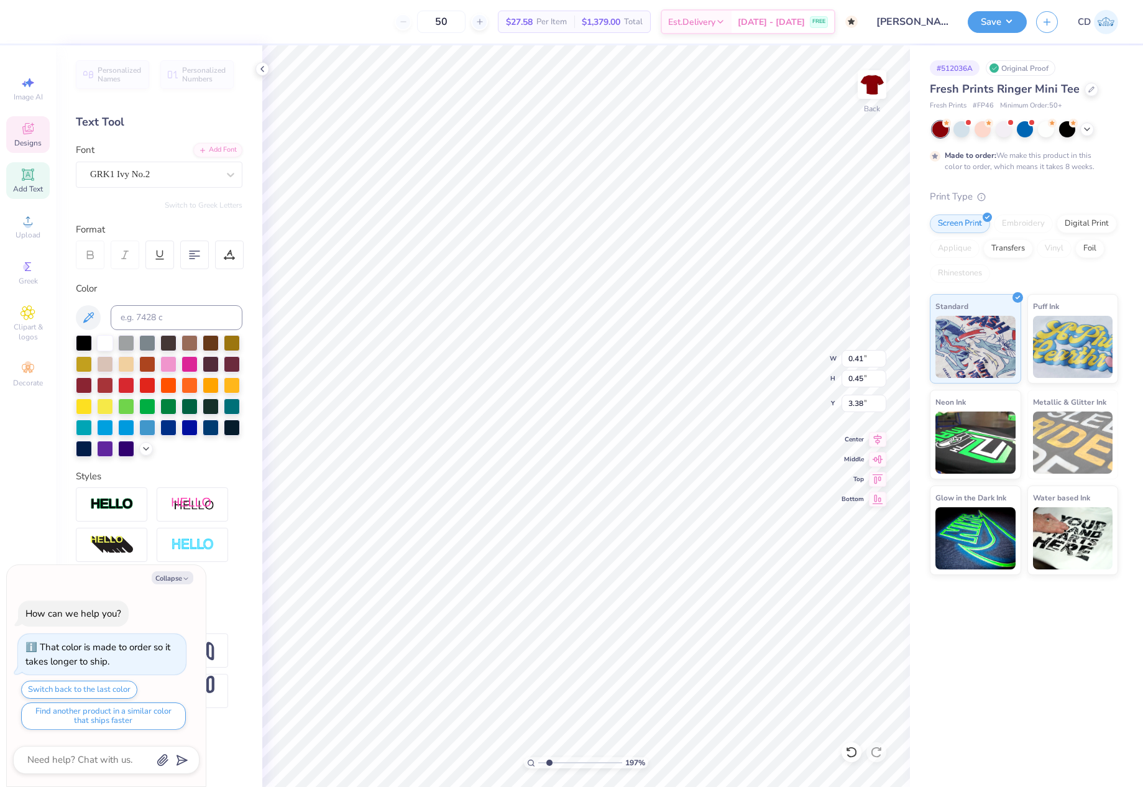
type input "0.38"
type input "3.43"
type textarea "x"
type input "0.41"
type input "0.45"
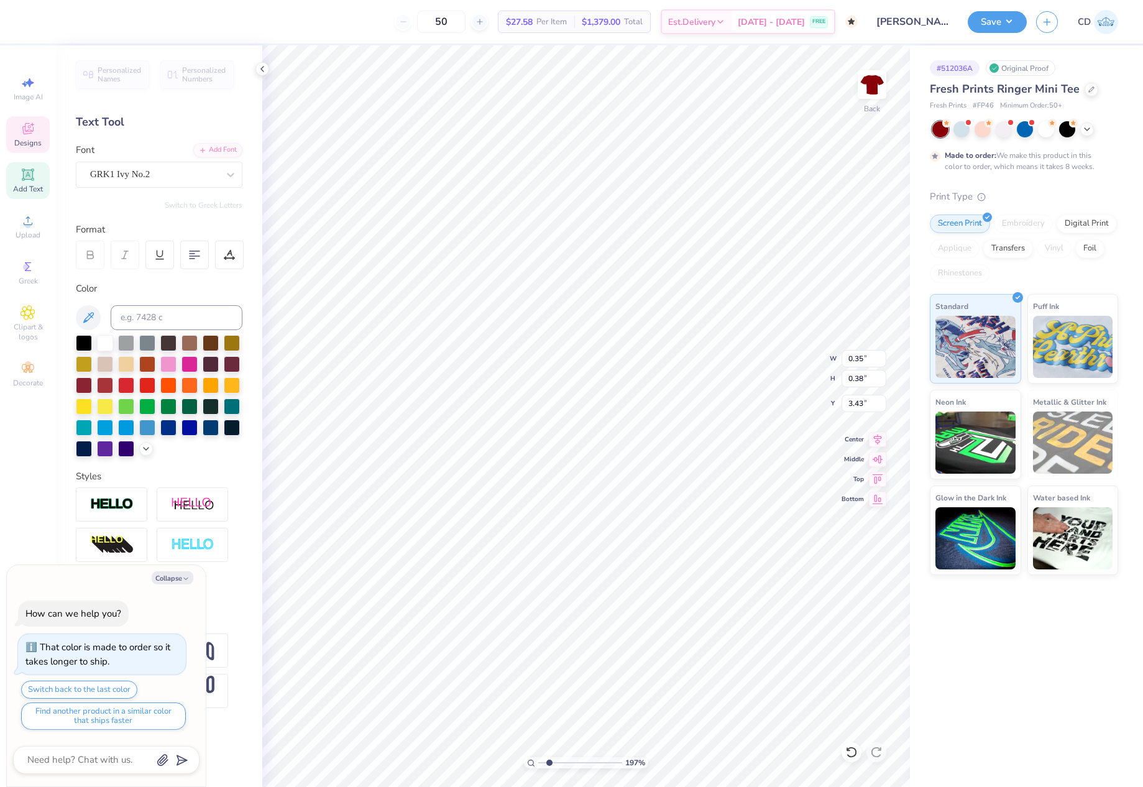
type input "3.38"
type textarea "x"
drag, startPoint x: 549, startPoint y: 762, endPoint x: 525, endPoint y: 761, distance: 23.6
type input "1"
click at [538, 762] on input "range" at bounding box center [580, 762] width 84 height 11
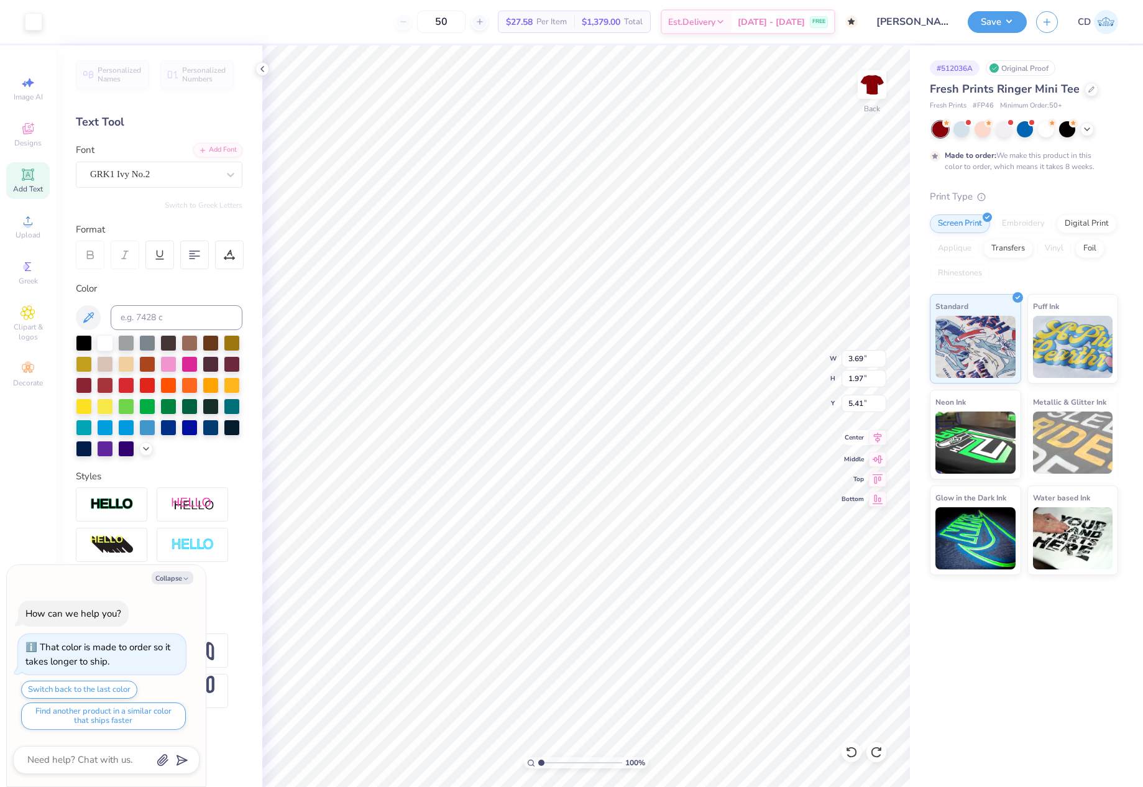
click at [877, 438] on icon at bounding box center [877, 437] width 17 height 15
type textarea "x"
drag, startPoint x: 844, startPoint y: 399, endPoint x: 864, endPoint y: 401, distance: 20.7
click at [864, 401] on input "3.00" at bounding box center [863, 403] width 45 height 17
type input "2"
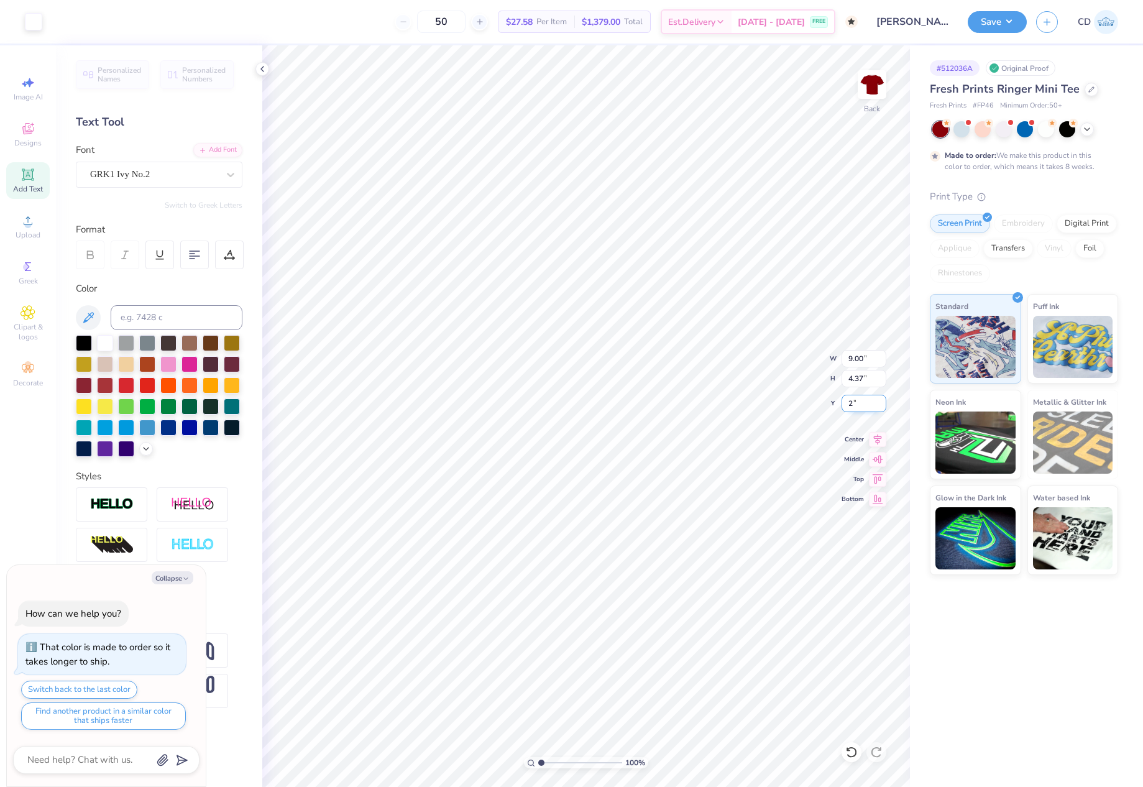
type textarea "x"
type input "2.00"
click at [671, 486] on li "Download vector" at bounding box center [678, 486] width 98 height 24
click at [980, 15] on button "Save" at bounding box center [997, 20] width 59 height 22
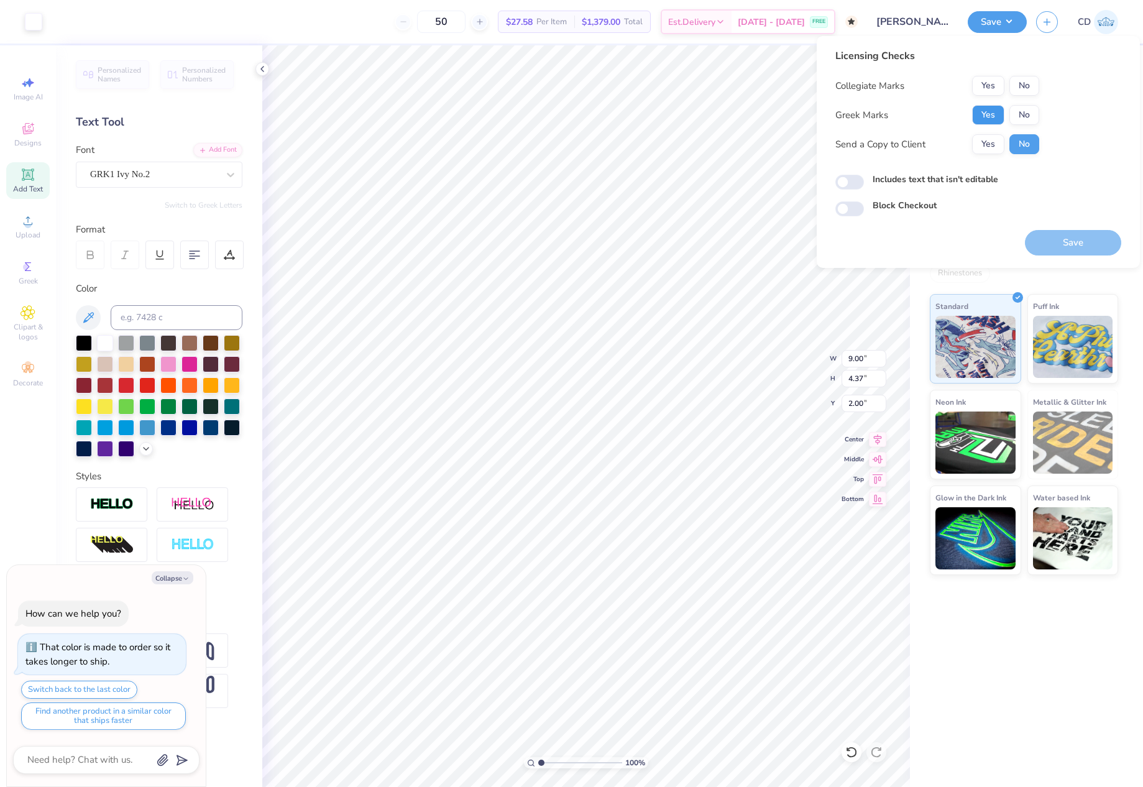
click at [993, 108] on button "Yes" at bounding box center [988, 115] width 32 height 20
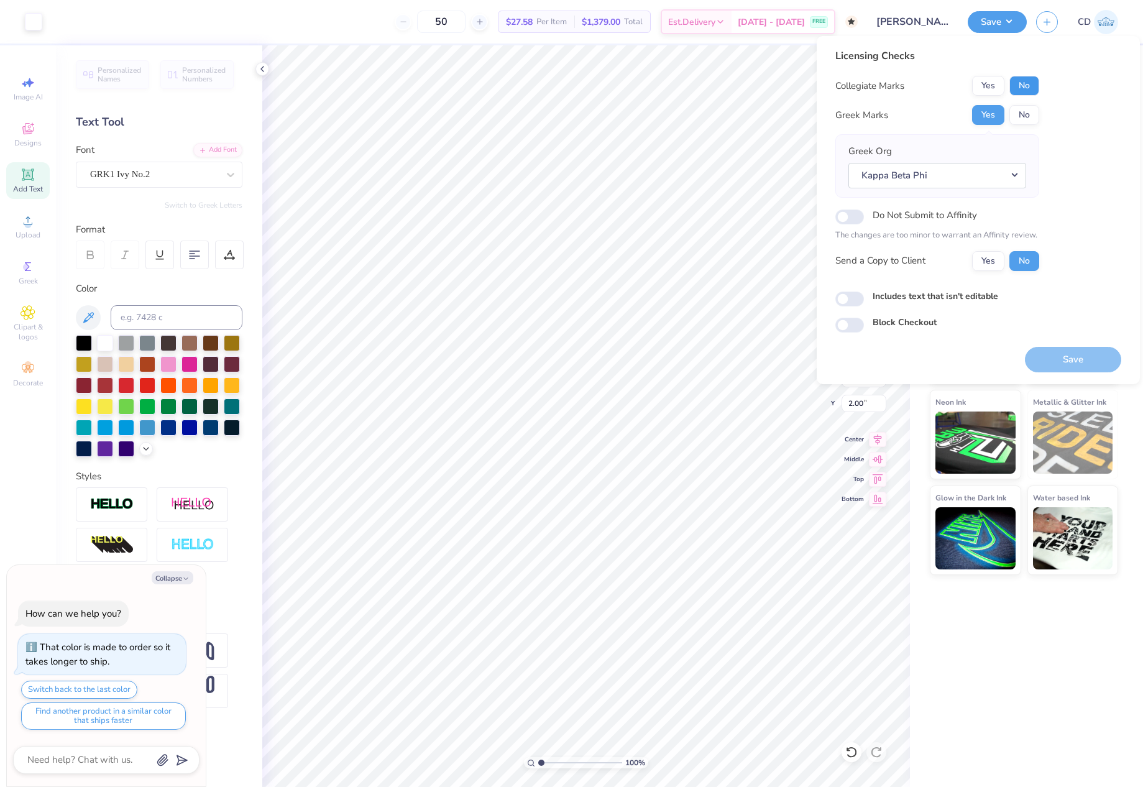
click at [1023, 84] on button "No" at bounding box center [1024, 86] width 30 height 20
click at [1019, 121] on button "No" at bounding box center [1024, 115] width 30 height 20
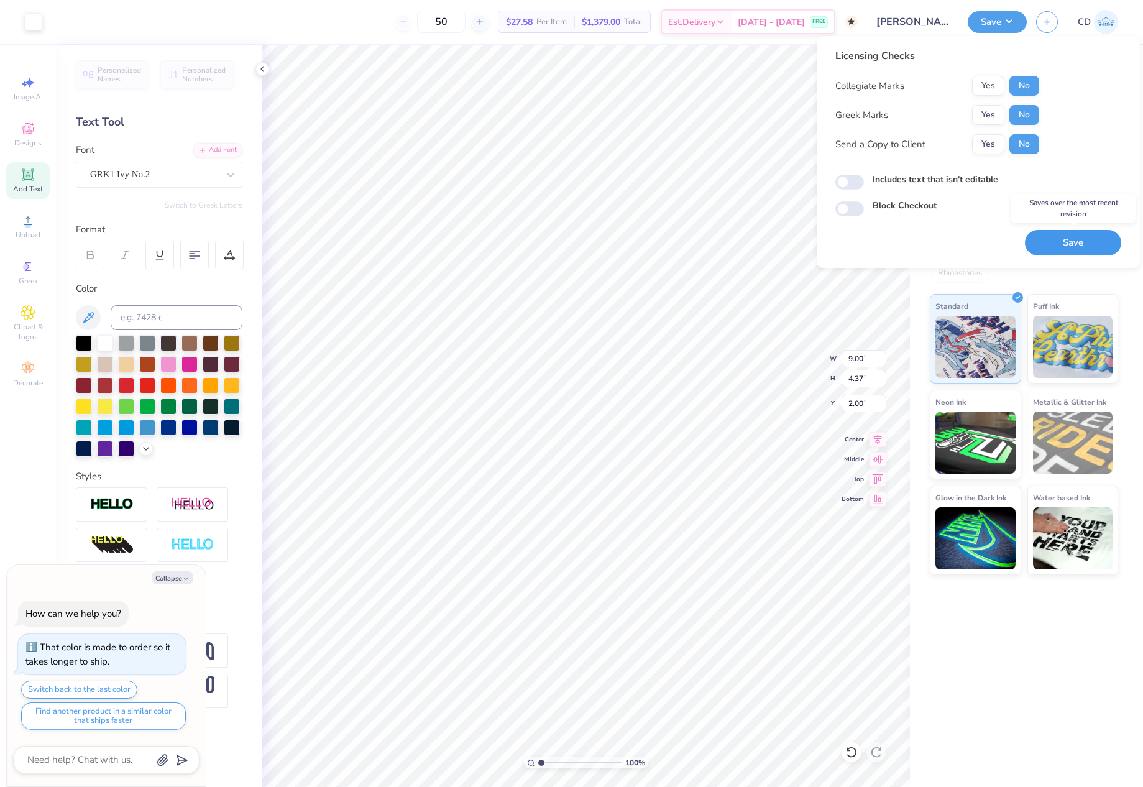
click at [1068, 244] on button "Save" at bounding box center [1073, 242] width 96 height 25
type textarea "x"
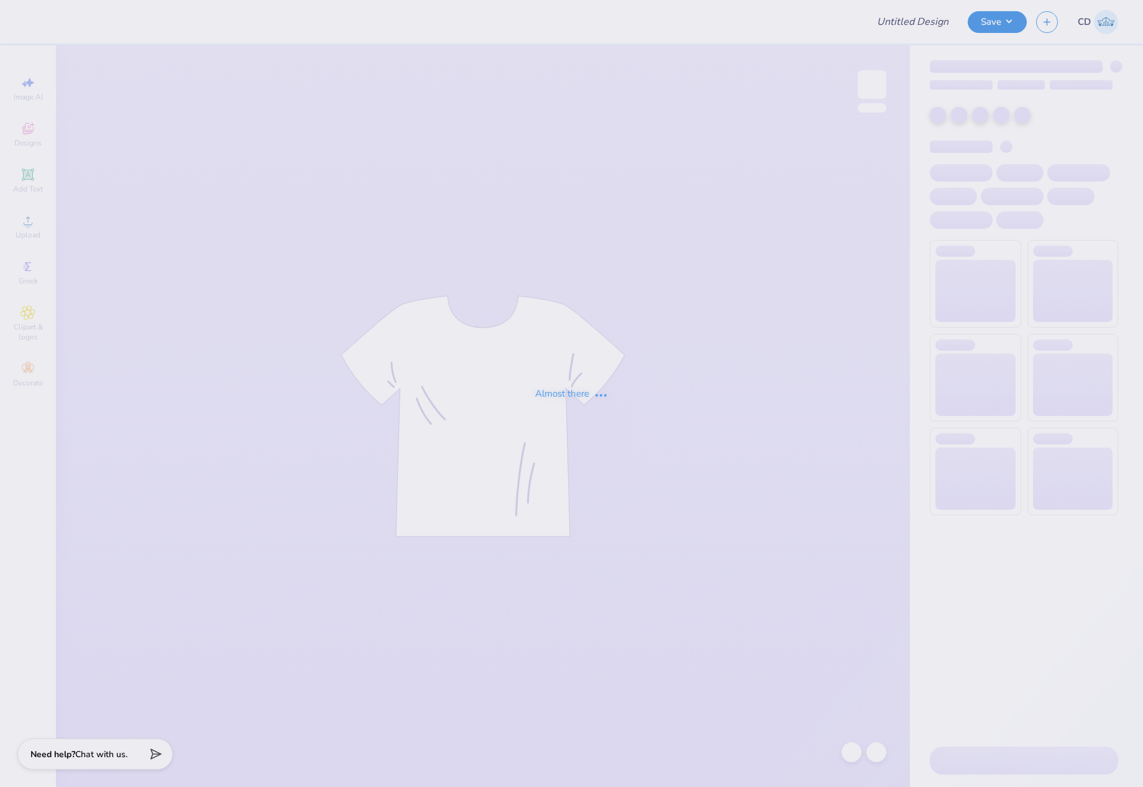
type input "[PERSON_NAME] : [GEOGRAPHIC_DATA]"
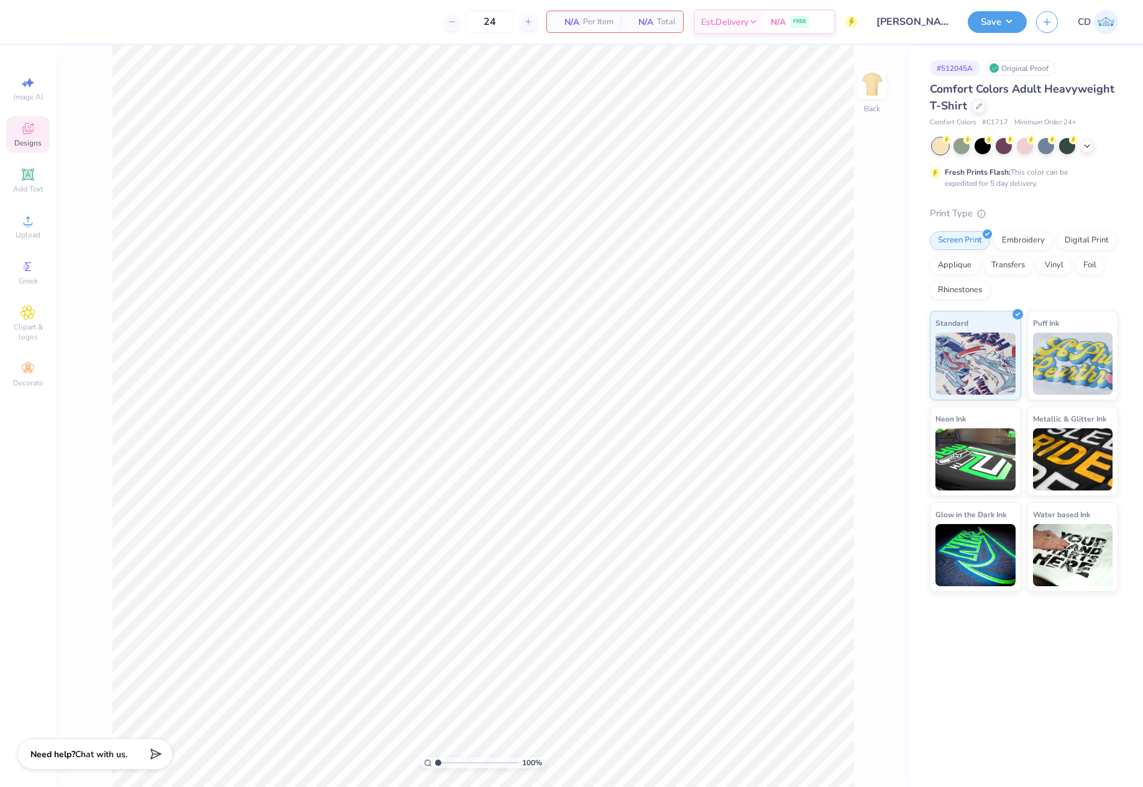
click at [30, 132] on icon at bounding box center [28, 130] width 10 height 8
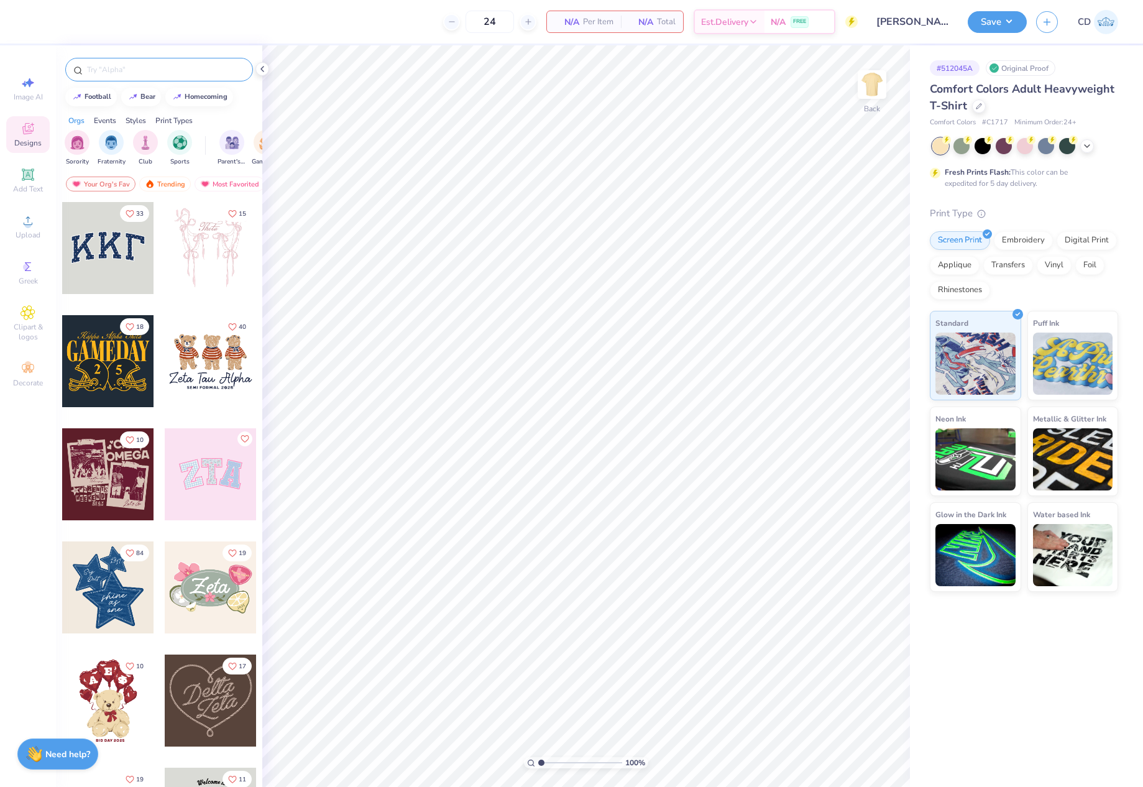
click at [170, 68] on input "text" at bounding box center [165, 69] width 159 height 12
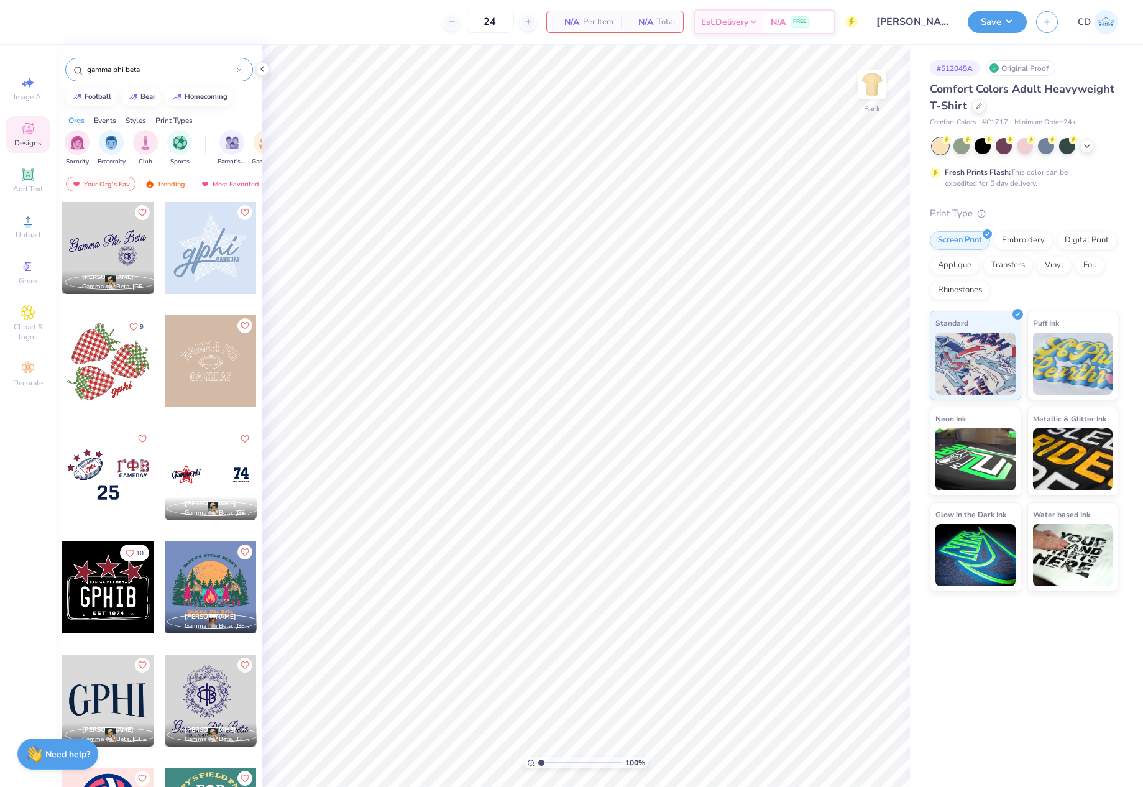
type input "gamma phi beta"
click at [109, 472] on div at bounding box center [108, 474] width 92 height 92
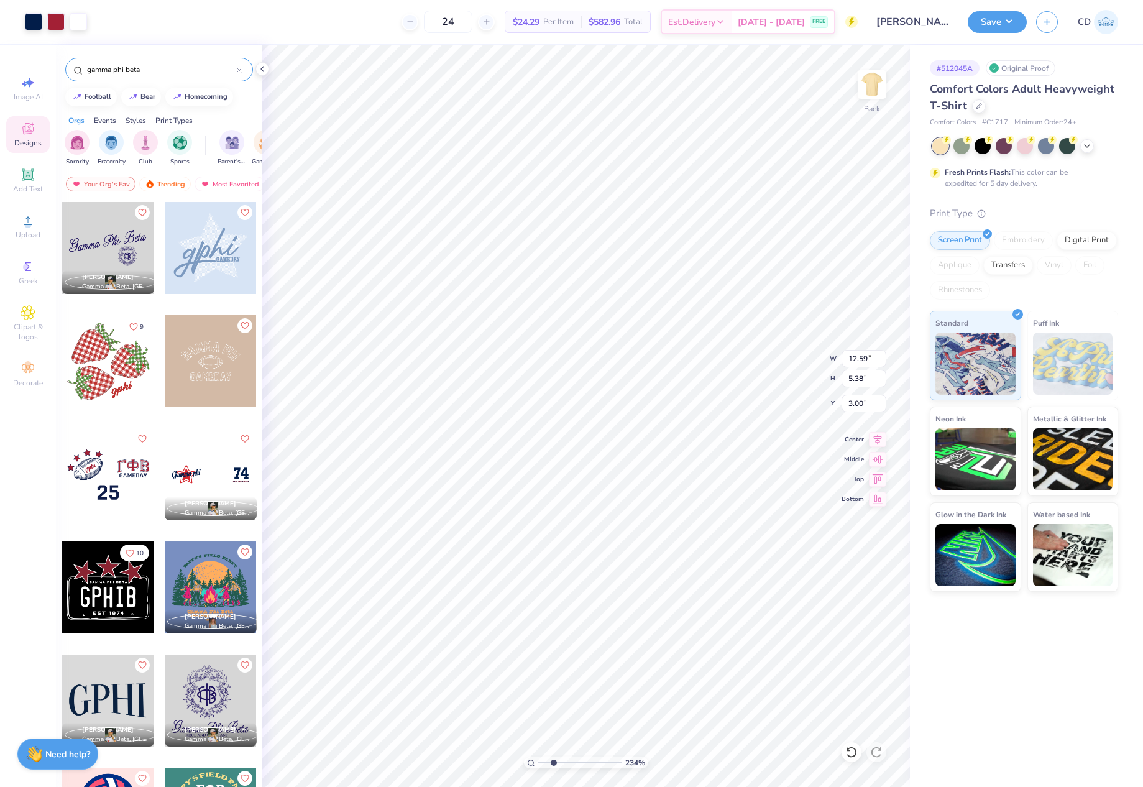
drag, startPoint x: 542, startPoint y: 761, endPoint x: 553, endPoint y: 758, distance: 11.6
click at [553, 758] on input "range" at bounding box center [580, 762] width 84 height 11
type input "1.89"
click at [549, 761] on input "range" at bounding box center [580, 762] width 84 height 11
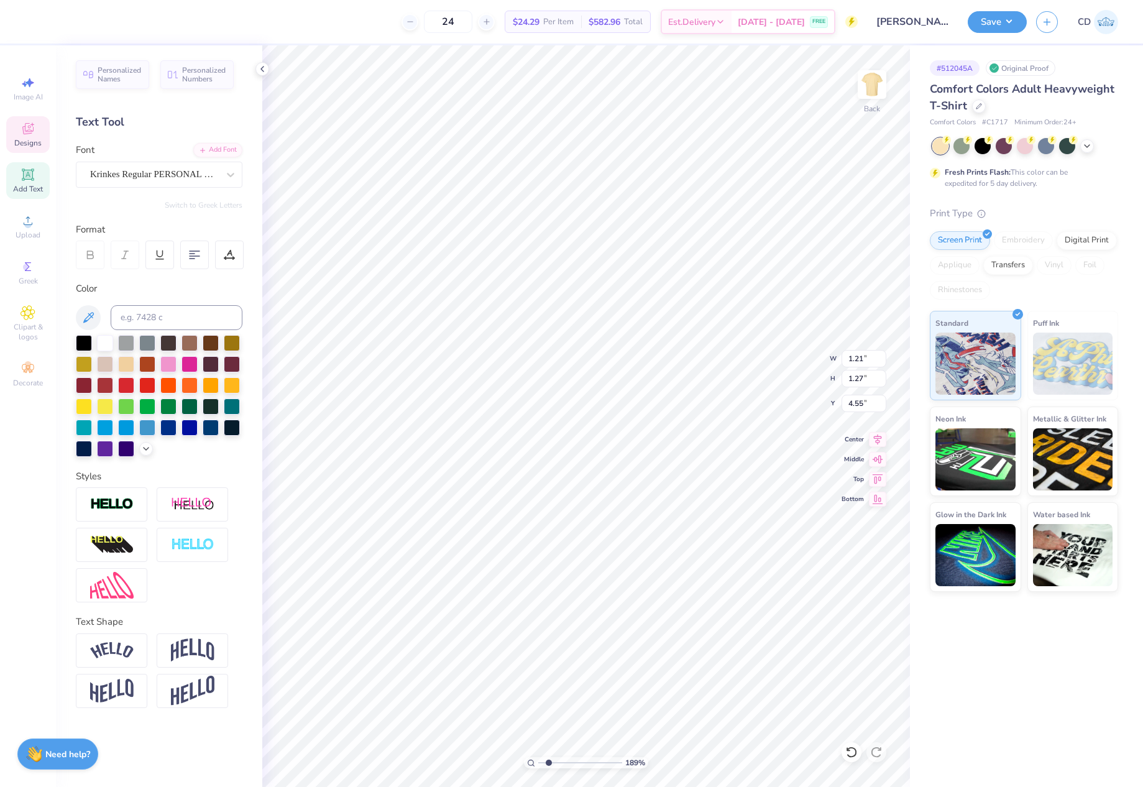
scroll to position [11, 1]
type textarea "dorian"
type input "1.66"
type input "1.16"
type input "4.65"
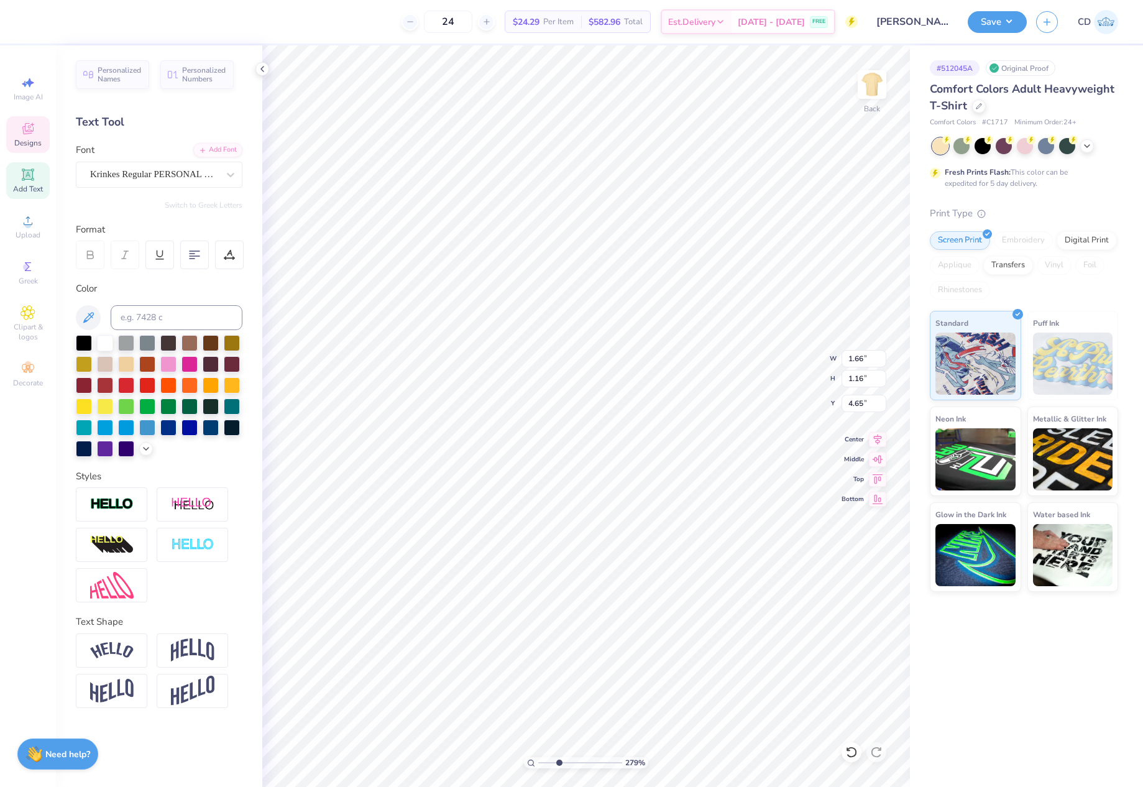
drag, startPoint x: 547, startPoint y: 761, endPoint x: 561, endPoint y: 761, distance: 14.3
click at [561, 761] on input "range" at bounding box center [580, 762] width 84 height 11
type input "3.38"
type input "4.59"
type input "3.38"
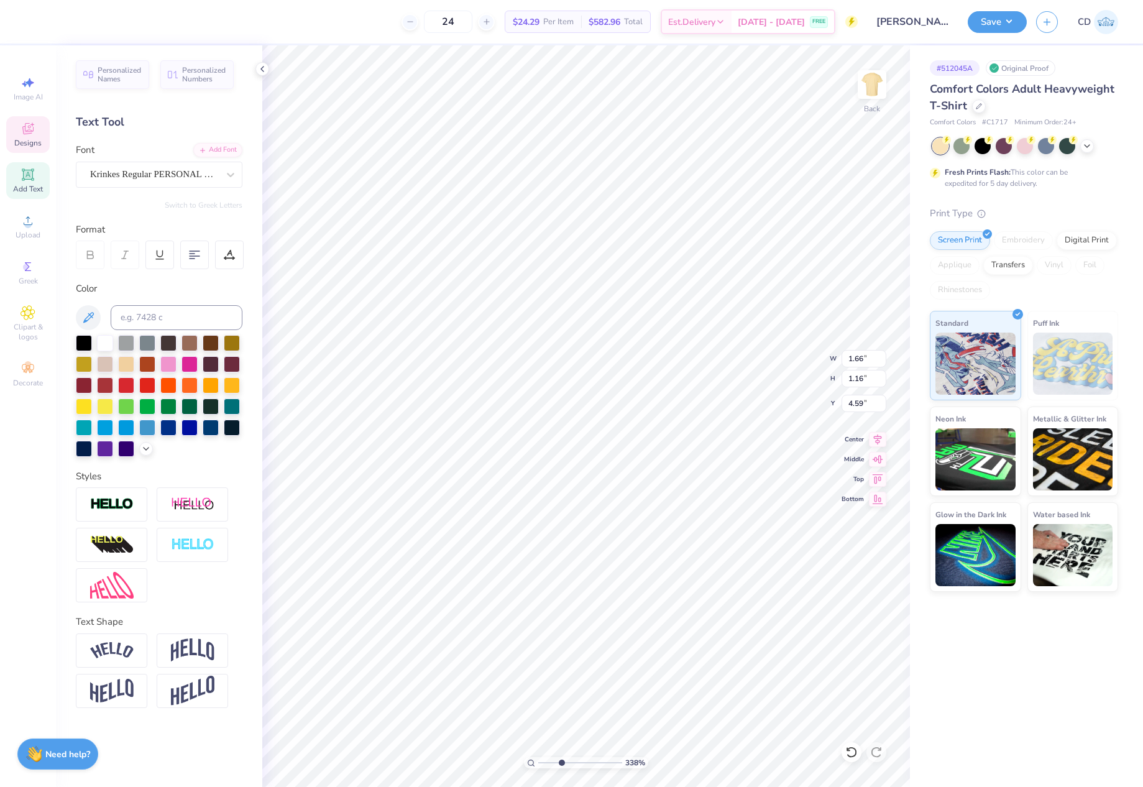
type input "1.60"
type input "1.26"
type input "4.54"
type input "3.38"
type input "1.55"
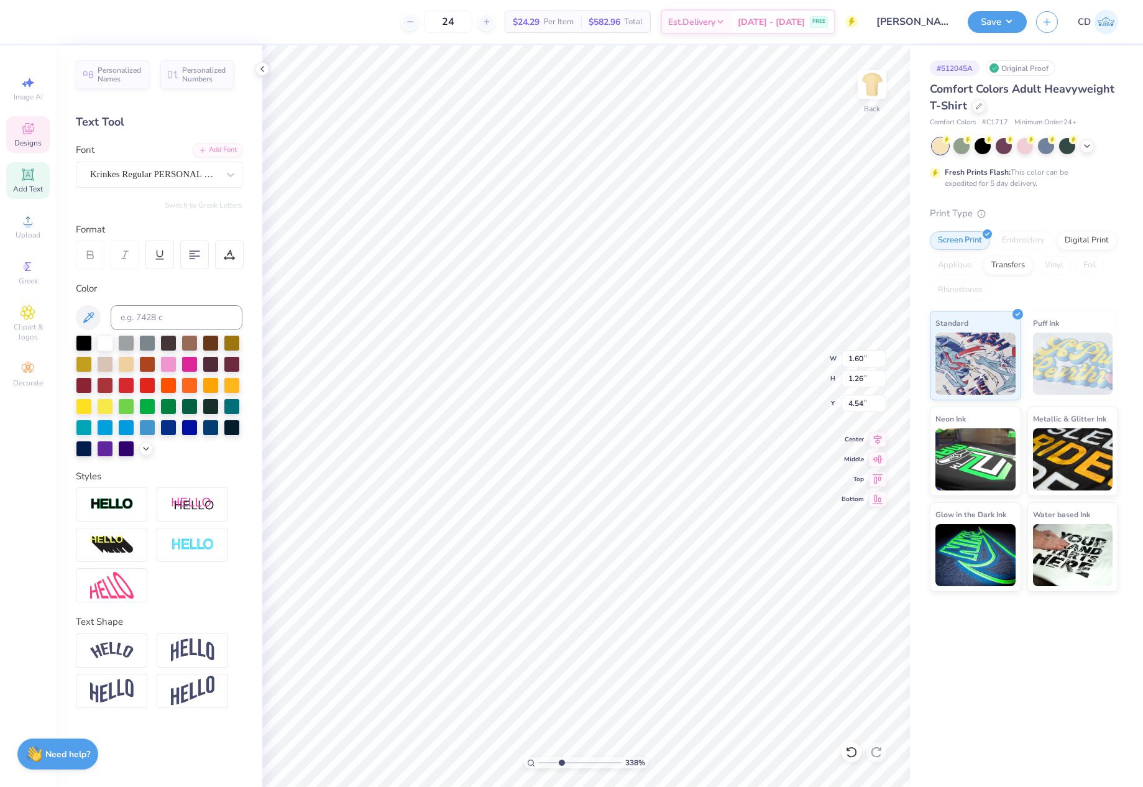
type input "1.22"
type input "4.57"
drag, startPoint x: 560, startPoint y: 763, endPoint x: 534, endPoint y: 766, distance: 25.7
click at [538, 766] on input "range" at bounding box center [580, 762] width 84 height 11
drag, startPoint x: 541, startPoint y: 760, endPoint x: 547, endPoint y: 763, distance: 7.3
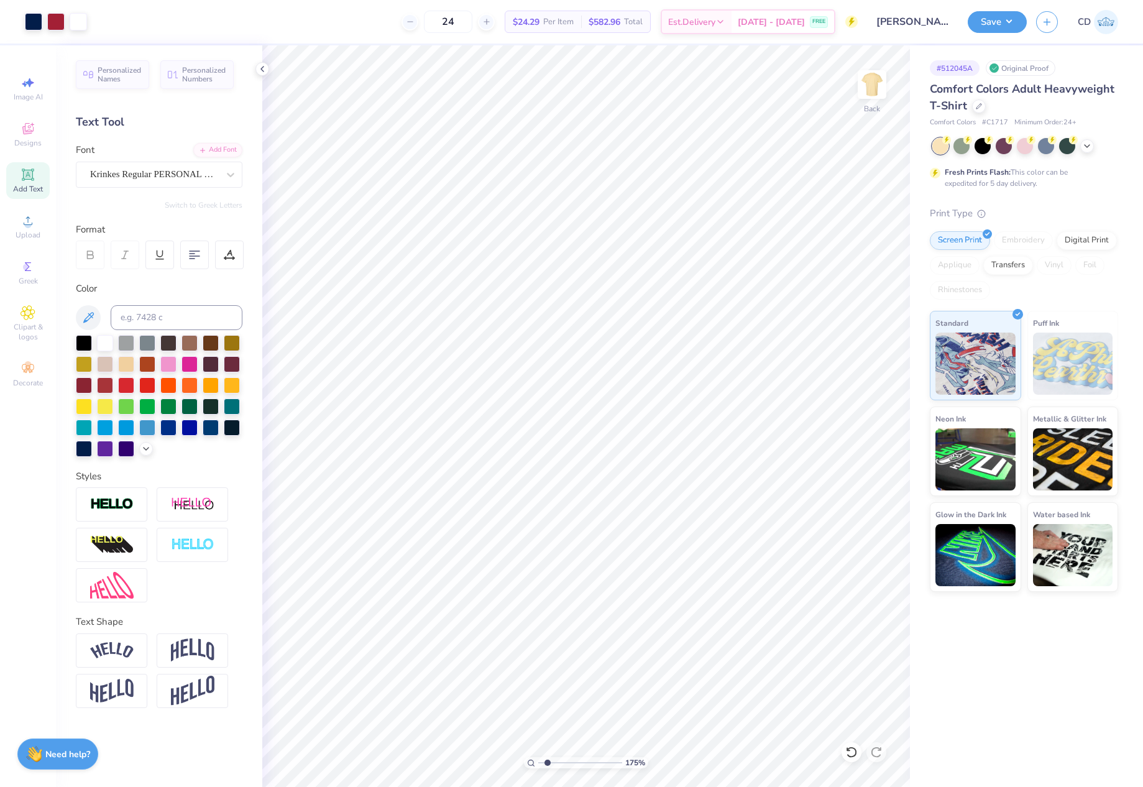
type input "1.75"
click at [547, 763] on input "range" at bounding box center [580, 762] width 84 height 11
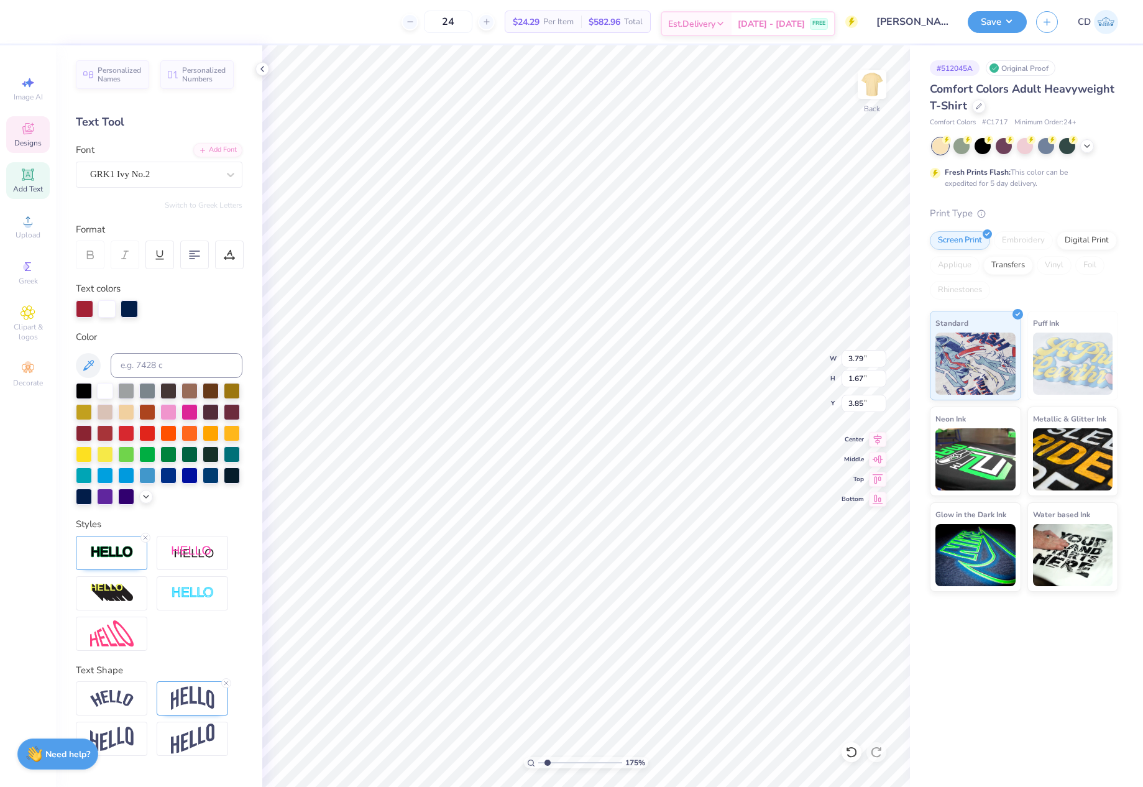
scroll to position [11, 2]
type textarea "KBF"
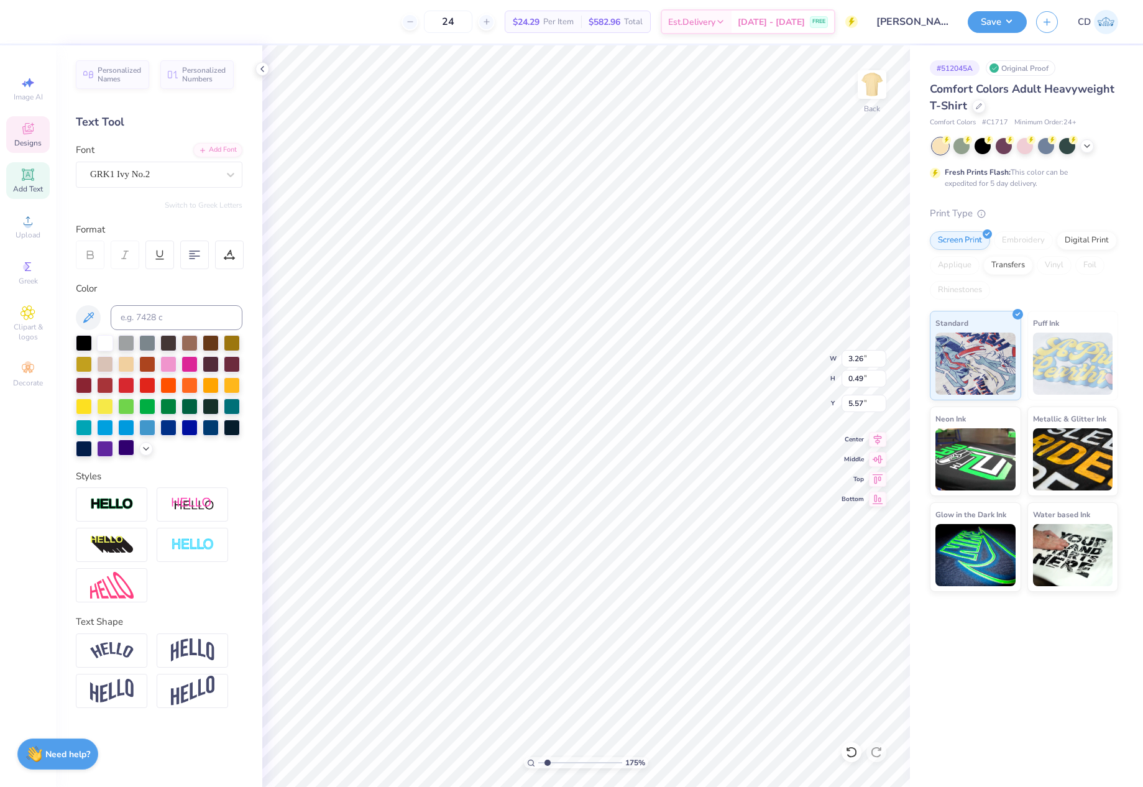
scroll to position [11, 4]
type textarea "HOMEcOMINg"
type input "3.73"
type input "0.41"
type input "5.72"
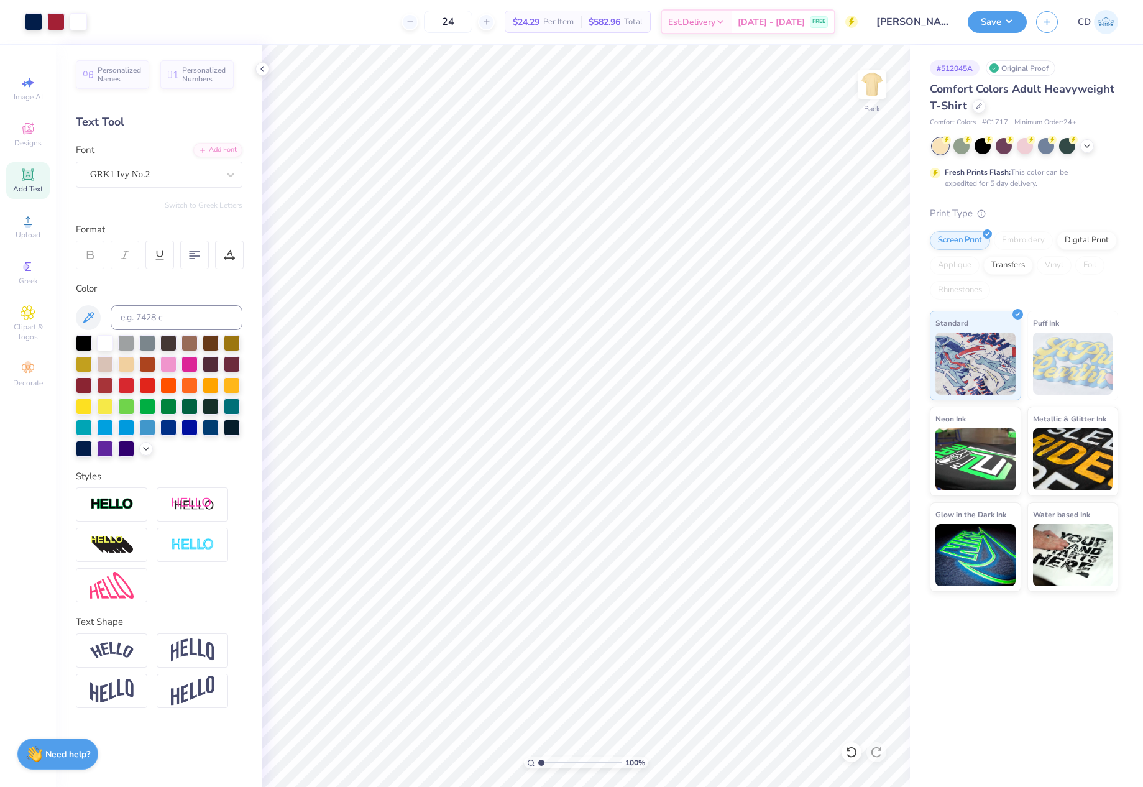
drag, startPoint x: 546, startPoint y: 761, endPoint x: 515, endPoint y: 767, distance: 31.0
type input "1"
click at [538, 767] on input "range" at bounding box center [580, 762] width 84 height 11
click at [877, 437] on icon at bounding box center [878, 438] width 8 height 11
drag, startPoint x: 846, startPoint y: 359, endPoint x: 869, endPoint y: 358, distance: 23.0
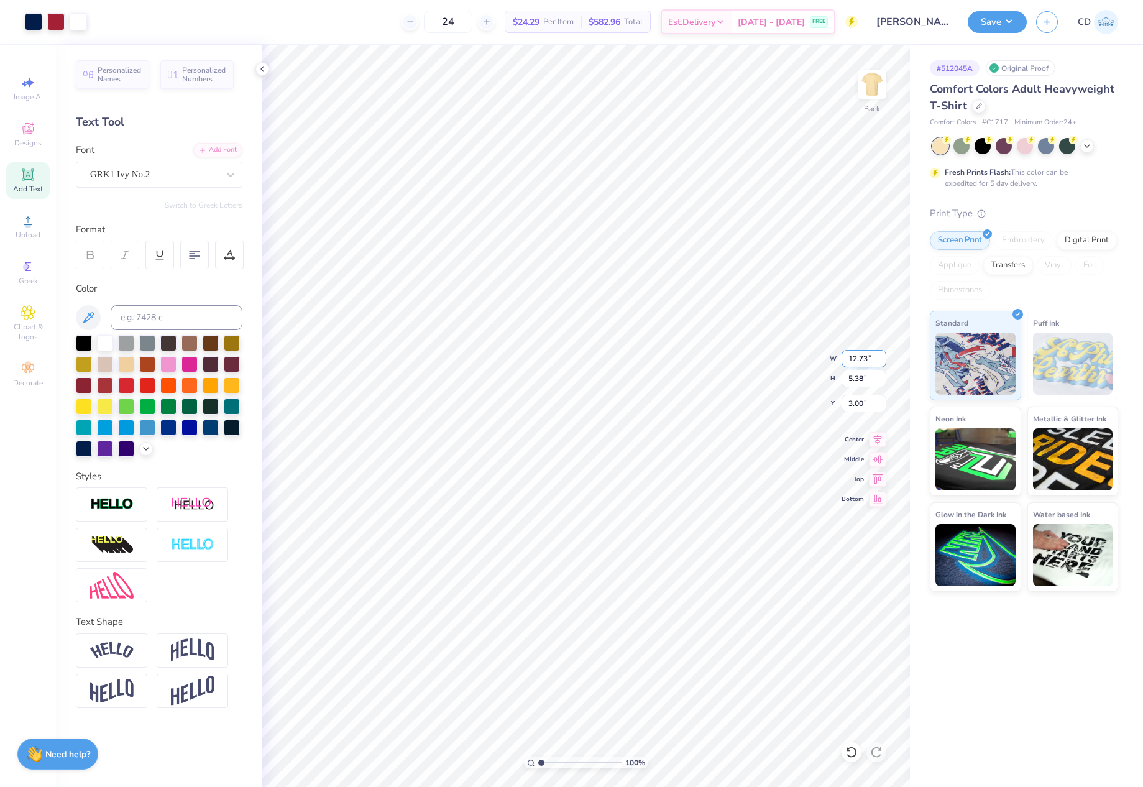
click at [869, 358] on input "12.73" at bounding box center [863, 358] width 45 height 17
type input "12.50"
type input "5.28"
drag, startPoint x: 843, startPoint y: 400, endPoint x: 863, endPoint y: 401, distance: 20.5
click at [863, 401] on input "3.05" at bounding box center [863, 403] width 45 height 17
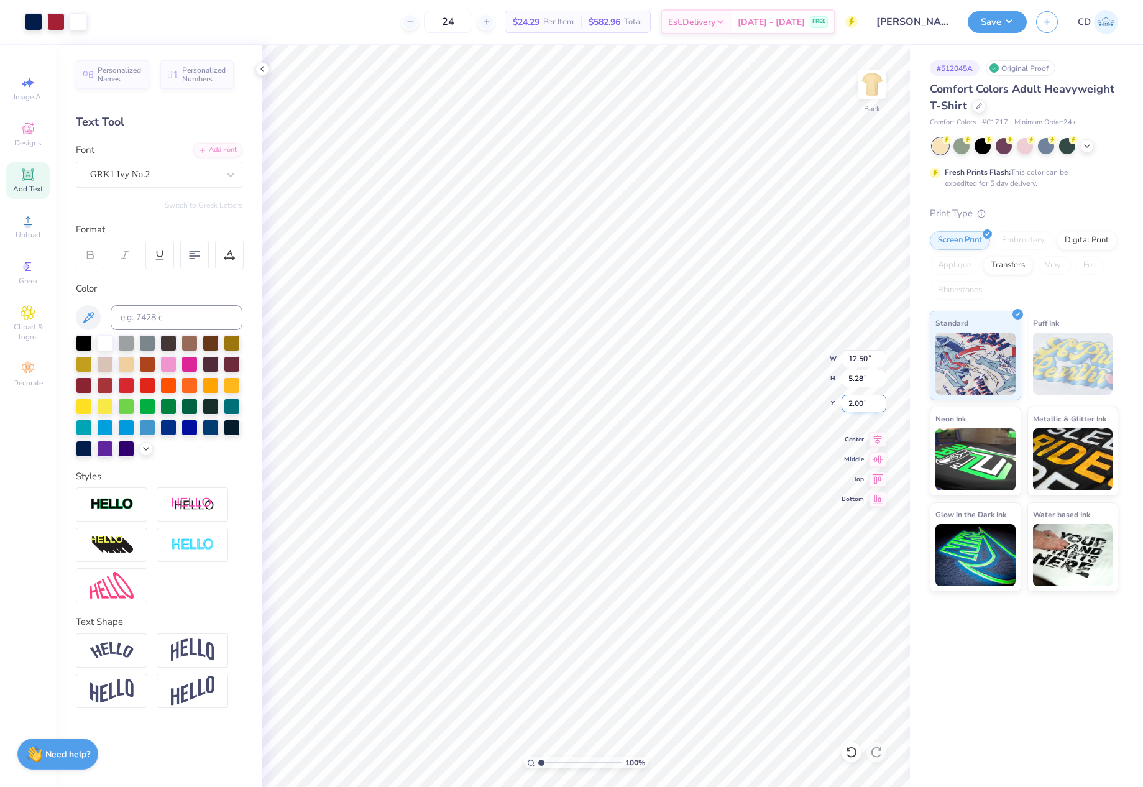
drag, startPoint x: 846, startPoint y: 403, endPoint x: 869, endPoint y: 406, distance: 23.9
click at [869, 406] on input "2.00" at bounding box center [863, 403] width 45 height 17
type input "3.00"
type input "3.84"
type input "6.56"
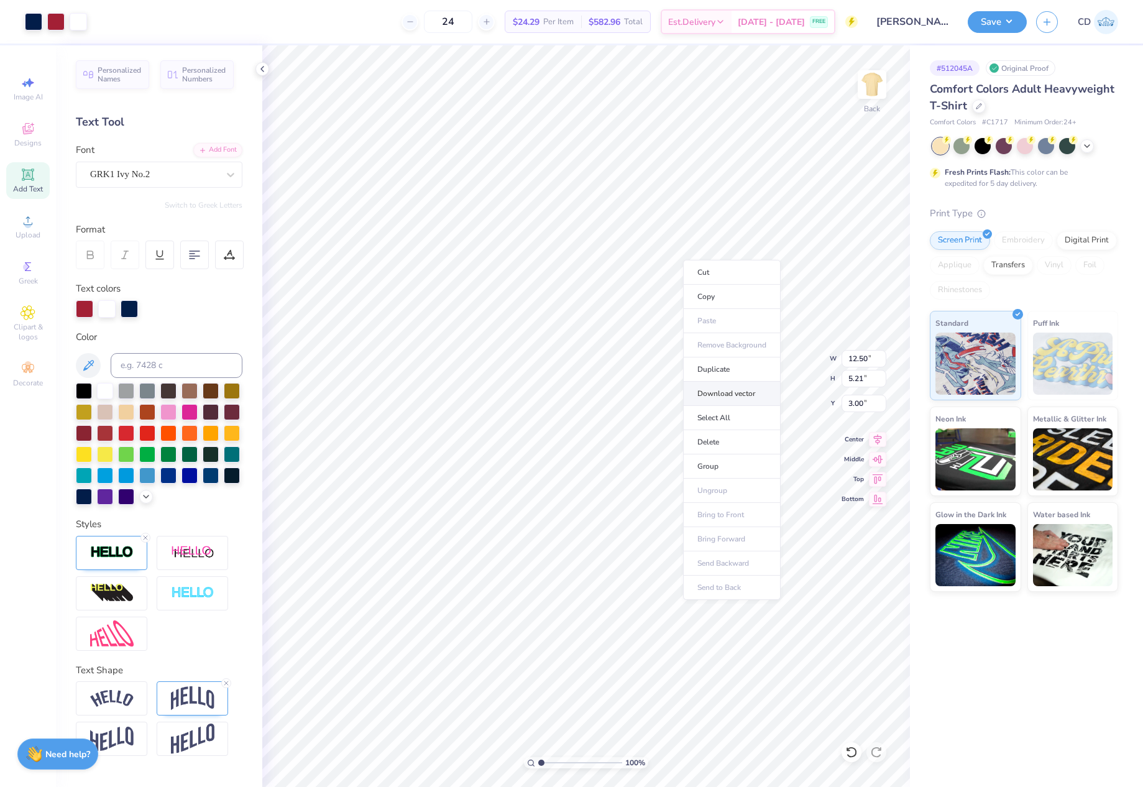
click at [744, 387] on li "Download vector" at bounding box center [732, 394] width 98 height 24
click at [973, 22] on button "Save" at bounding box center [997, 20] width 59 height 22
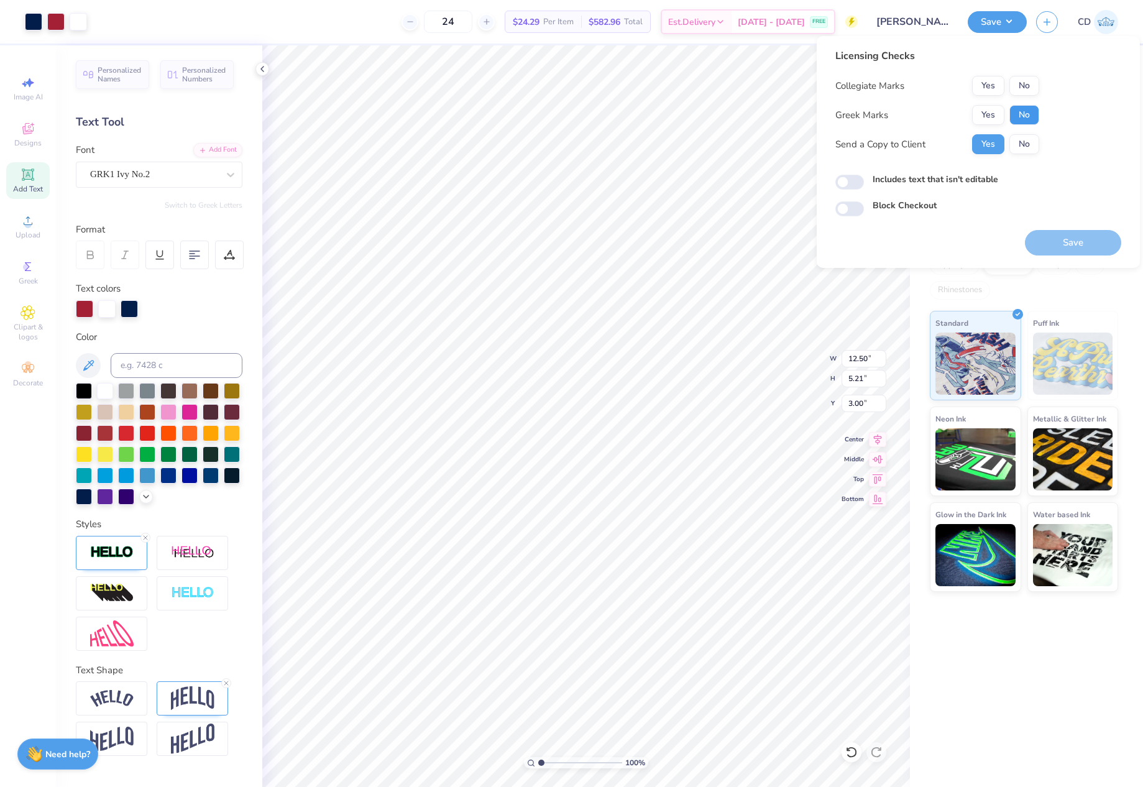
click at [1012, 111] on button "No" at bounding box center [1024, 115] width 30 height 20
click at [1015, 78] on button "No" at bounding box center [1024, 86] width 30 height 20
click at [1083, 242] on button "Save" at bounding box center [1073, 242] width 96 height 25
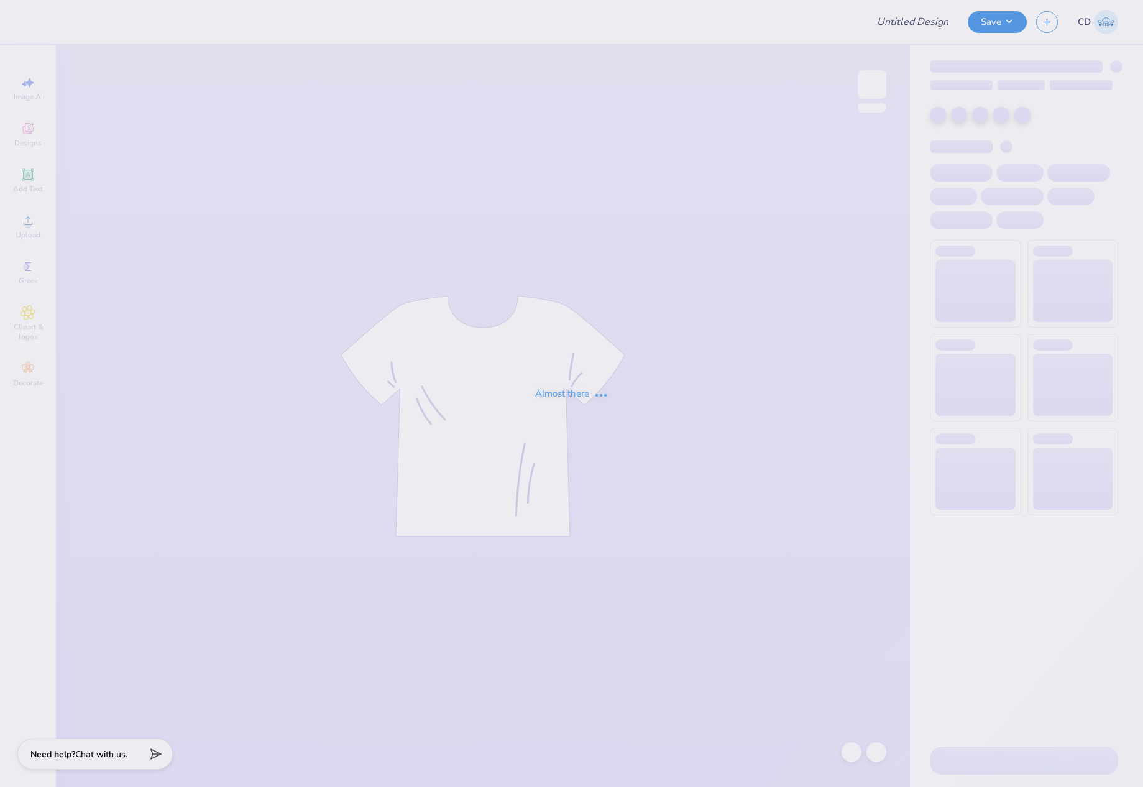
type input "[PERSON_NAME] : [GEOGRAPHIC_DATA]"
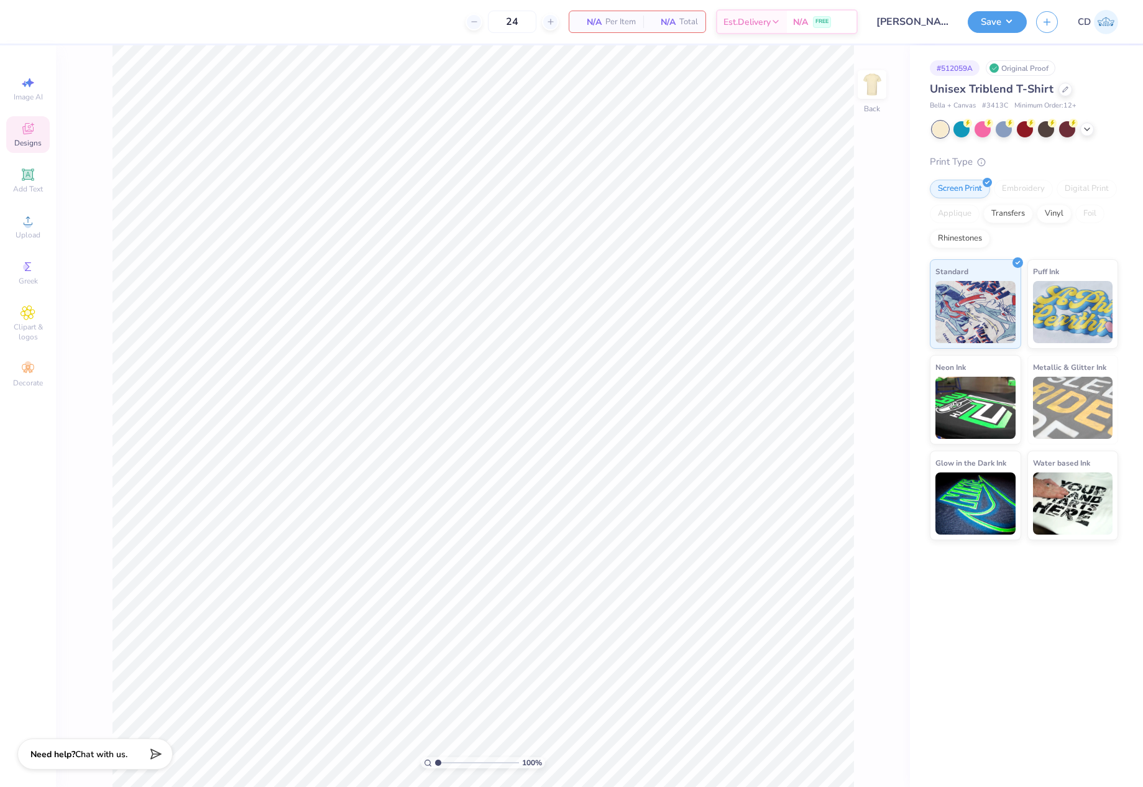
click at [27, 123] on icon at bounding box center [27, 128] width 11 height 11
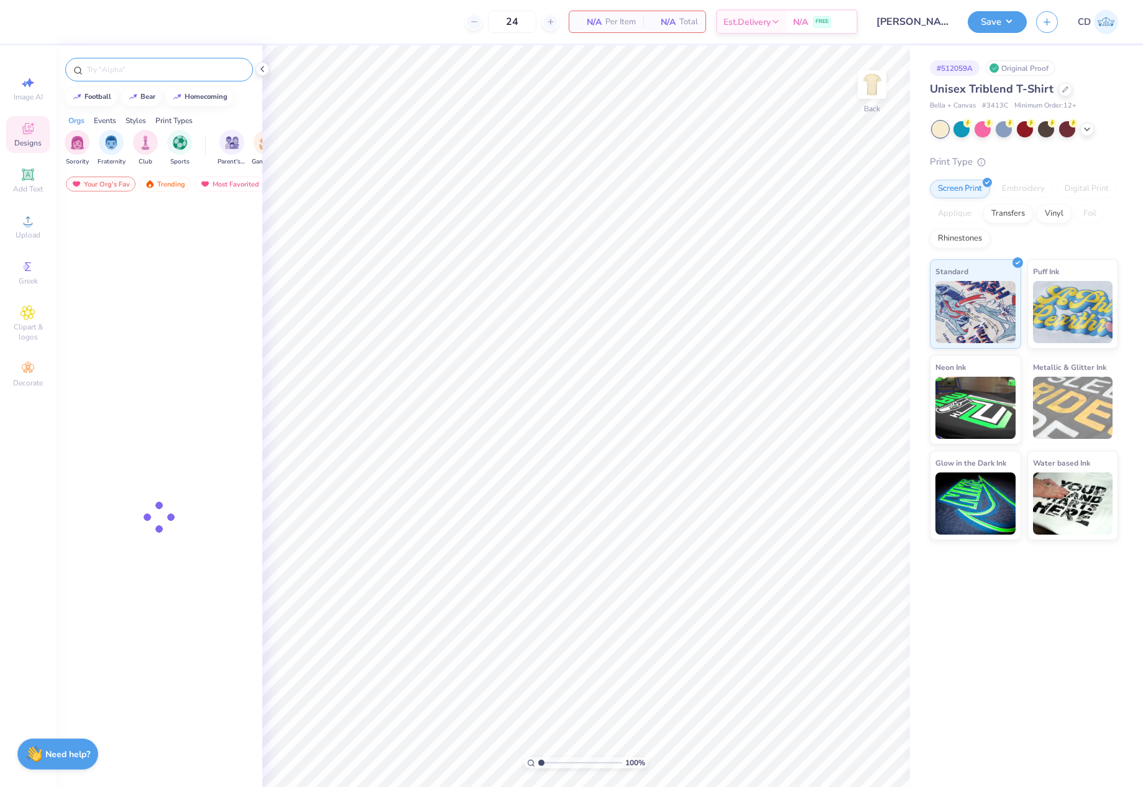
click at [151, 72] on input "text" at bounding box center [165, 69] width 159 height 12
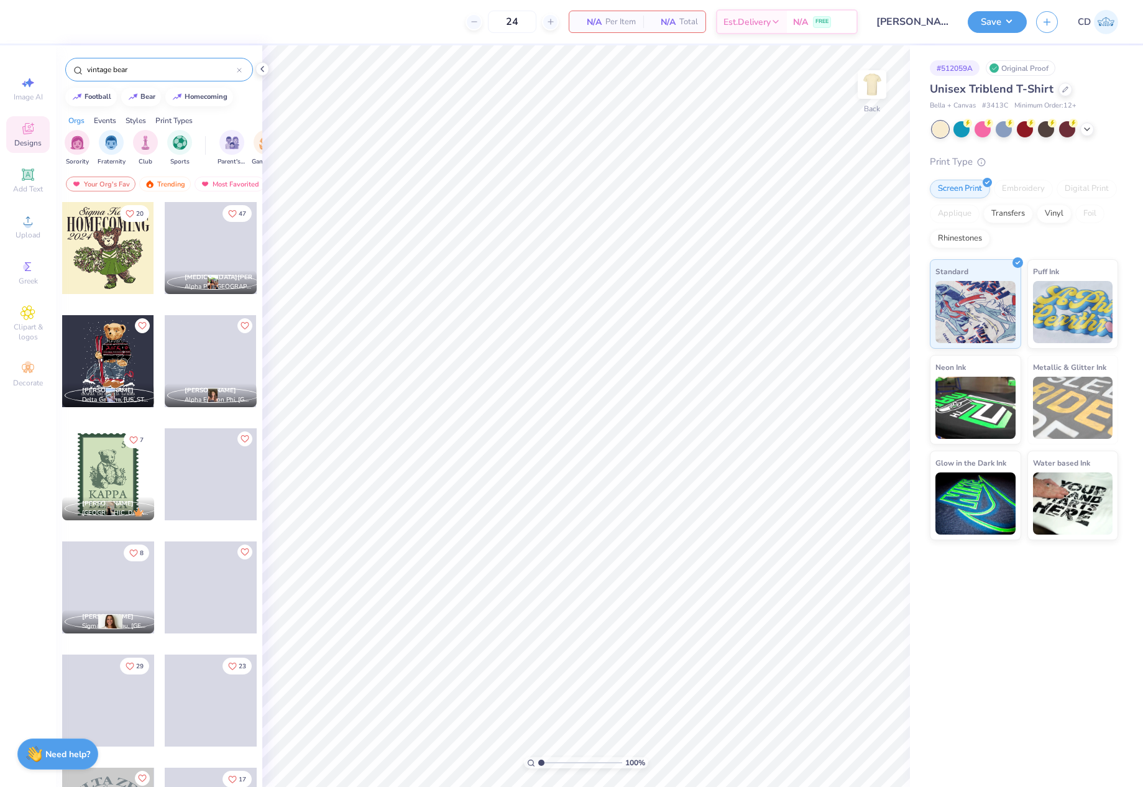
type input "vintage bear"
click at [104, 243] on div at bounding box center [108, 248] width 92 height 92
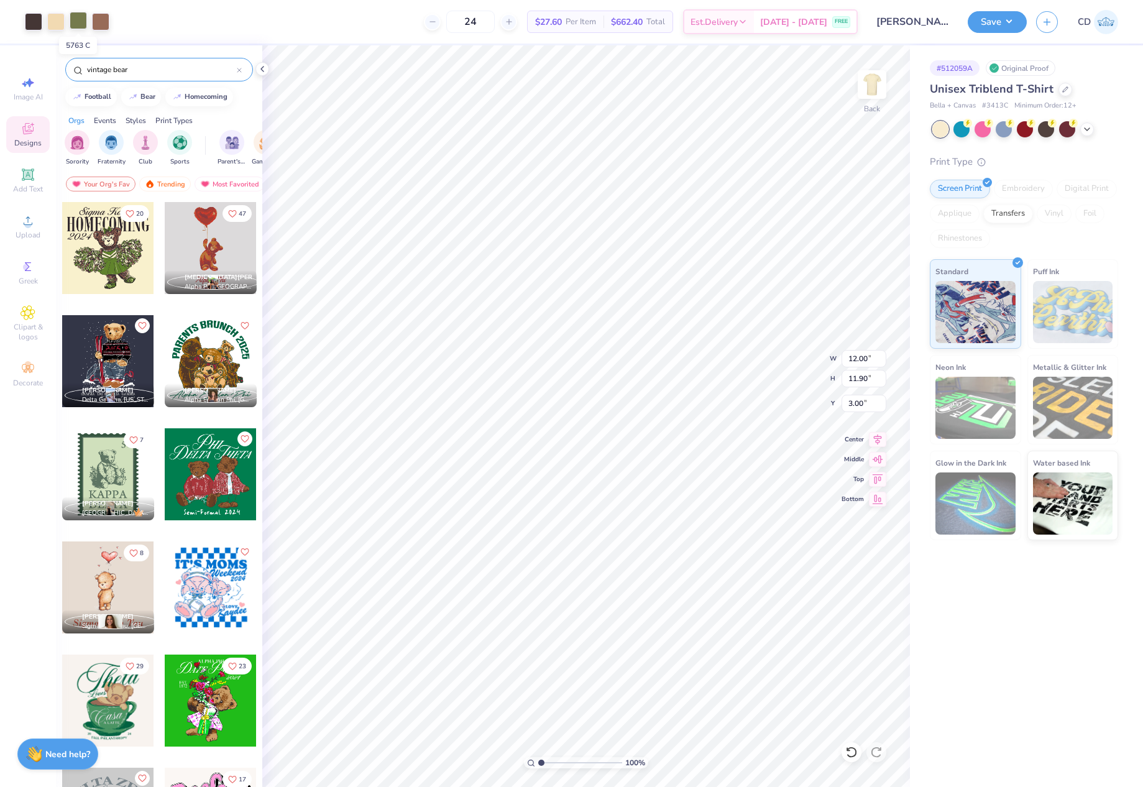
click at [77, 23] on div at bounding box center [78, 20] width 17 height 17
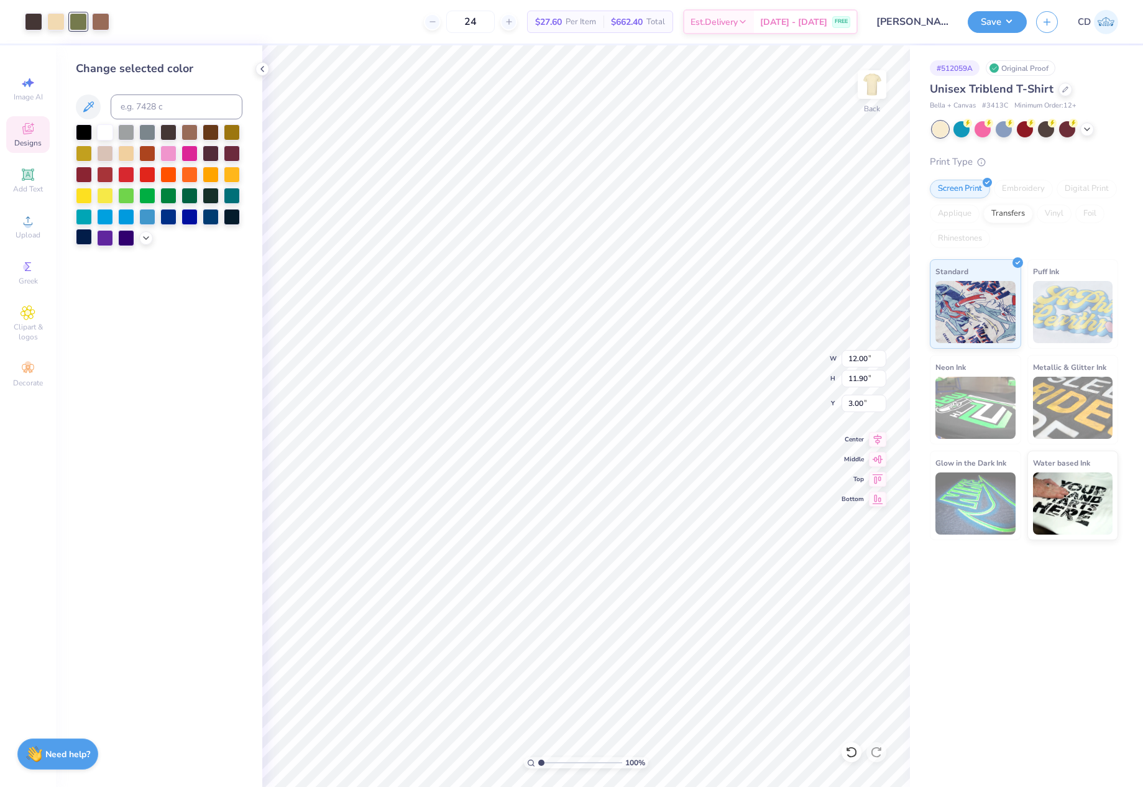
click at [84, 236] on div at bounding box center [84, 237] width 16 height 16
click at [52, 19] on div at bounding box center [55, 20] width 17 height 17
click at [212, 170] on div at bounding box center [211, 173] width 16 height 16
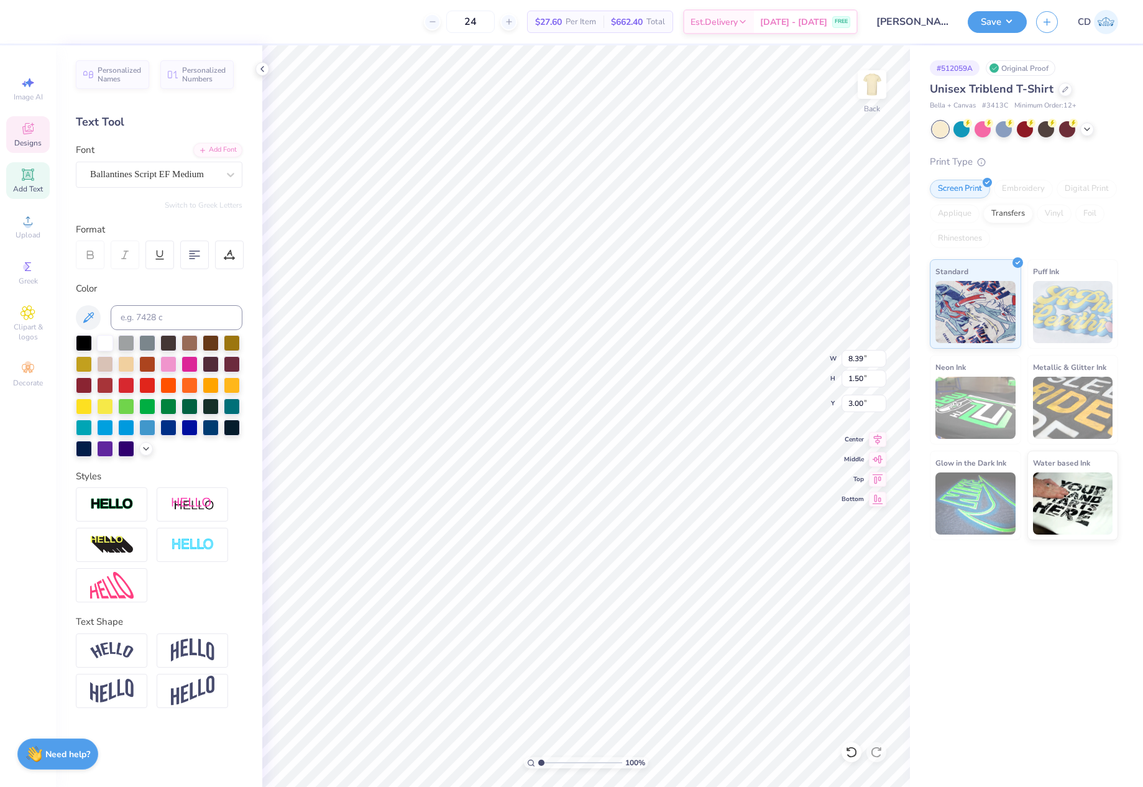
scroll to position [11, 4]
type textarea "Kappa Beta Phi"
type input "3.66"
type input "1.01"
type input "6.72"
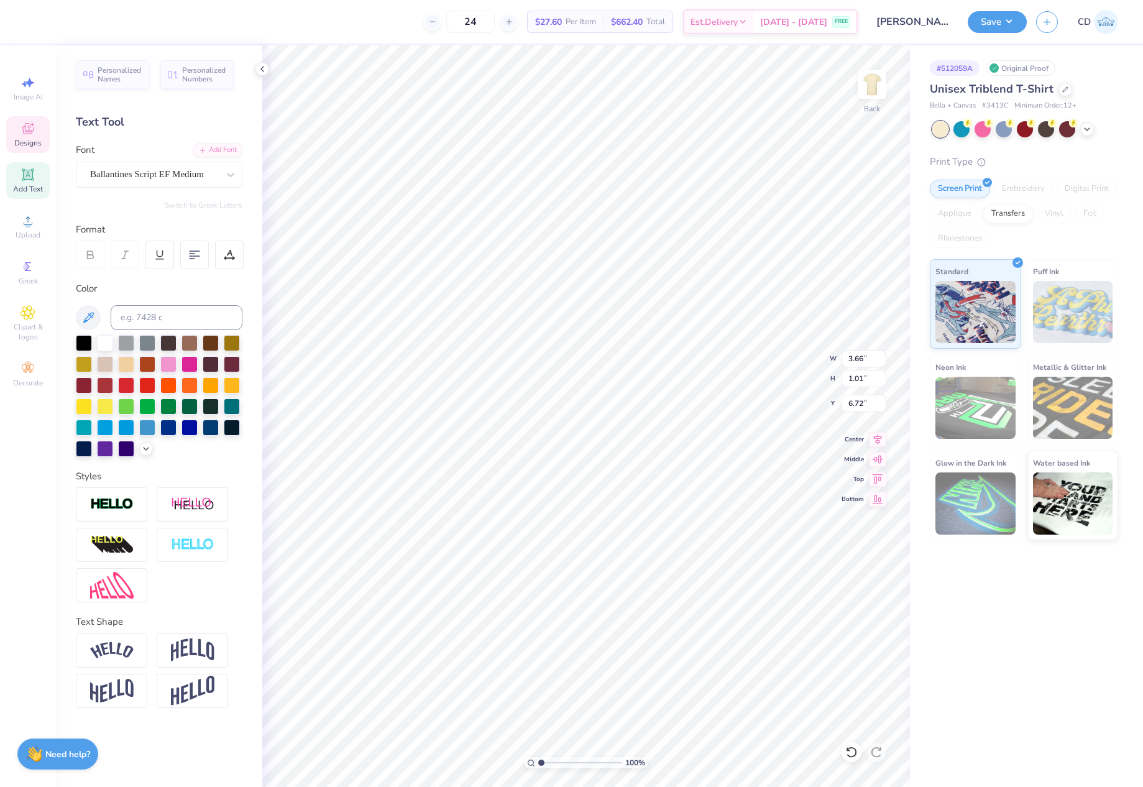
scroll to position [11, 2]
type textarea "2025"
click at [689, 547] on li "Download vector" at bounding box center [688, 552] width 98 height 24
click at [613, 597] on li "Group" at bounding box center [633, 603] width 98 height 24
type input "10.10"
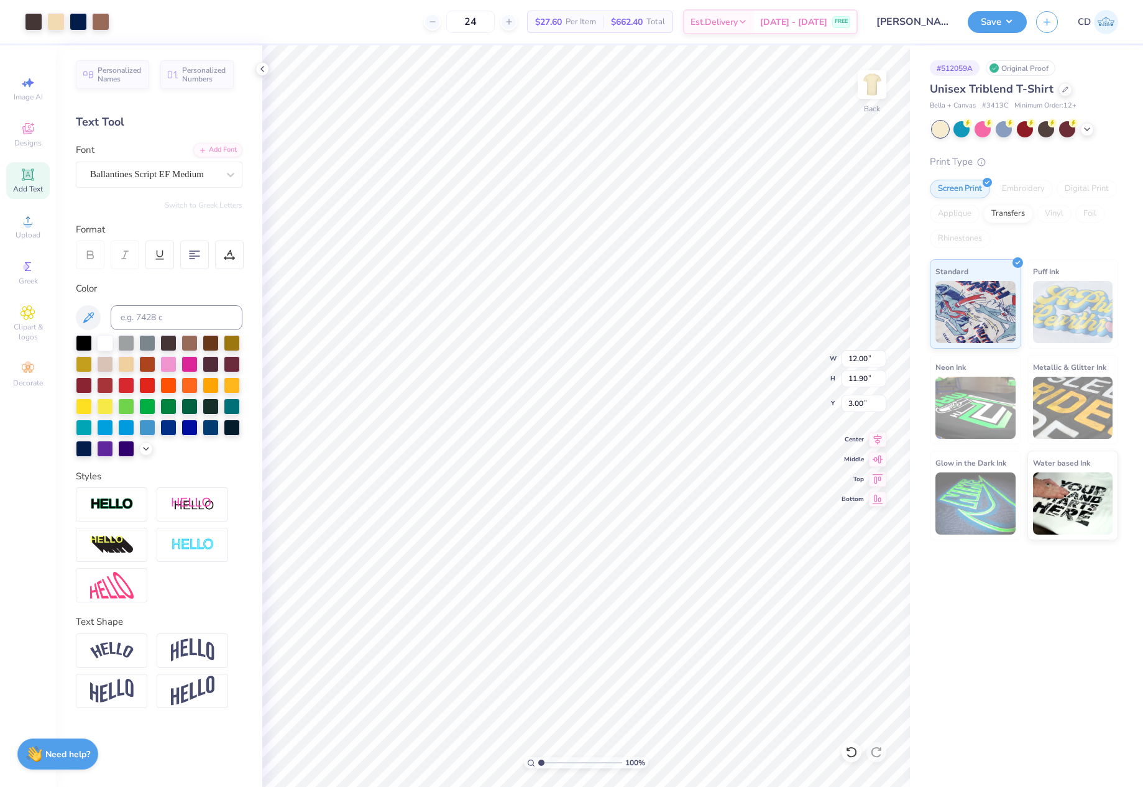
type input "9.17"
type input "5.74"
click at [636, 536] on li "Download vector" at bounding box center [641, 538] width 98 height 24
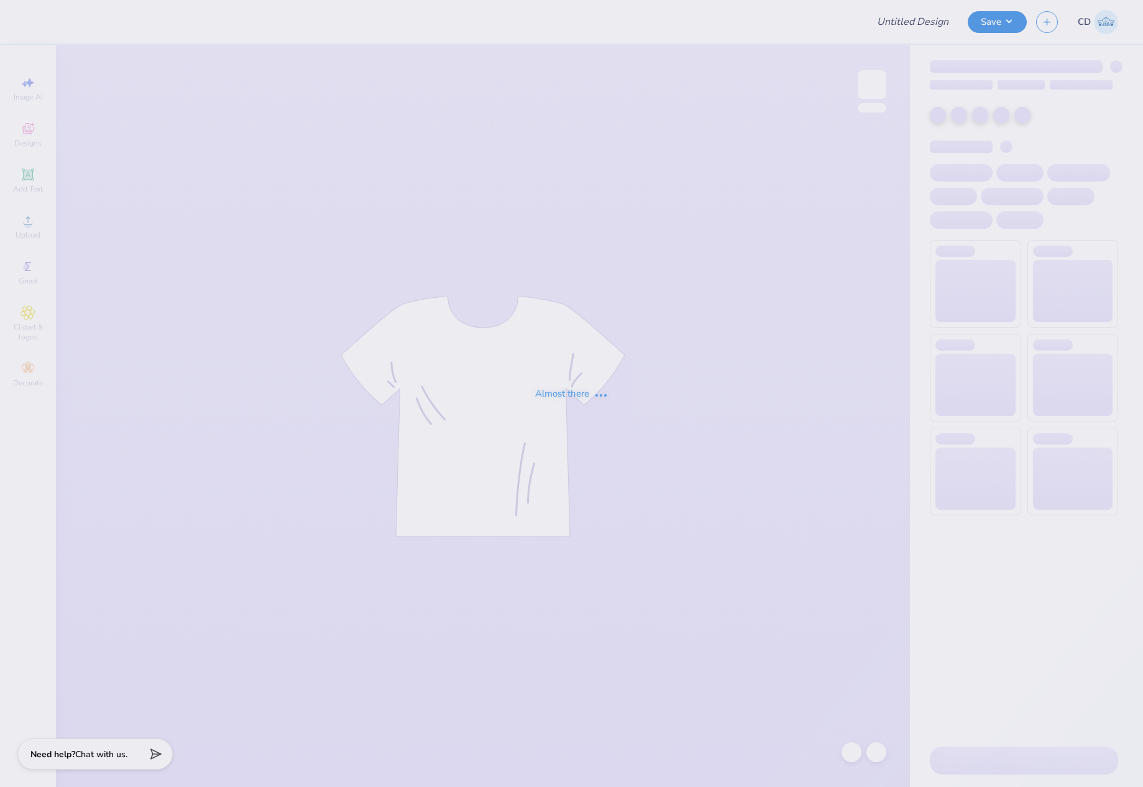
type input "General Merch"
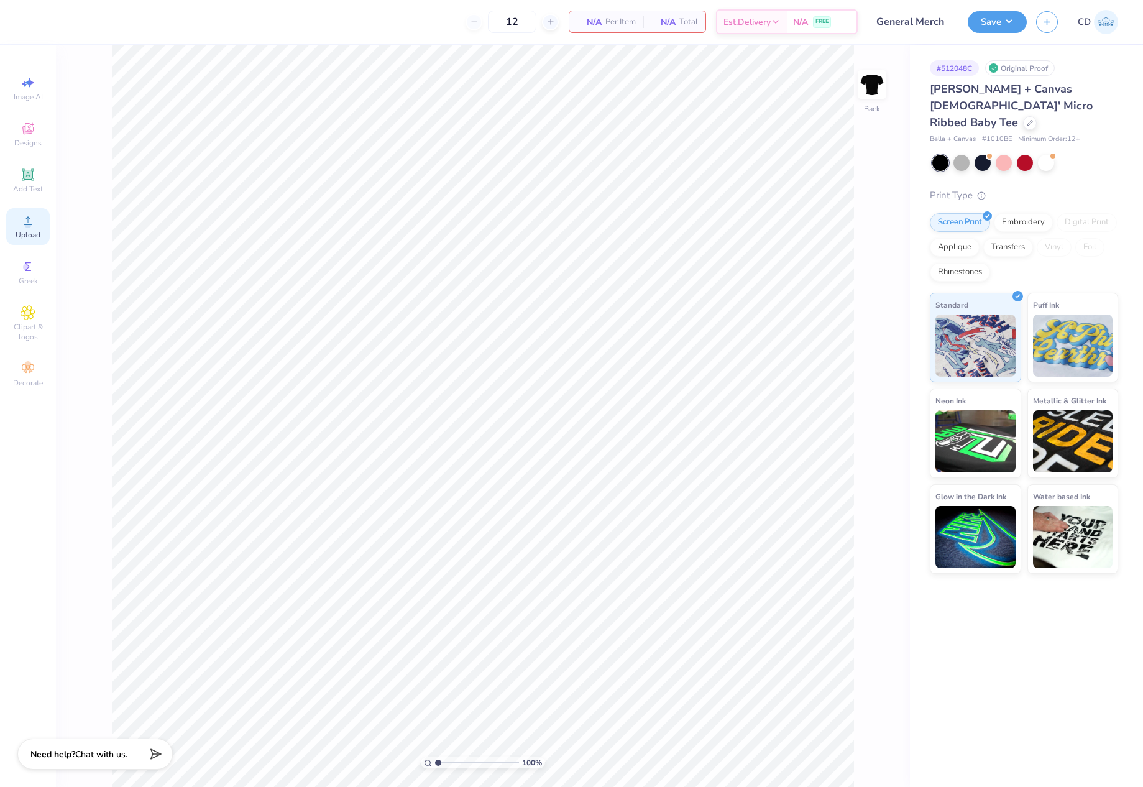
click at [27, 222] on circle at bounding box center [27, 224] width 7 height 7
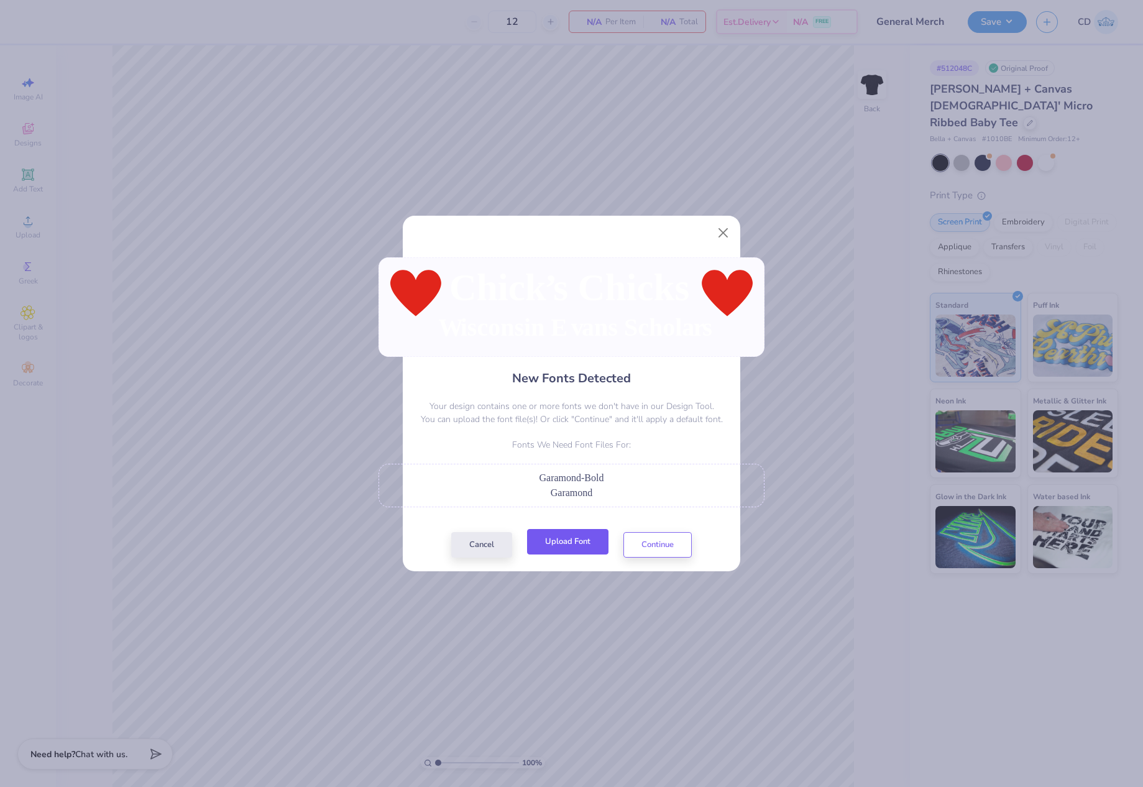
click at [584, 546] on button "Upload Font" at bounding box center [567, 541] width 81 height 25
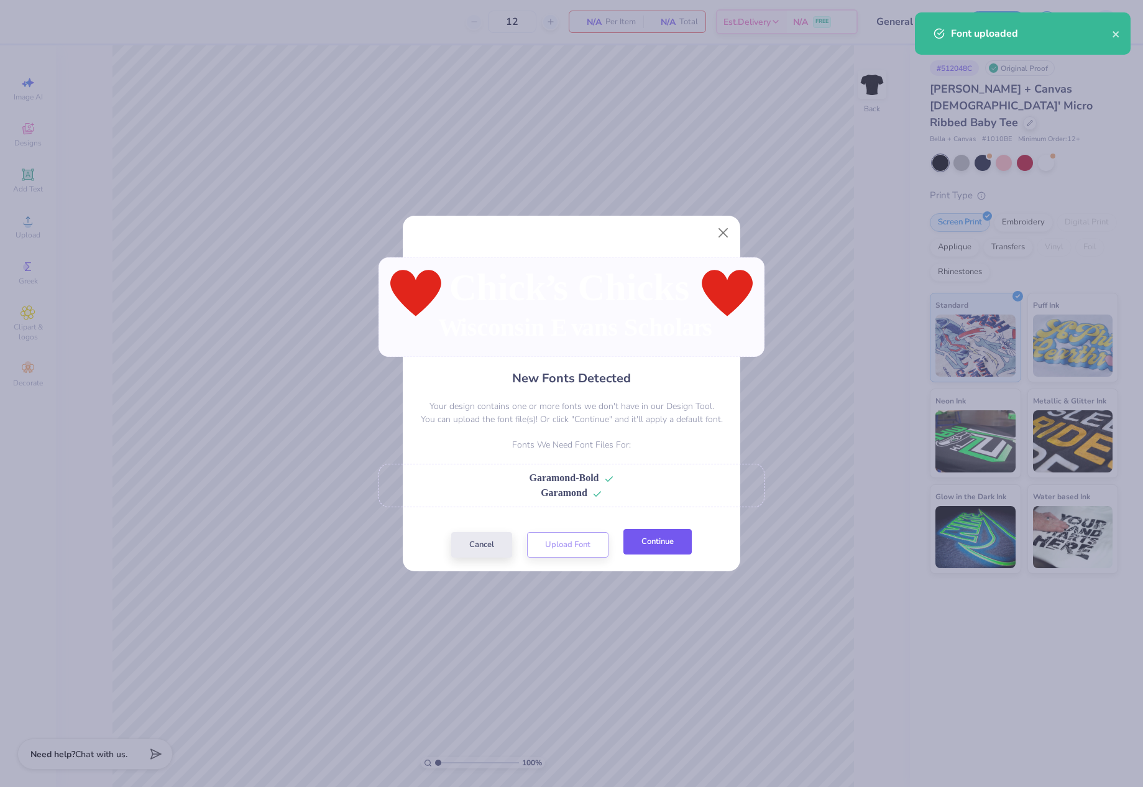
click at [660, 548] on button "Continue" at bounding box center [657, 541] width 68 height 25
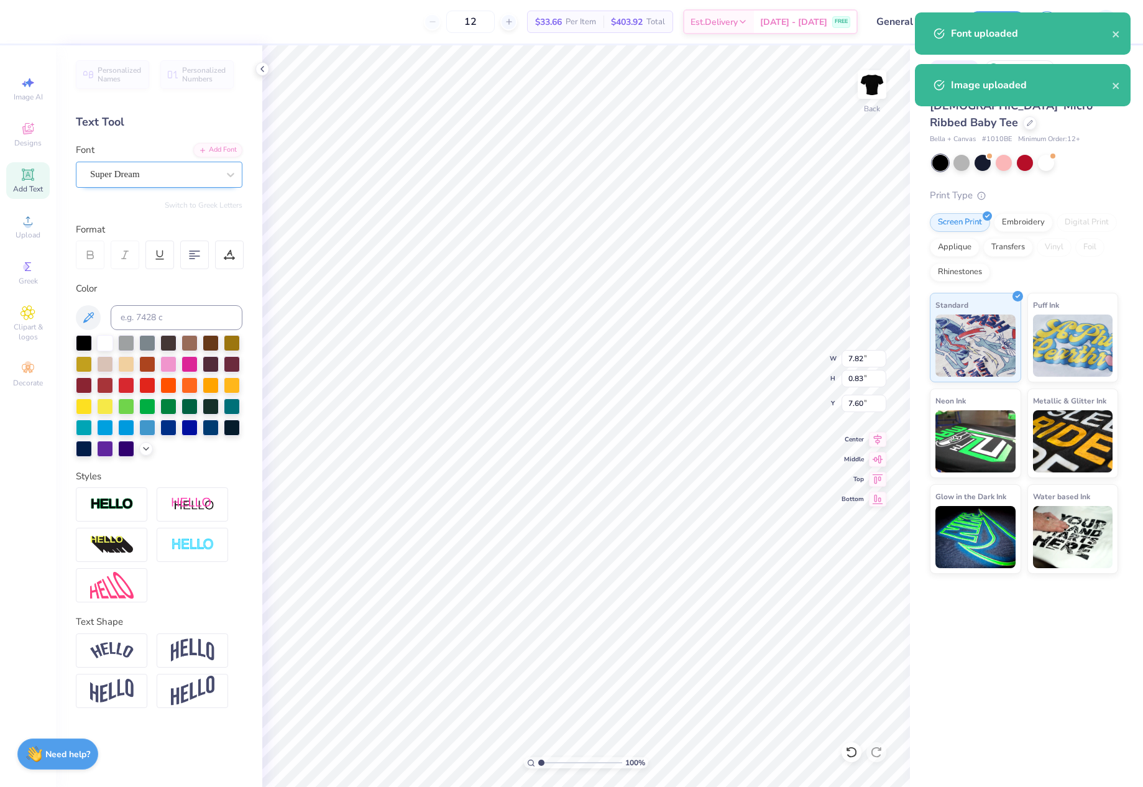
click at [149, 172] on div "Super Dream" at bounding box center [154, 174] width 131 height 19
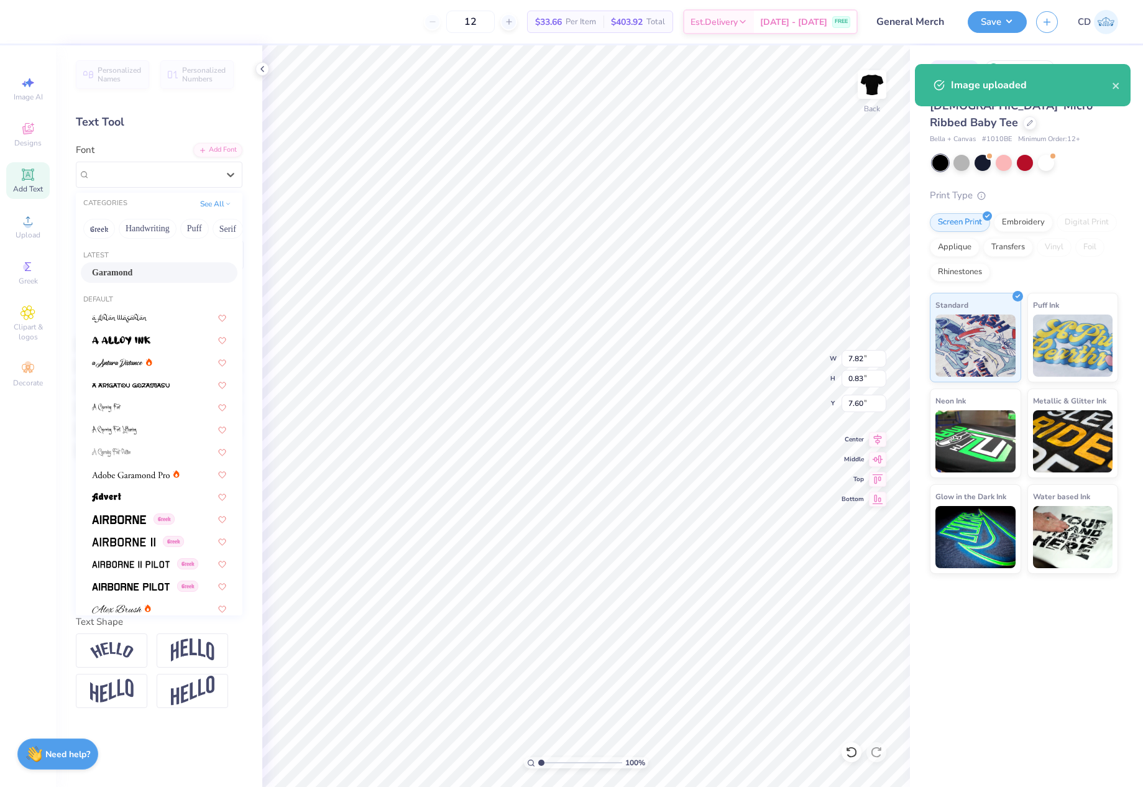
click at [124, 270] on span "Garamond" at bounding box center [112, 272] width 40 height 13
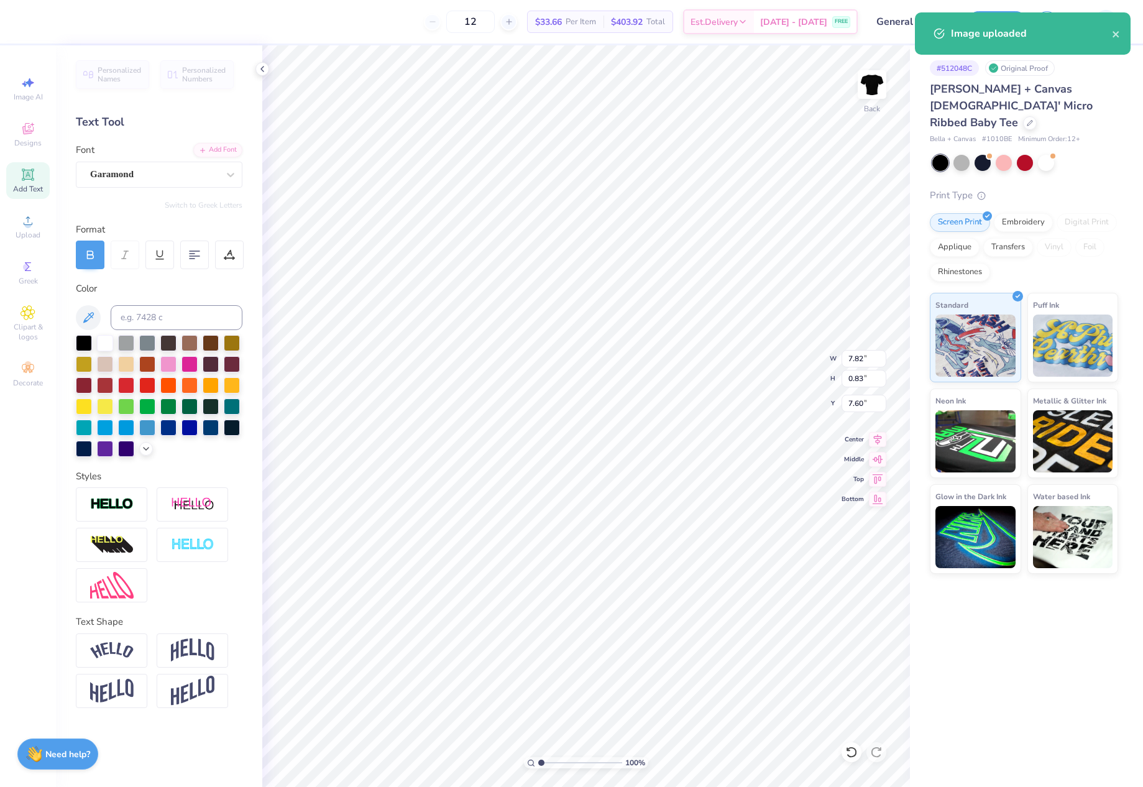
type input "7.22"
type input "0.76"
type input "7.71"
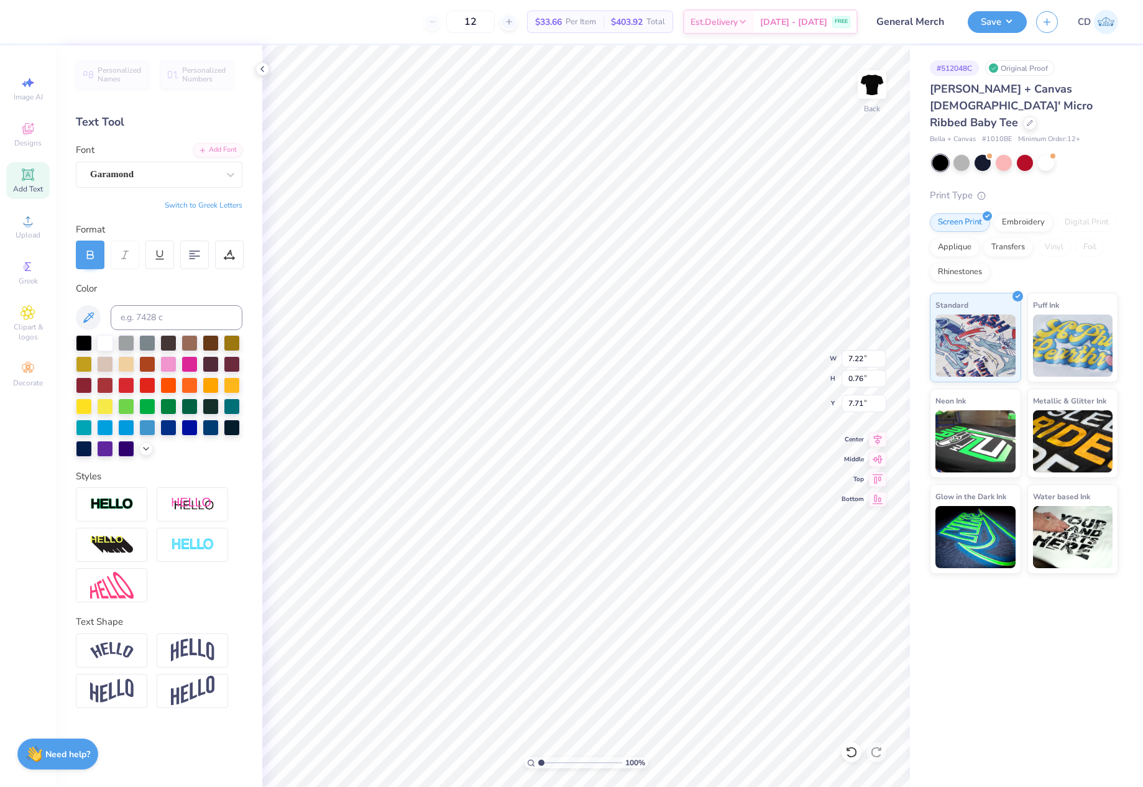
type input "9.12"
type input "0.56"
type input "8.95"
click at [160, 173] on div "Super Dream" at bounding box center [154, 174] width 131 height 19
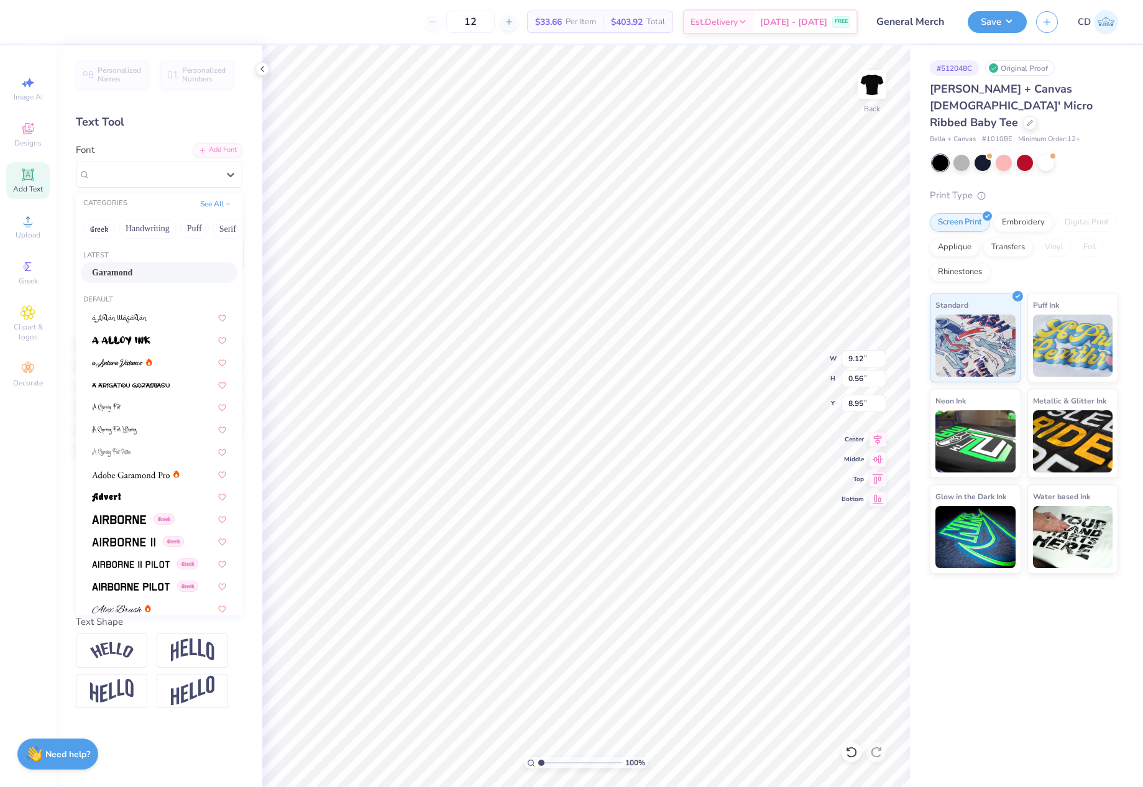
click at [119, 277] on span "Garamond" at bounding box center [112, 272] width 40 height 13
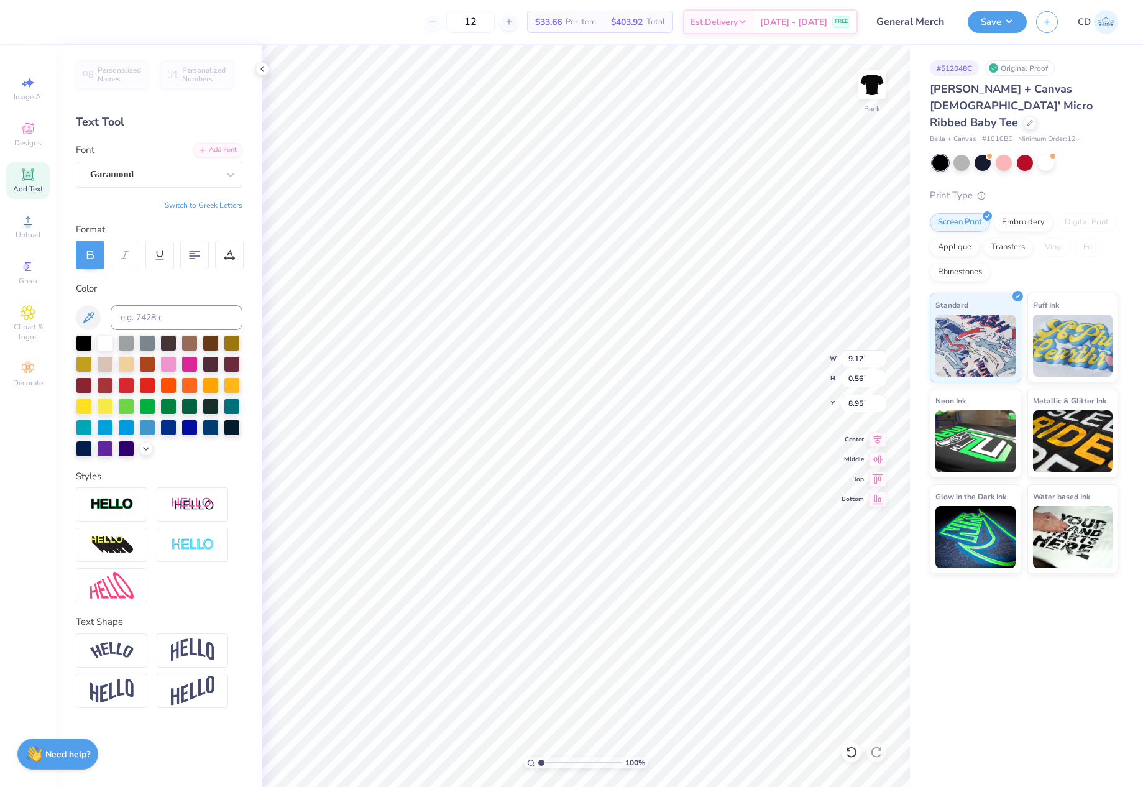
type input "8.32"
type input "0.50"
type input "9.03"
click at [877, 436] on icon at bounding box center [878, 438] width 8 height 11
click at [879, 434] on icon at bounding box center [877, 437] width 17 height 15
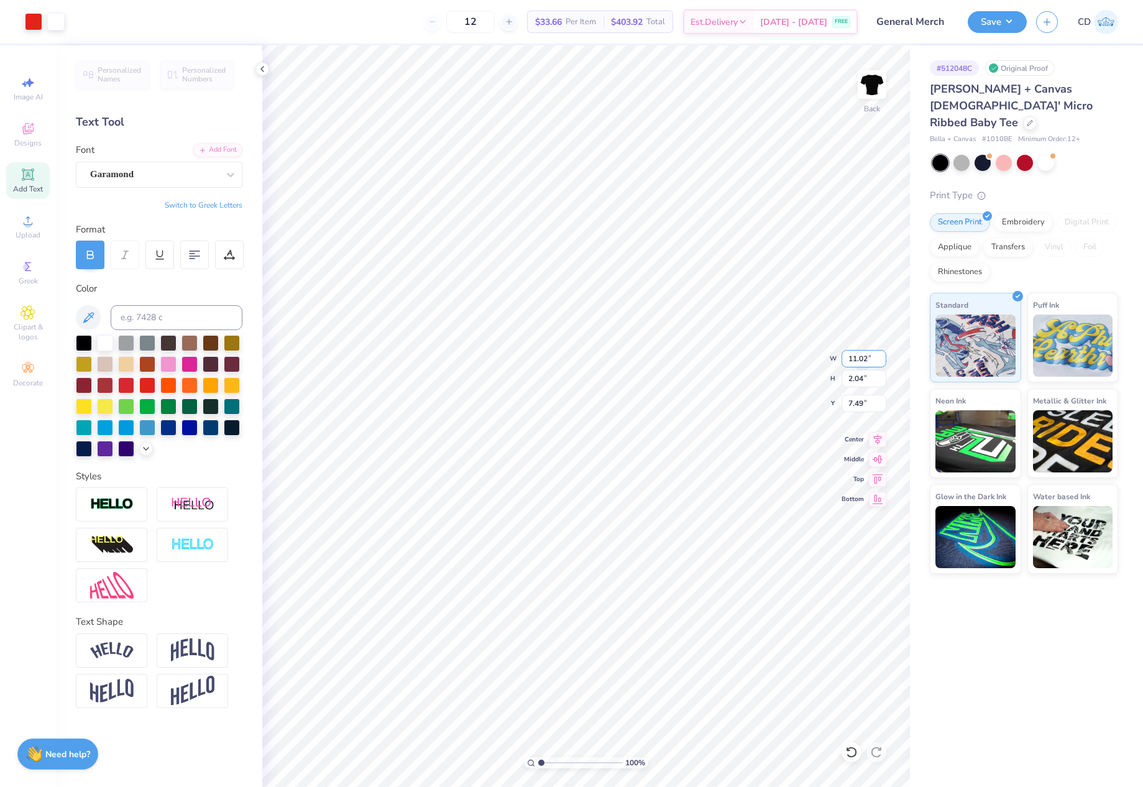
drag, startPoint x: 845, startPoint y: 355, endPoint x: 870, endPoint y: 355, distance: 24.9
click at [870, 355] on input "11.02" at bounding box center [863, 358] width 45 height 17
type input "10.00"
type input "1.85"
drag, startPoint x: 846, startPoint y: 401, endPoint x: 876, endPoint y: 403, distance: 30.5
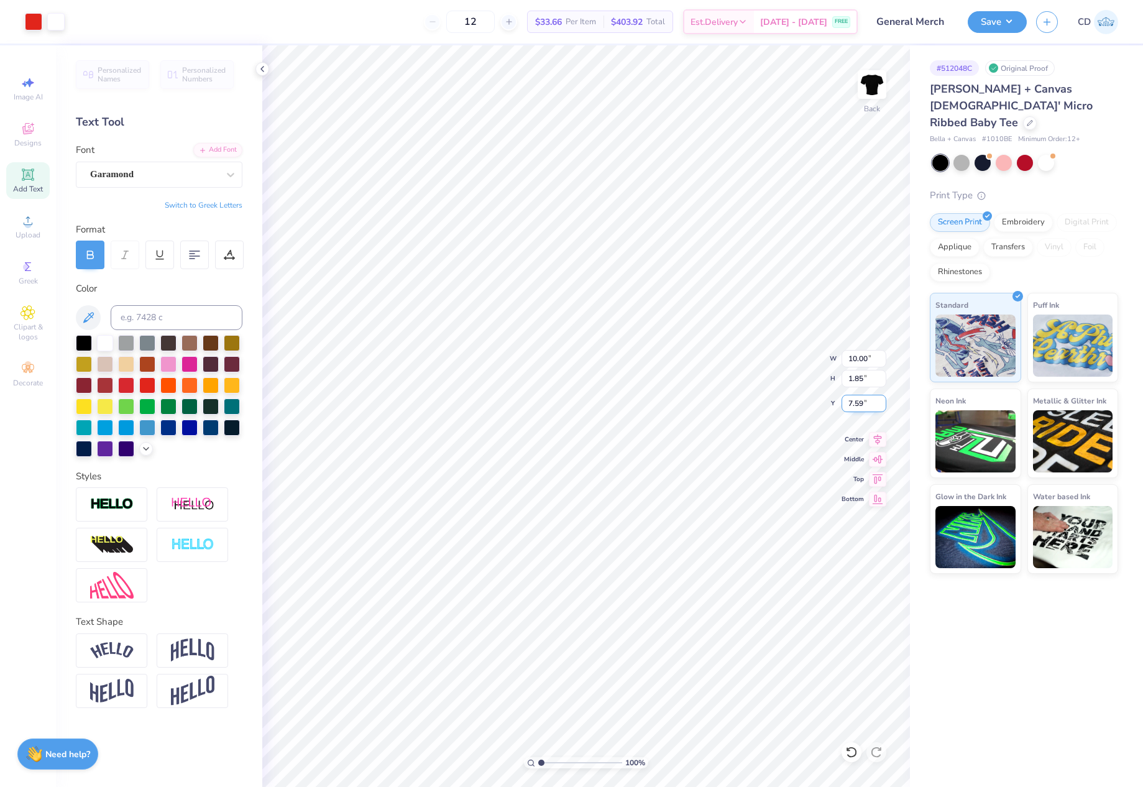
click at [876, 403] on input "7.59" at bounding box center [863, 403] width 45 height 17
type input "3.00"
click at [981, 30] on button "Save" at bounding box center [997, 22] width 59 height 22
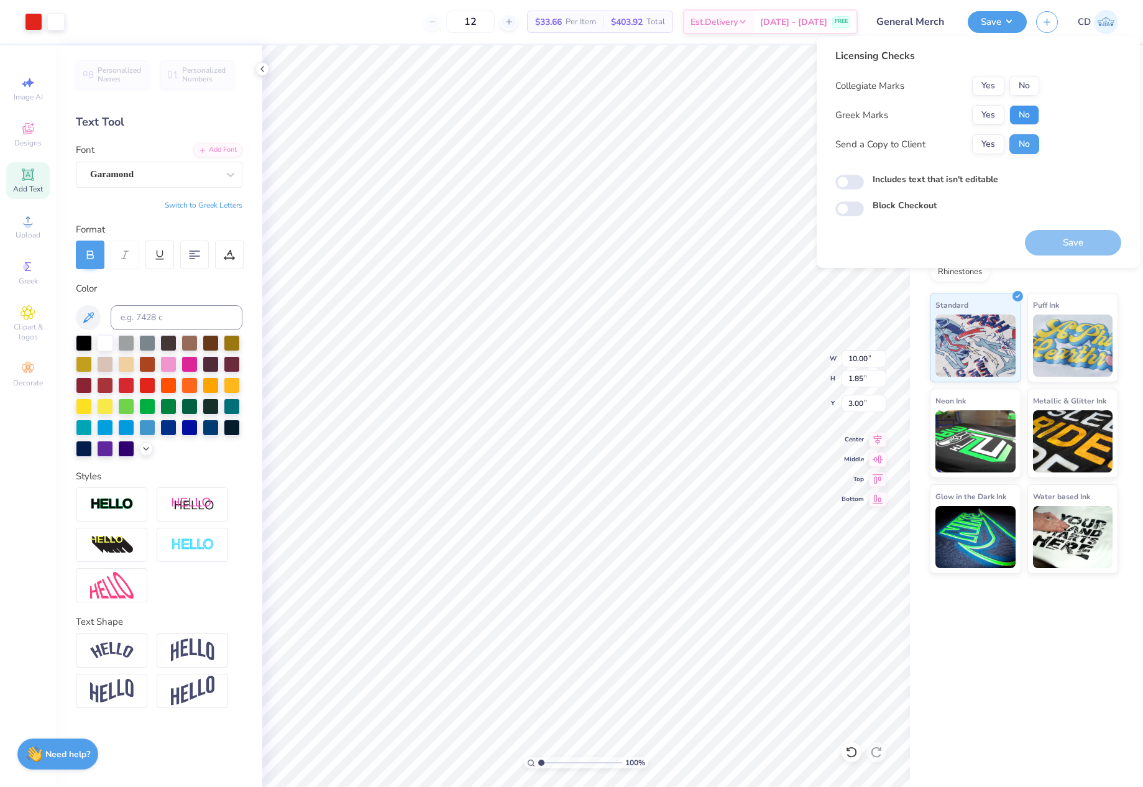
drag, startPoint x: 1019, startPoint y: 107, endPoint x: 1018, endPoint y: 71, distance: 35.4
click at [1019, 106] on button "No" at bounding box center [1024, 115] width 30 height 20
click at [1018, 71] on div "Licensing Checks Collegiate Marks Yes No Greek Marks Yes No Send a Copy to Clie…" at bounding box center [937, 105] width 204 height 115
click at [1020, 89] on button "No" at bounding box center [1024, 86] width 30 height 20
click at [1098, 236] on button "Save" at bounding box center [1073, 242] width 96 height 25
